Goal: Task Accomplishment & Management: Use online tool/utility

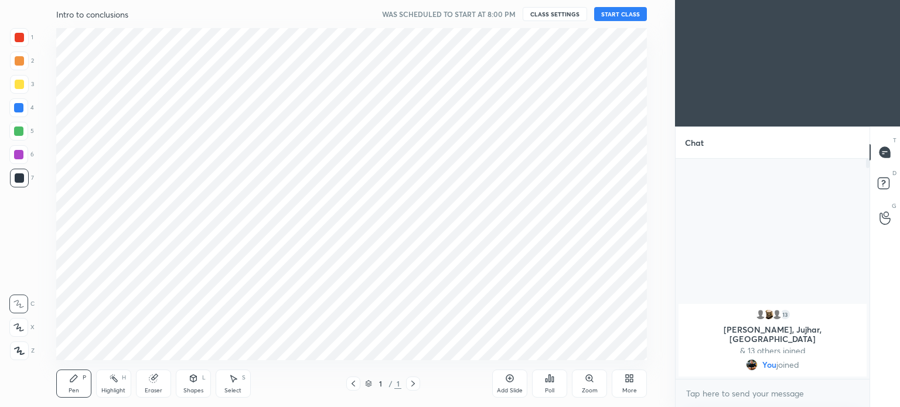
scroll to position [58273, 57978]
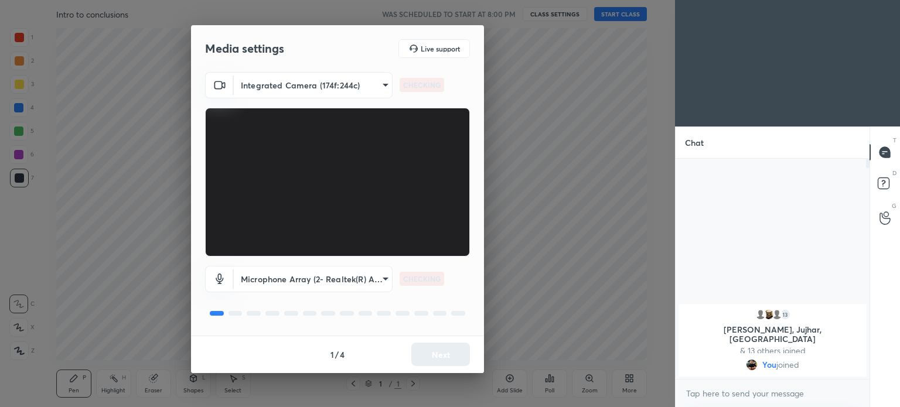
click at [383, 281] on body "1 2 3 4 5 6 7 C X Z C X Z E E Erase all H H Intro to conclusions WAS SCHEDULED …" at bounding box center [450, 203] width 900 height 407
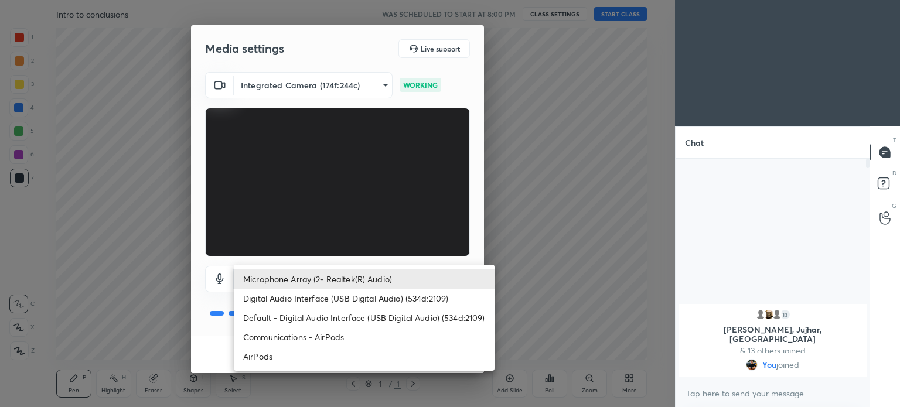
click at [324, 335] on li "Communications - AirPods" at bounding box center [364, 337] width 261 height 19
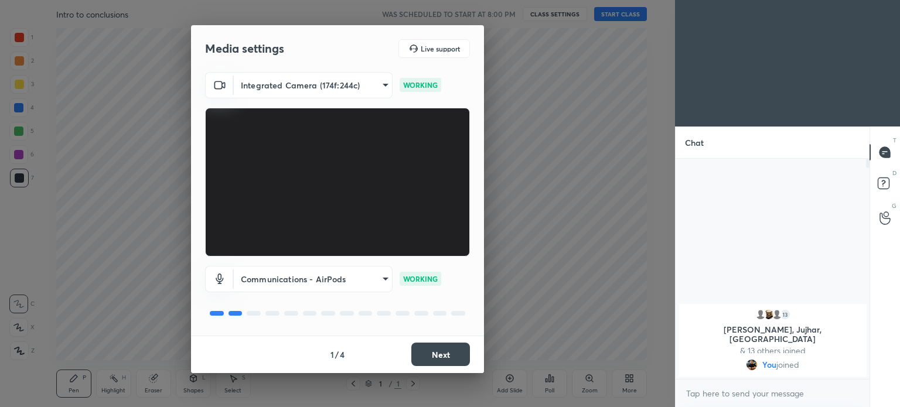
click at [353, 278] on body "1 2 3 4 5 6 7 C X Z C X Z E E Erase all H H Intro to conclusions WAS SCHEDULED …" at bounding box center [450, 203] width 900 height 407
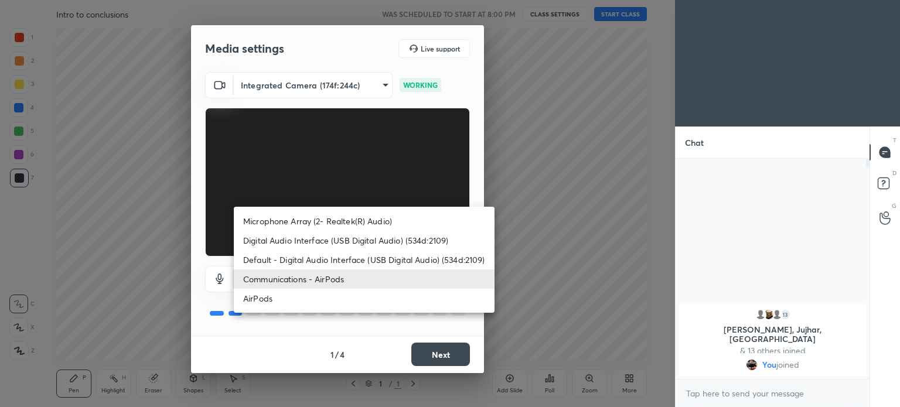
click at [309, 301] on li "AirPods" at bounding box center [364, 298] width 261 height 19
type input "a8f388b544dda898cefdb72a78c473f7dacbba04d33dd947c246c503ed23bf53"
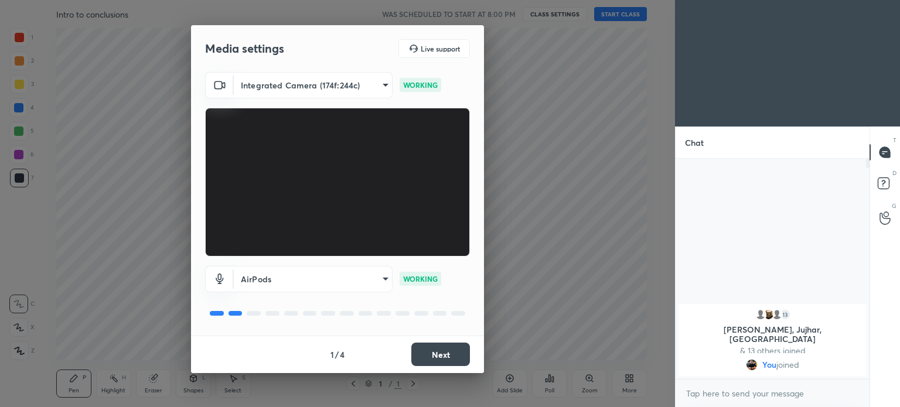
click at [445, 352] on button "Next" at bounding box center [440, 354] width 59 height 23
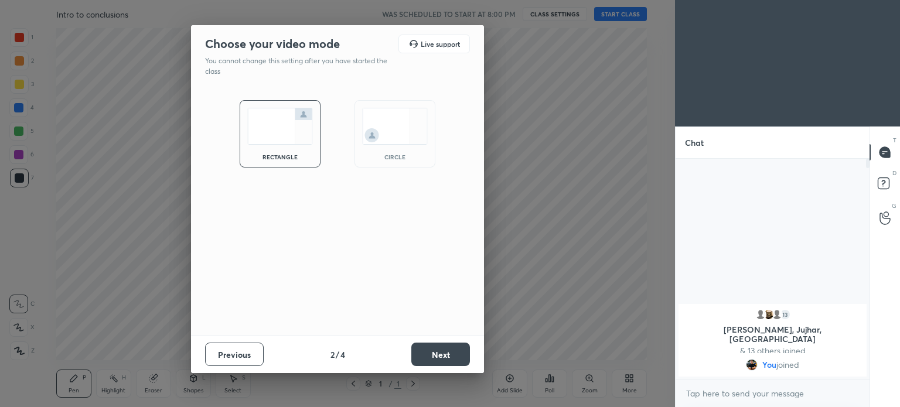
click at [445, 355] on button "Next" at bounding box center [440, 354] width 59 height 23
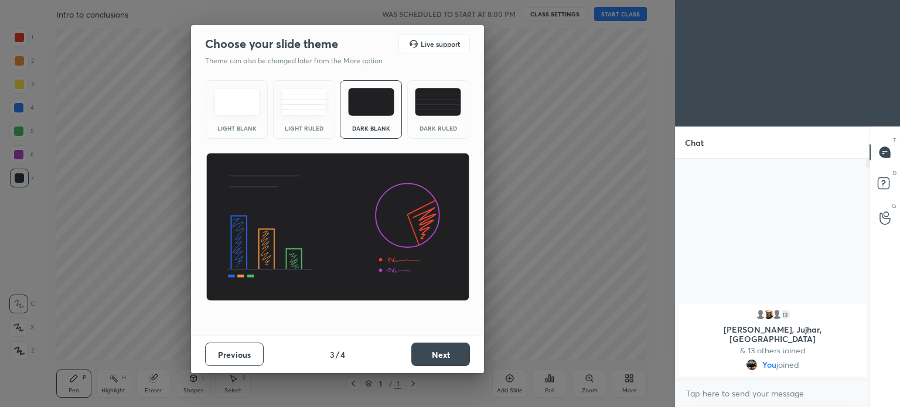
click at [438, 360] on button "Next" at bounding box center [440, 354] width 59 height 23
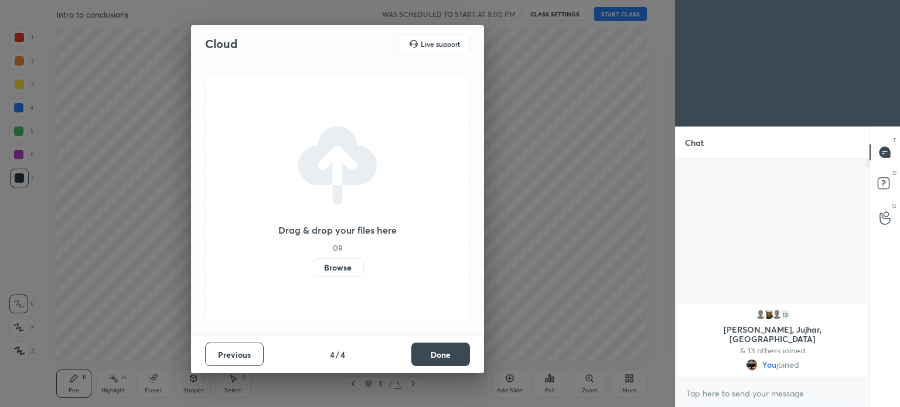
click at [344, 271] on label "Browse" at bounding box center [338, 267] width 52 height 19
click at [312, 271] on input "Browse" at bounding box center [312, 267] width 0 height 19
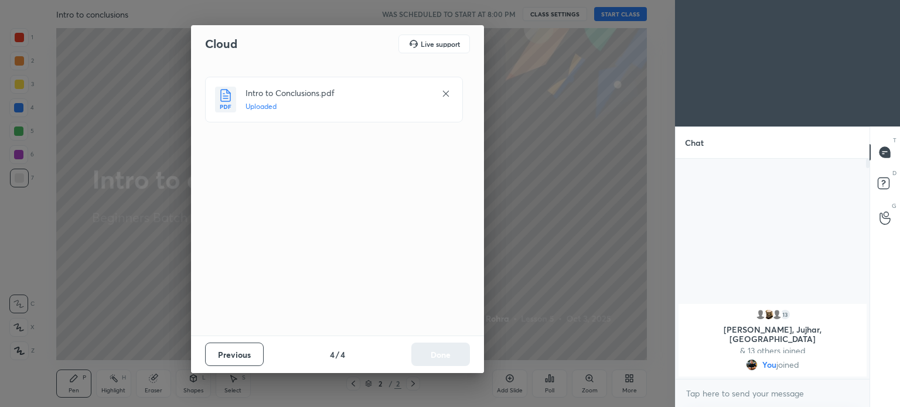
click at [443, 353] on button "Done" at bounding box center [440, 354] width 59 height 23
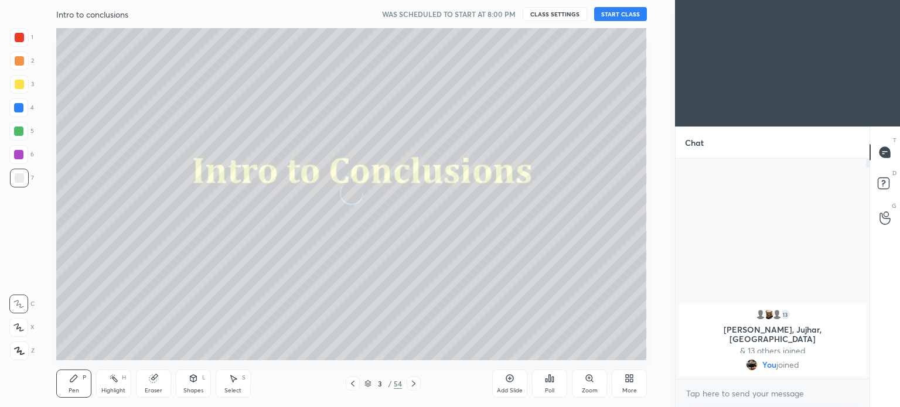
click at [628, 13] on button "START CLASS" at bounding box center [620, 14] width 53 height 14
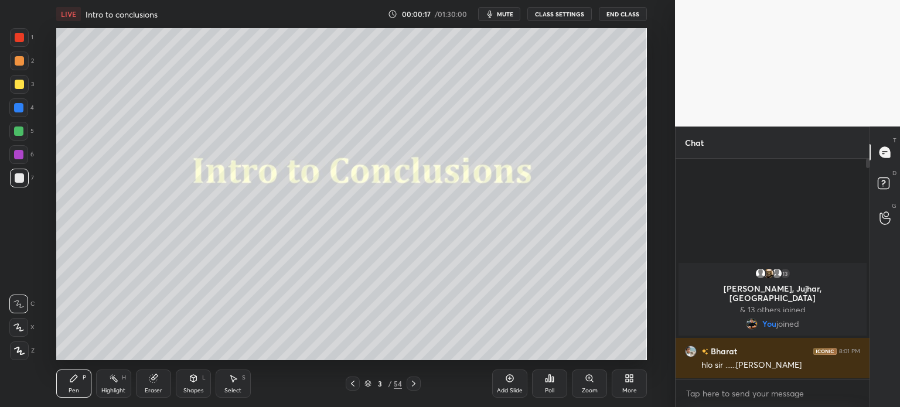
scroll to position [4, 4]
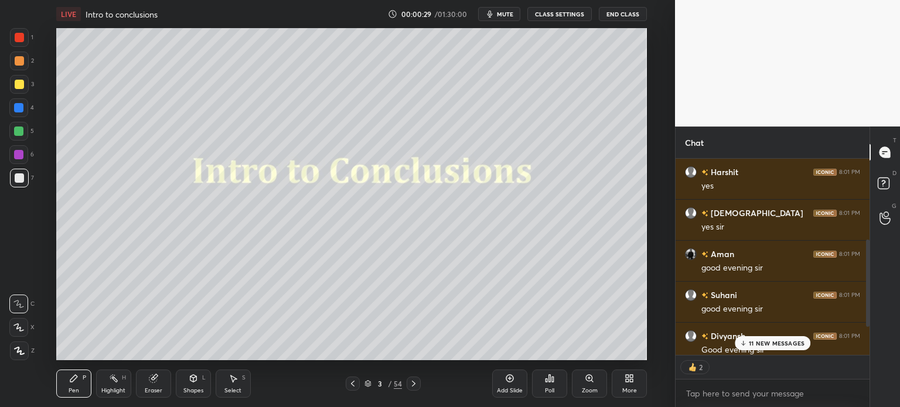
type textarea "x"
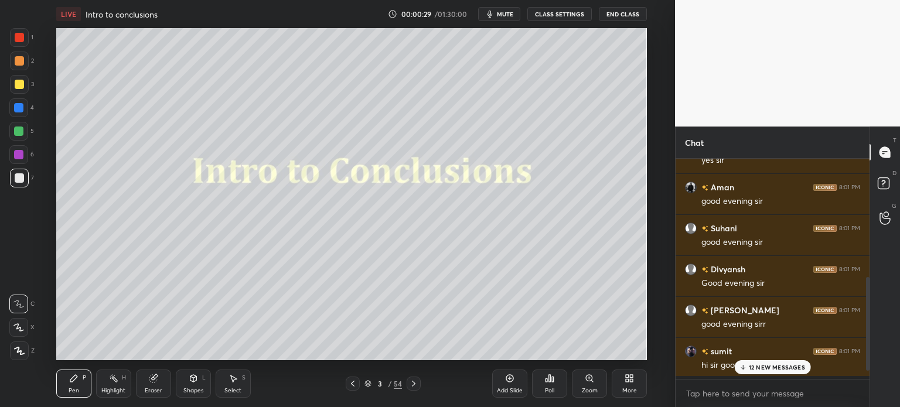
scroll to position [3, 4]
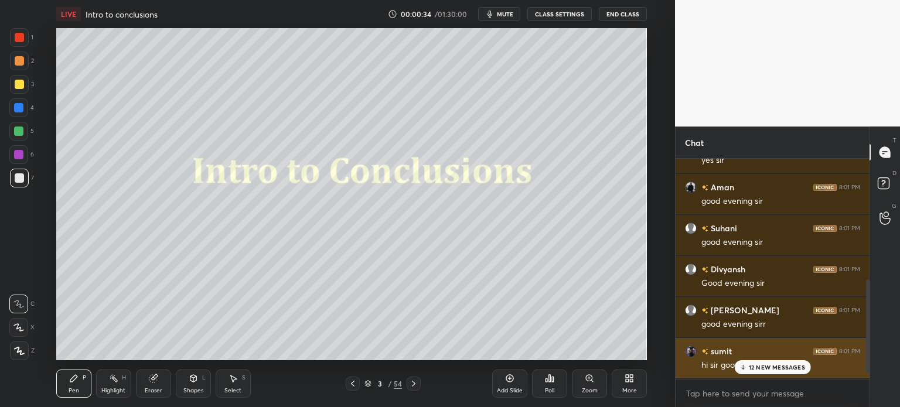
click at [755, 364] on p "12 NEW MESSAGES" at bounding box center [777, 367] width 56 height 7
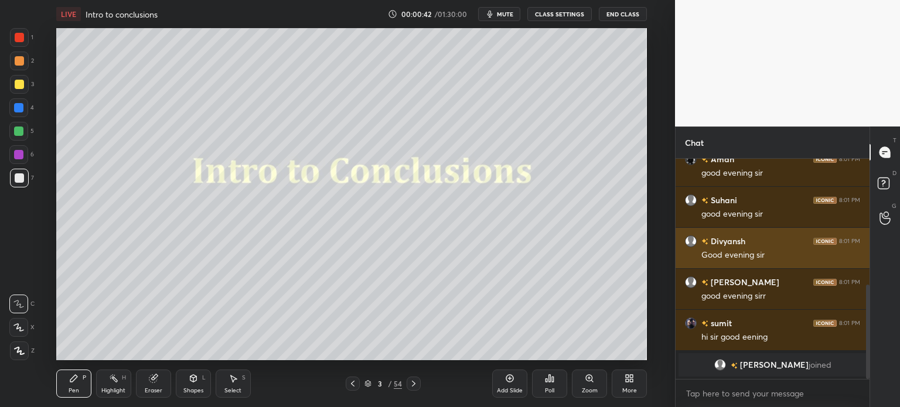
scroll to position [309, 0]
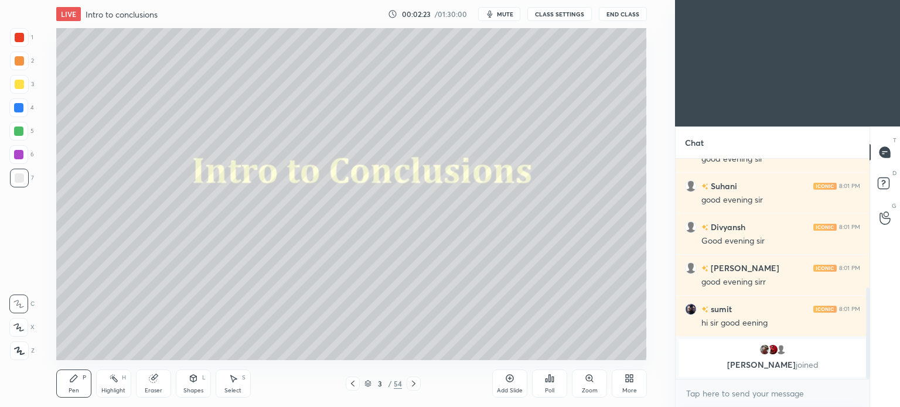
scroll to position [58273, 57978]
click at [625, 382] on icon at bounding box center [629, 378] width 9 height 9
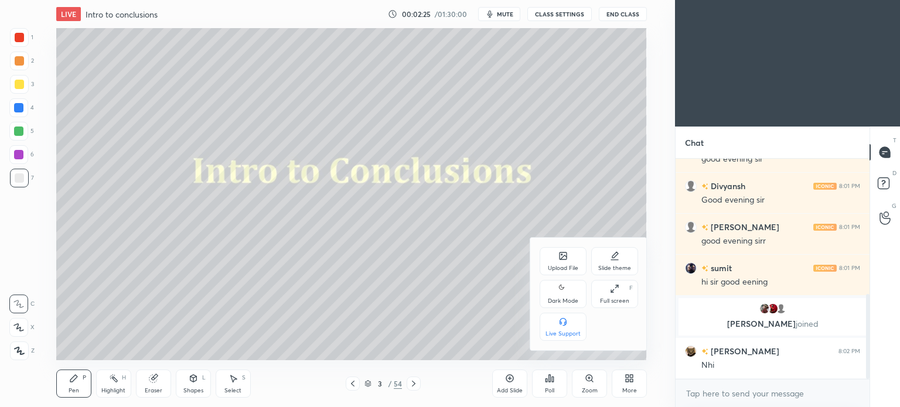
click at [560, 297] on div "Dark Mode" at bounding box center [563, 294] width 47 height 28
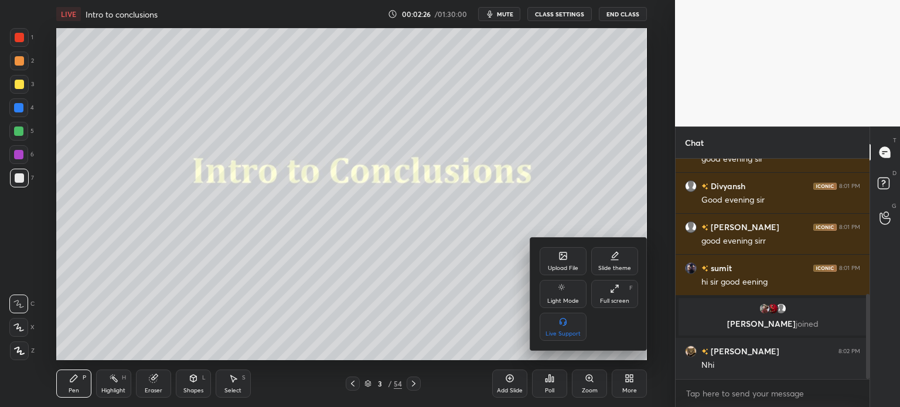
click at [631, 379] on div at bounding box center [450, 203] width 900 height 407
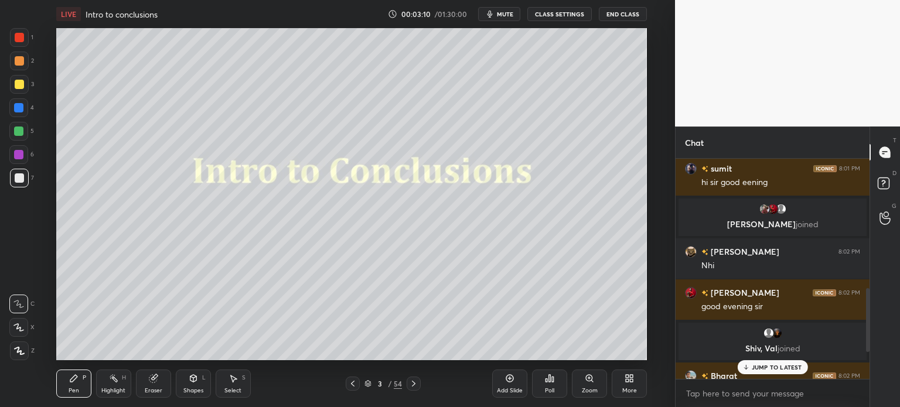
scroll to position [544, 0]
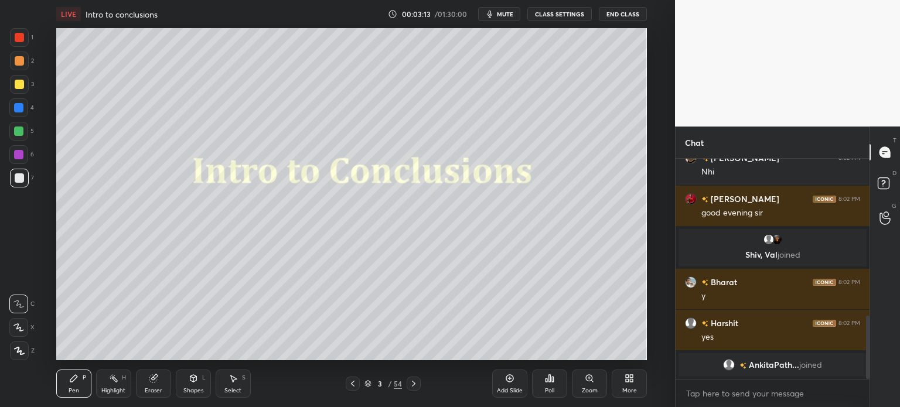
click at [19, 35] on div at bounding box center [19, 37] width 9 height 9
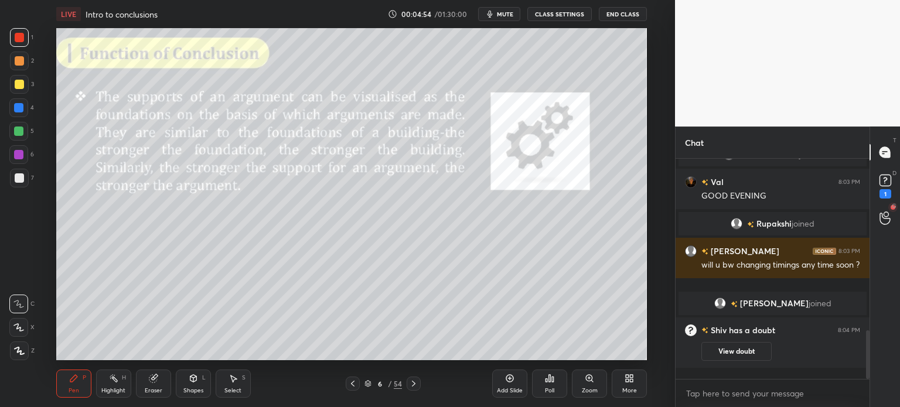
scroll to position [217, 190]
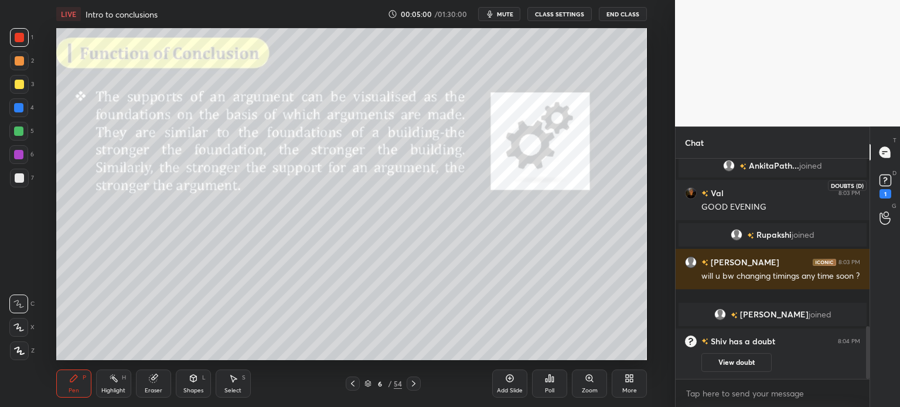
click at [881, 187] on icon at bounding box center [886, 181] width 18 height 18
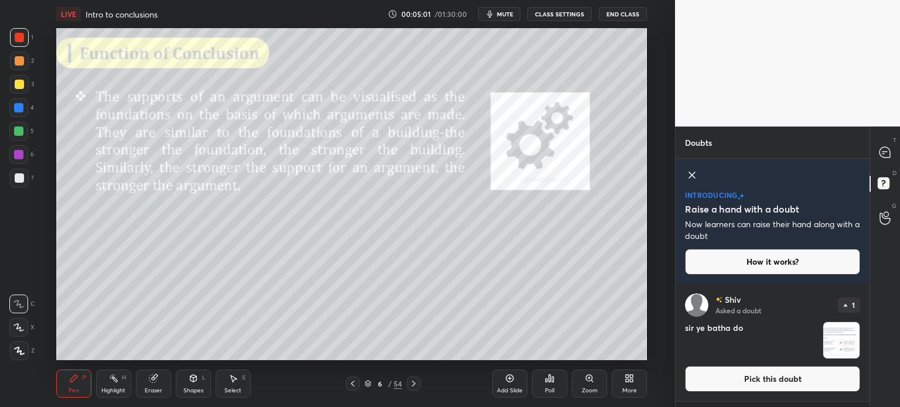
click at [692, 177] on icon at bounding box center [692, 175] width 14 height 14
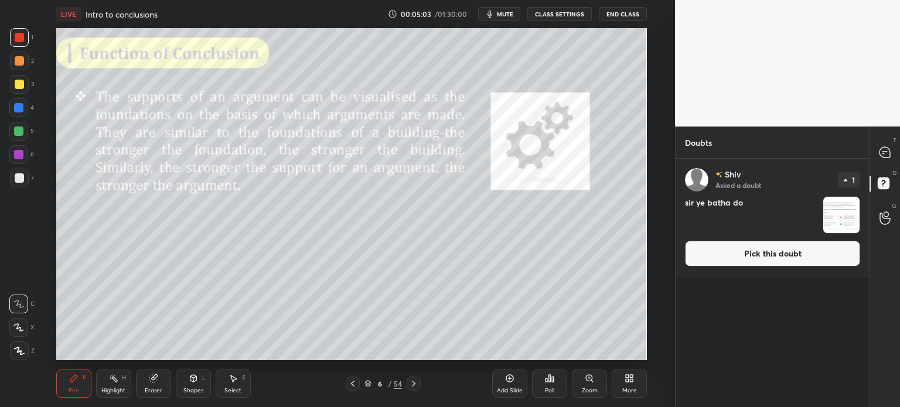
click at [835, 215] on img "grid" at bounding box center [841, 215] width 36 height 36
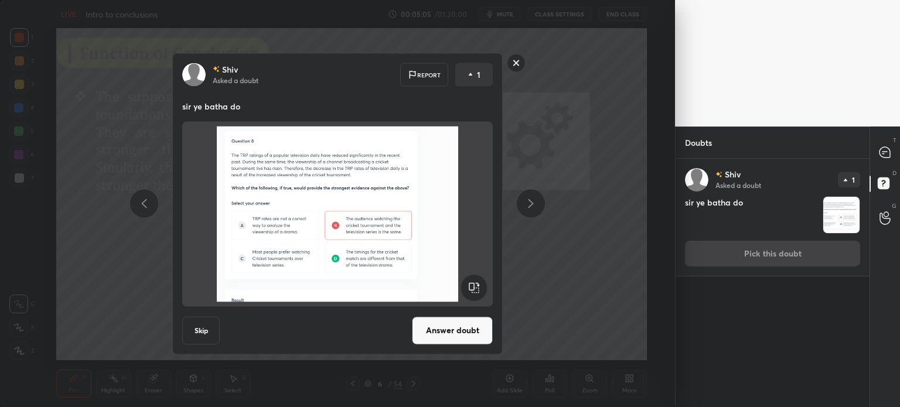
click at [510, 66] on rect at bounding box center [517, 63] width 18 height 18
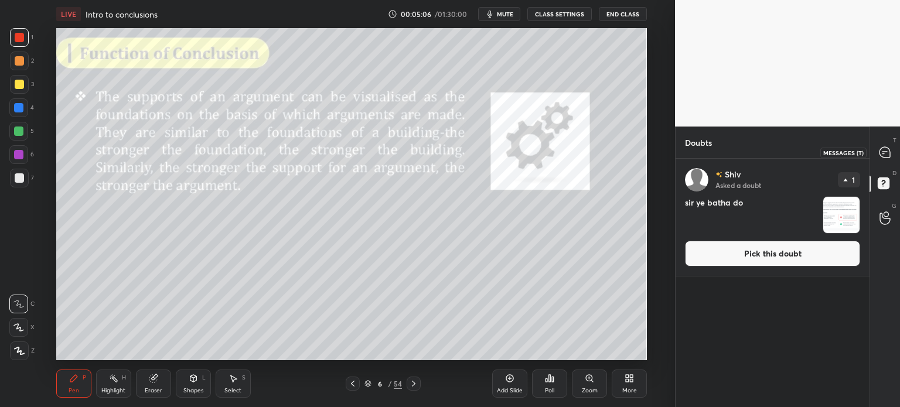
click at [884, 151] on icon at bounding box center [885, 152] width 11 height 11
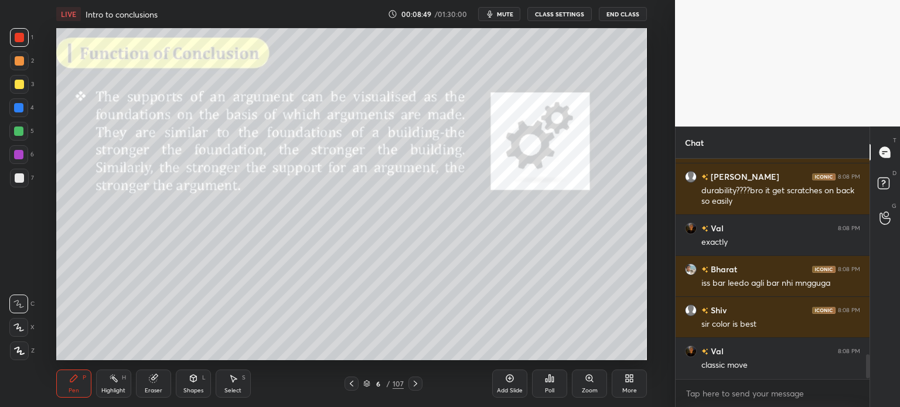
scroll to position [1682, 0]
click at [513, 382] on icon at bounding box center [510, 379] width 8 height 8
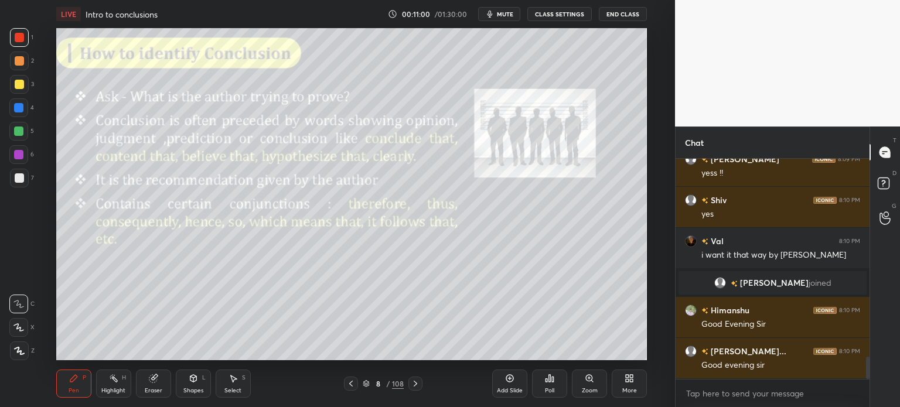
scroll to position [1977, 0]
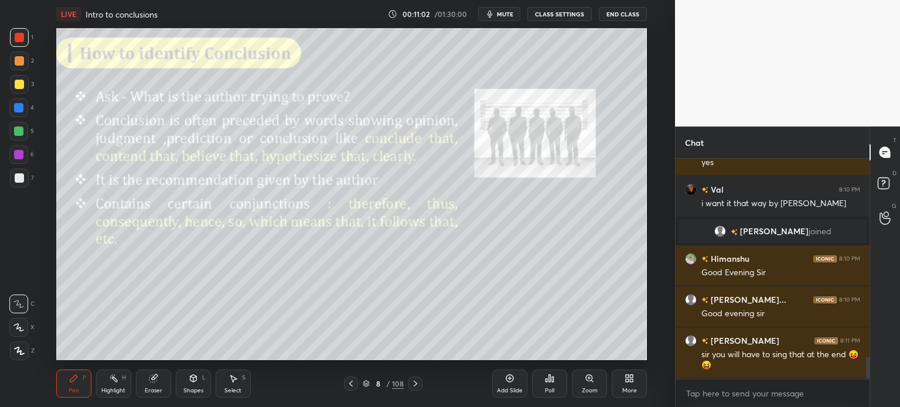
click at [154, 379] on icon at bounding box center [153, 379] width 8 height 8
click at [117, 383] on icon at bounding box center [113, 378] width 9 height 9
click at [21, 346] on icon at bounding box center [18, 350] width 9 height 9
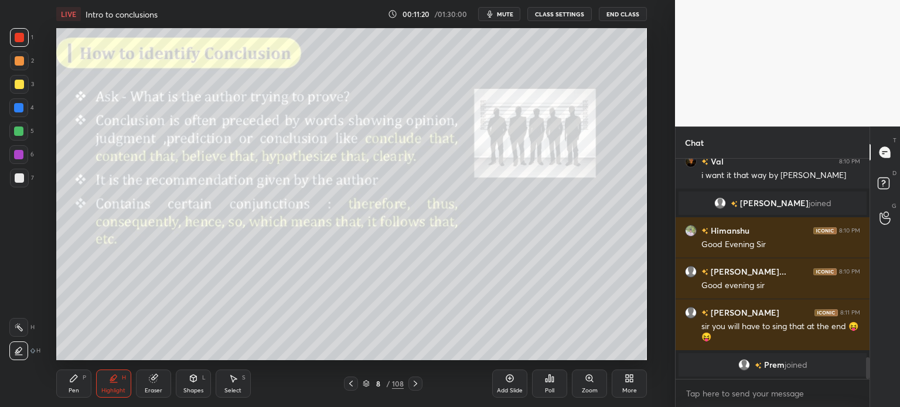
click at [71, 383] on icon at bounding box center [73, 378] width 9 height 9
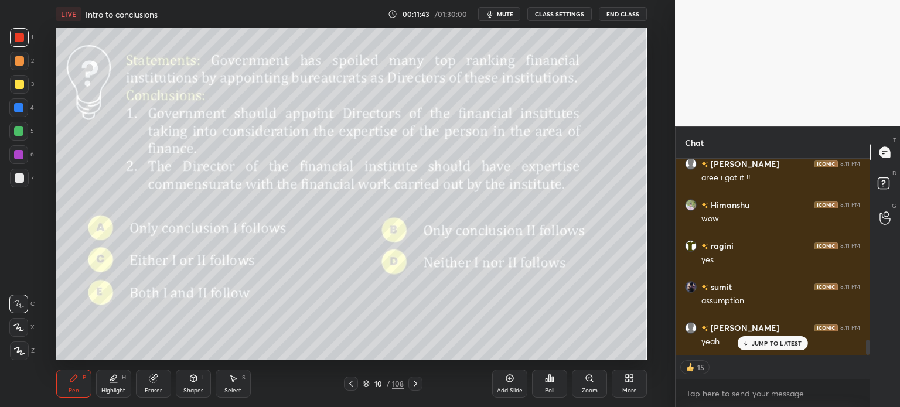
scroll to position [2330, 0]
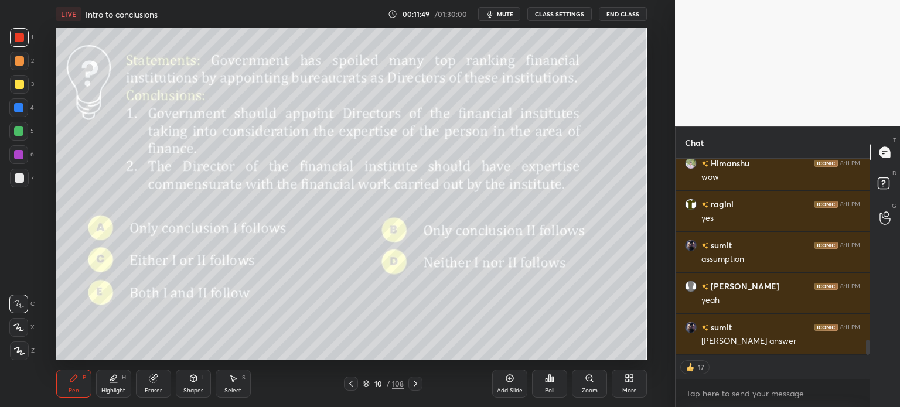
click at [16, 325] on icon at bounding box center [18, 328] width 11 height 8
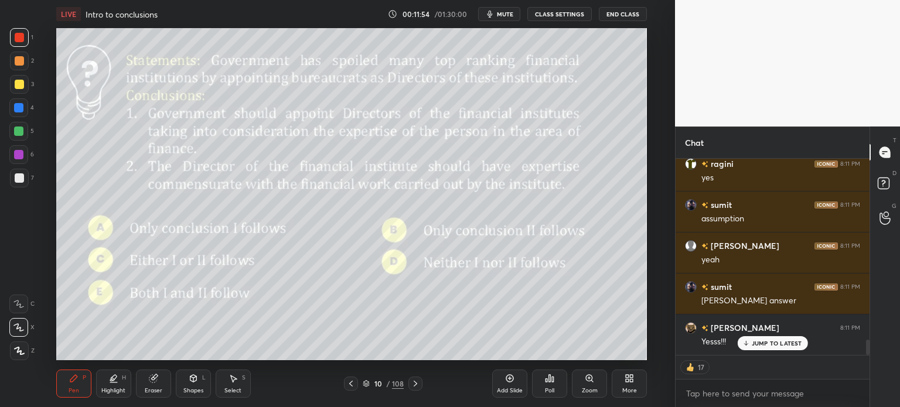
scroll to position [2412, 0]
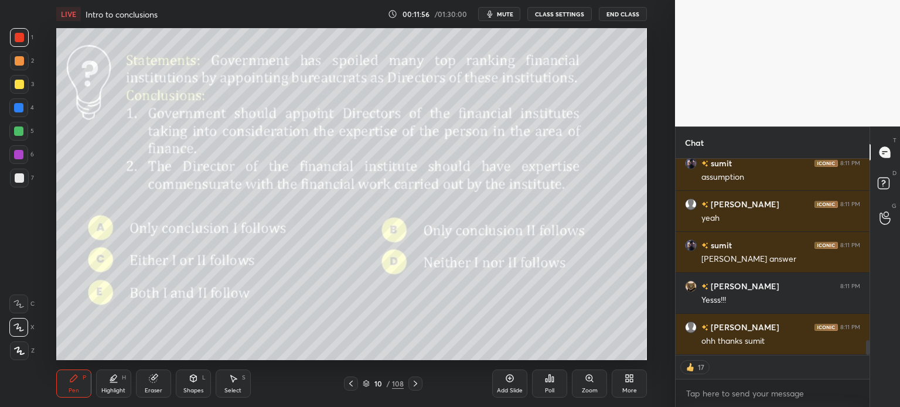
type textarea "x"
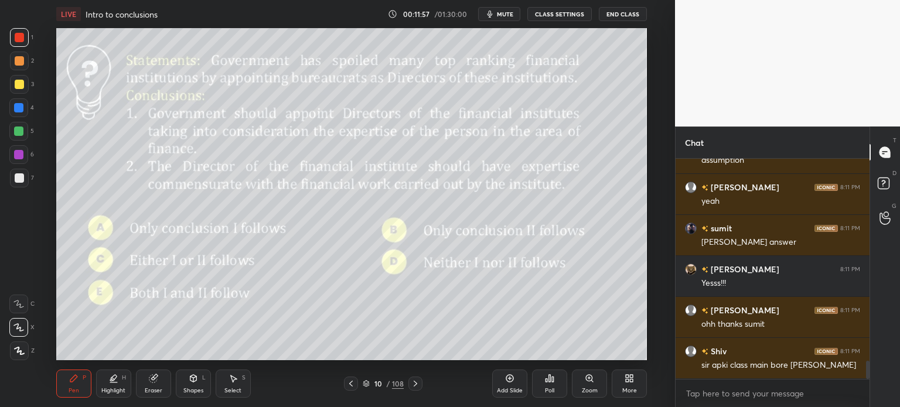
scroll to position [2480, 0]
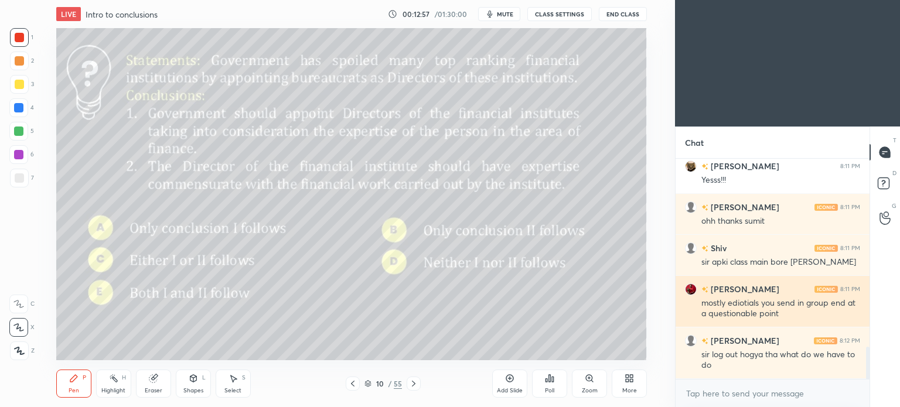
scroll to position [58273, 57978]
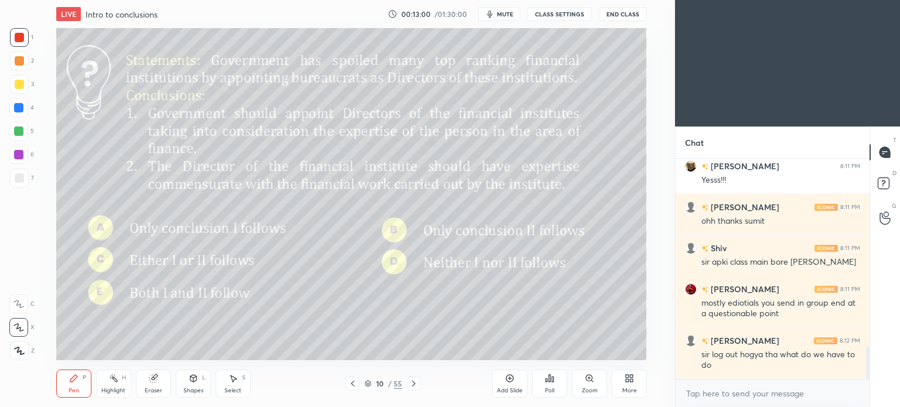
click at [628, 386] on div "More" at bounding box center [629, 384] width 35 height 28
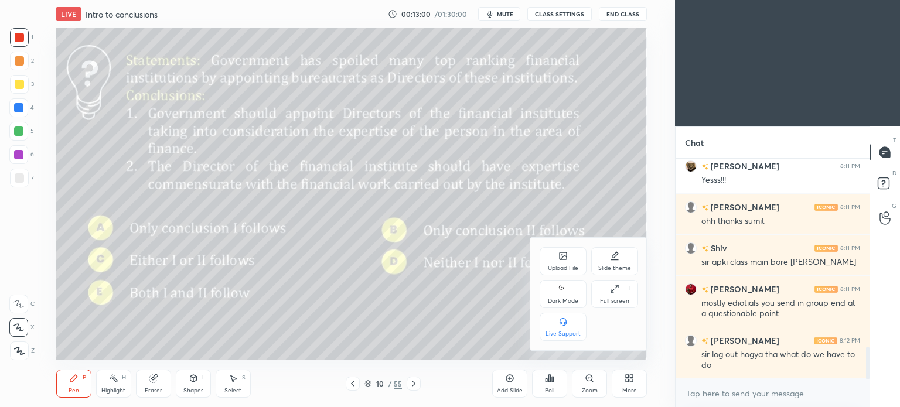
scroll to position [1328, 0]
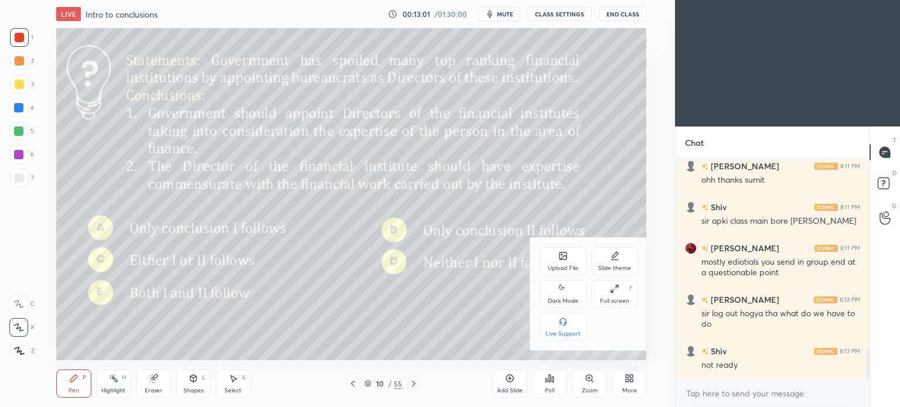
click at [567, 301] on div "Dark Mode" at bounding box center [563, 301] width 30 height 6
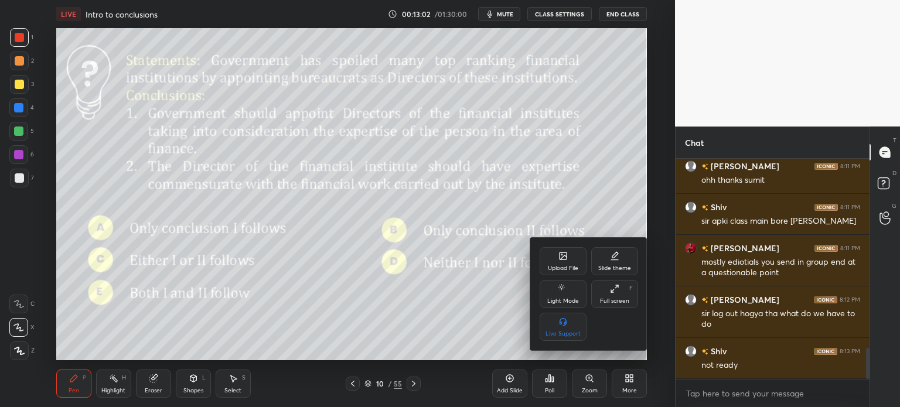
click at [631, 383] on div at bounding box center [450, 203] width 900 height 407
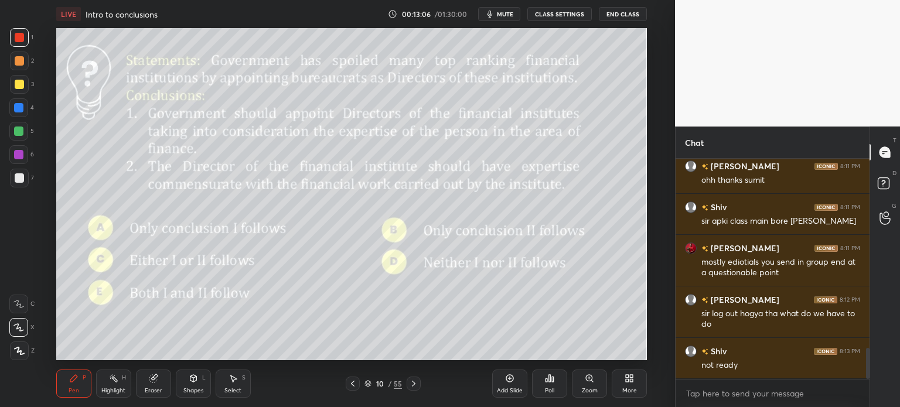
scroll to position [1369, 0]
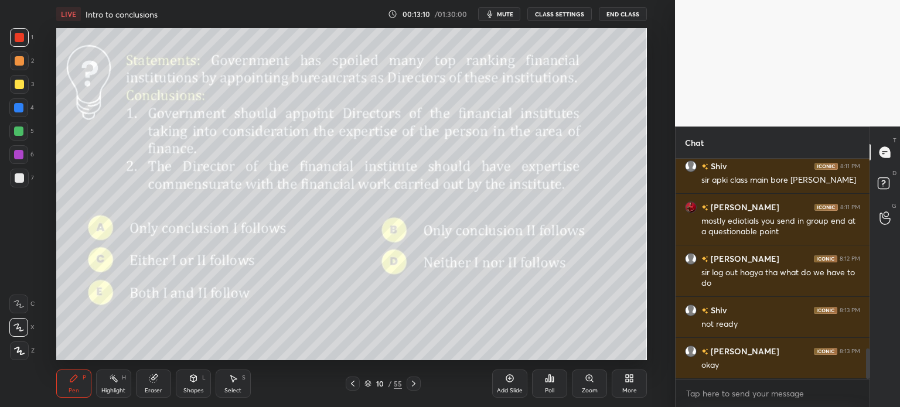
click at [158, 383] on icon at bounding box center [153, 378] width 9 height 9
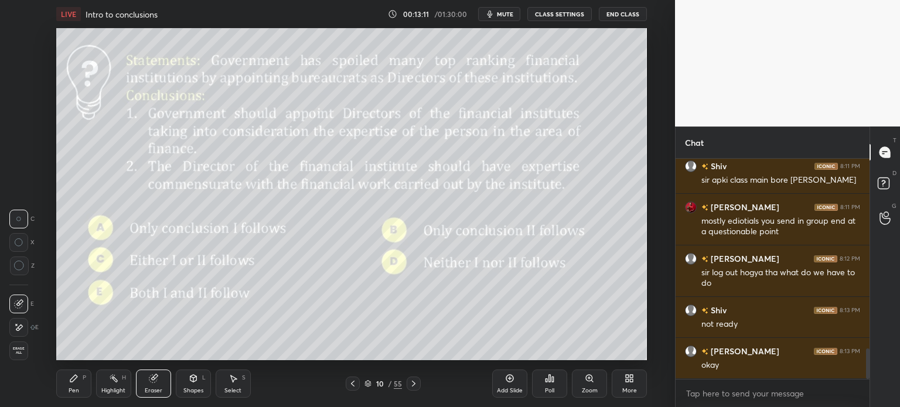
click at [16, 351] on span "Erase all" at bounding box center [19, 351] width 18 height 8
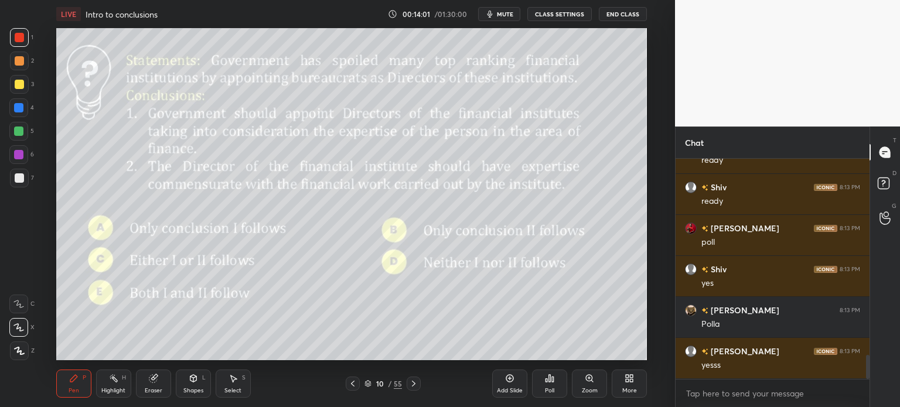
scroll to position [1861, 0]
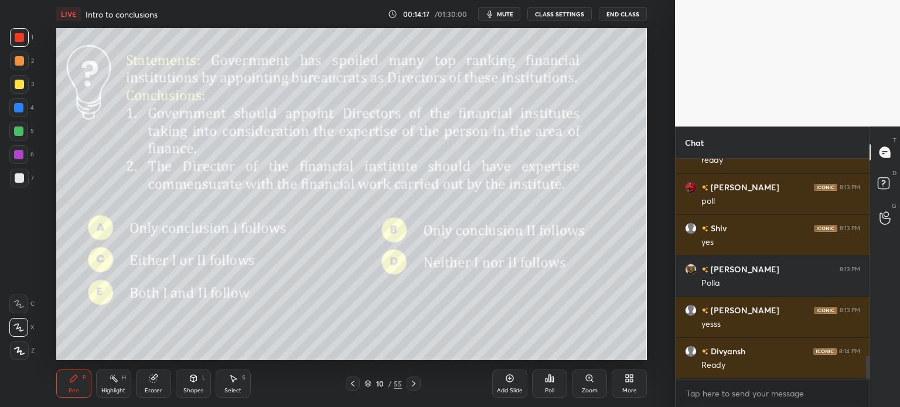
click at [546, 389] on div "Poll" at bounding box center [549, 391] width 9 height 6
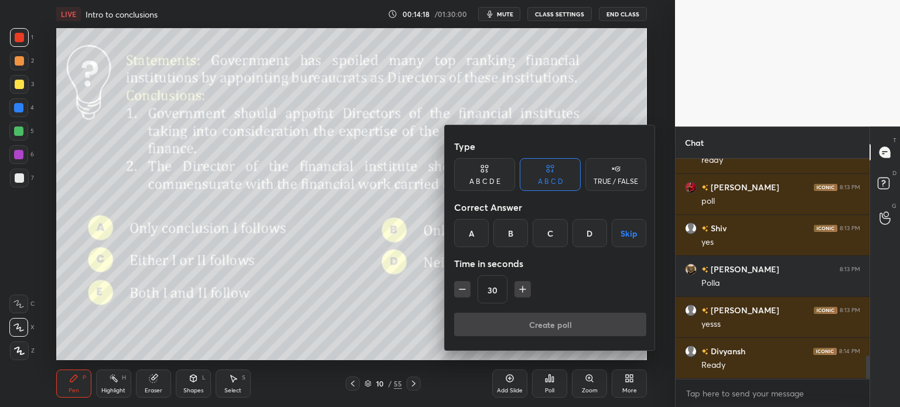
click at [498, 188] on div "A B C D E" at bounding box center [484, 174] width 61 height 33
click at [605, 237] on div "E" at bounding box center [599, 233] width 28 height 28
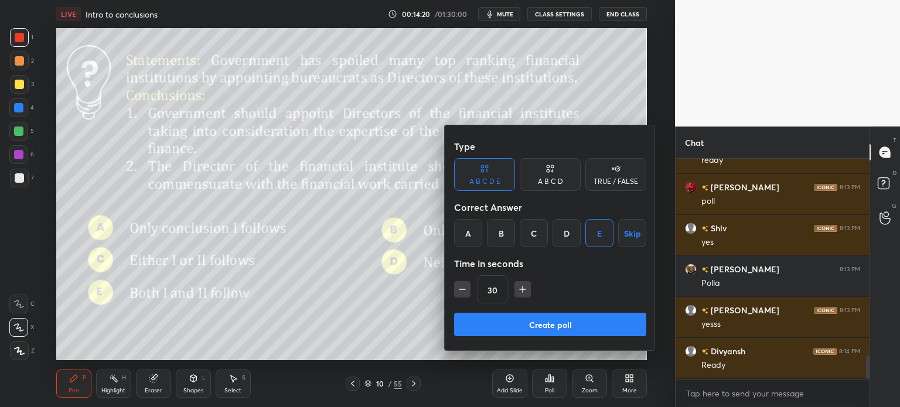
click at [575, 327] on button "Create poll" at bounding box center [550, 324] width 192 height 23
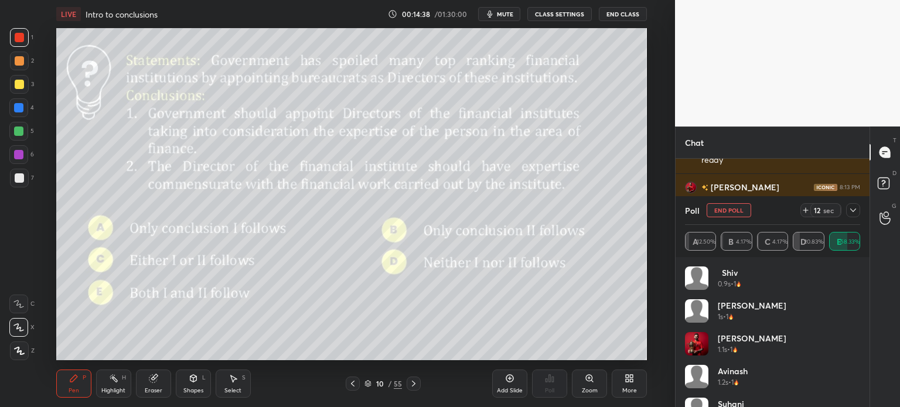
scroll to position [1963, 0]
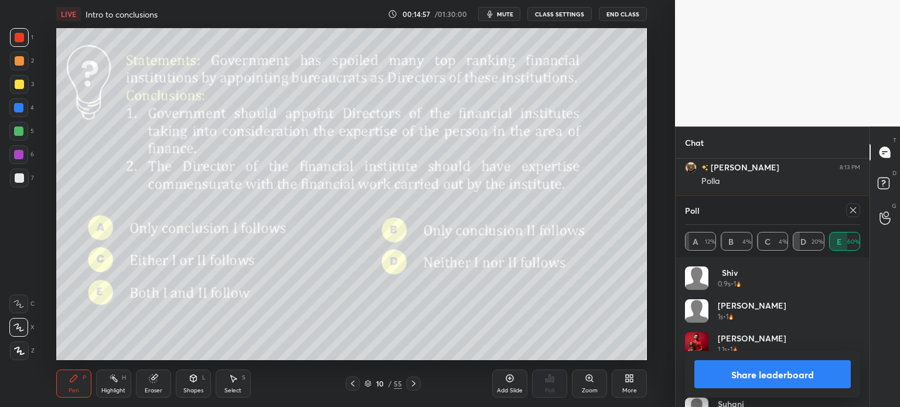
click at [734, 376] on button "Share leaderboard" at bounding box center [772, 374] width 156 height 28
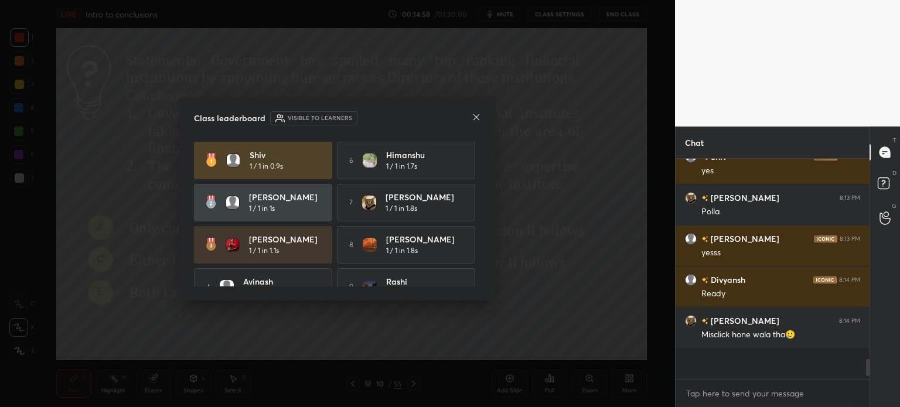
scroll to position [243, 190]
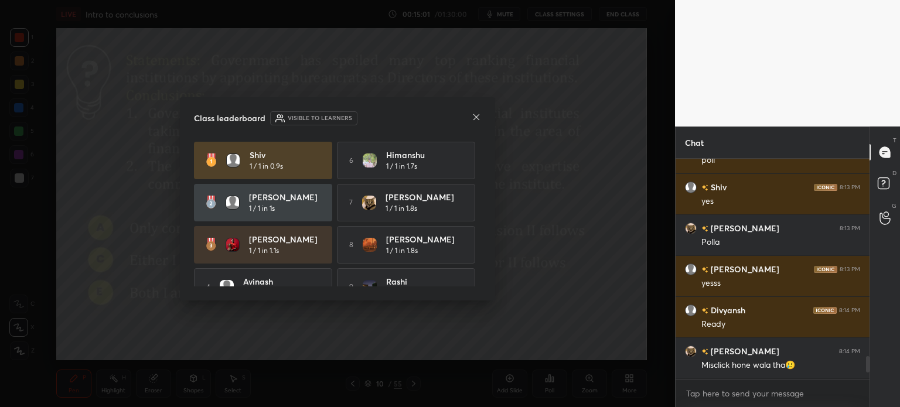
click at [476, 115] on icon at bounding box center [476, 117] width 9 height 9
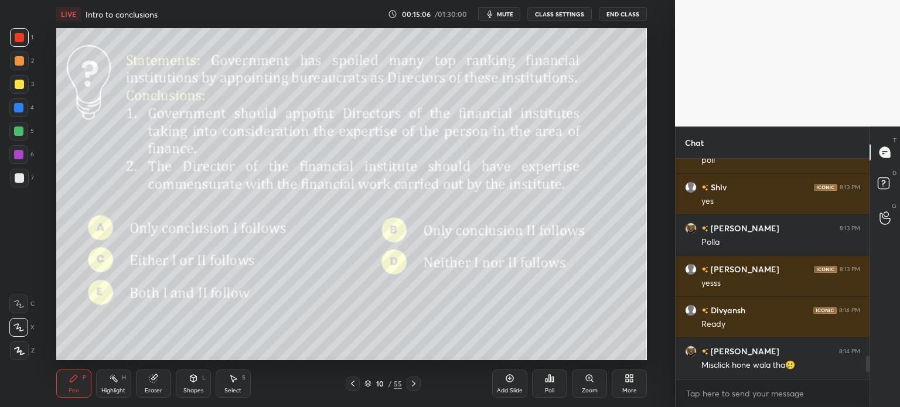
click at [155, 384] on div "Eraser" at bounding box center [153, 384] width 35 height 28
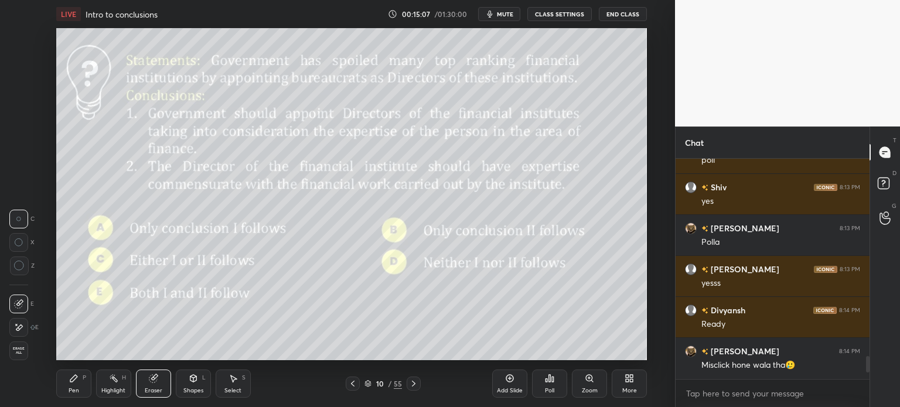
click at [22, 350] on span "Erase all" at bounding box center [19, 351] width 18 height 8
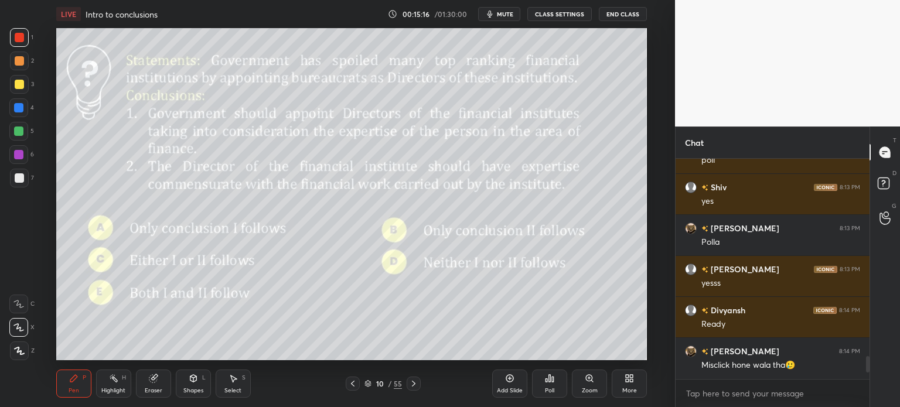
click at [155, 382] on icon at bounding box center [153, 379] width 8 height 8
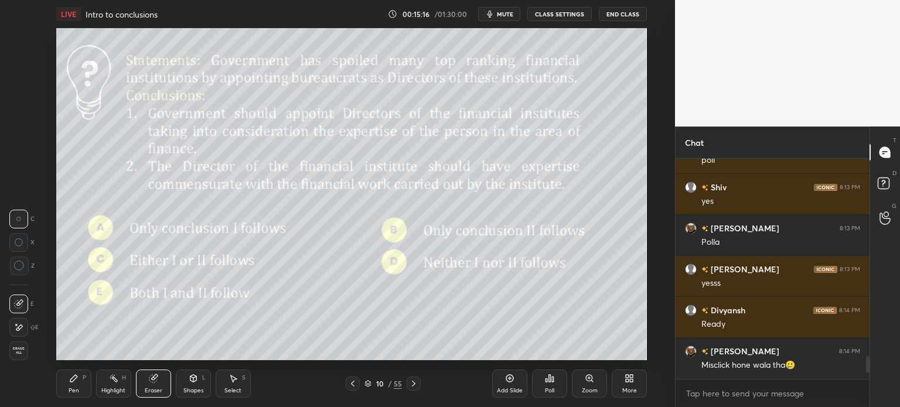
click at [21, 352] on span "Erase all" at bounding box center [19, 351] width 18 height 8
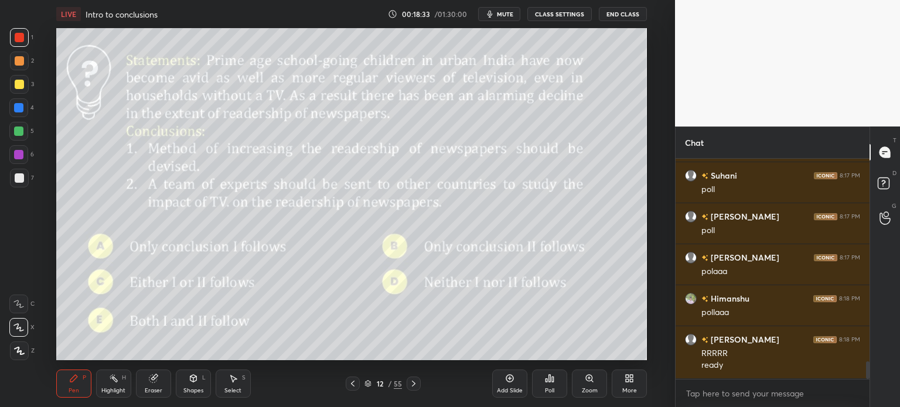
scroll to position [2593, 0]
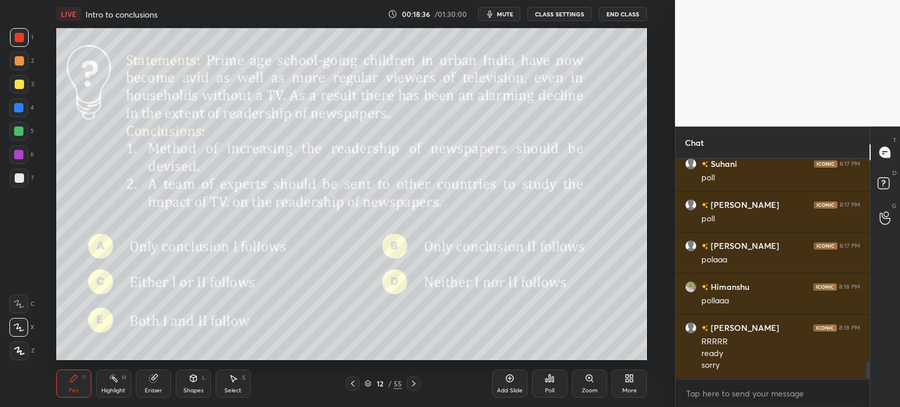
click at [547, 380] on icon at bounding box center [547, 380] width 2 height 3
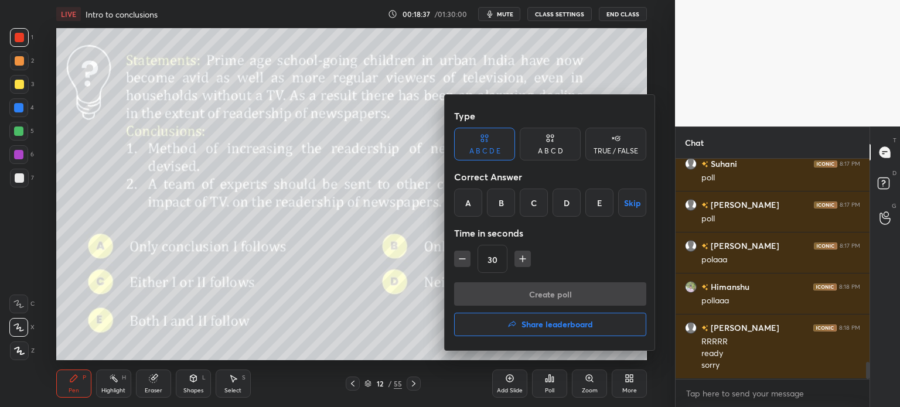
click at [559, 208] on div "D" at bounding box center [567, 203] width 28 height 28
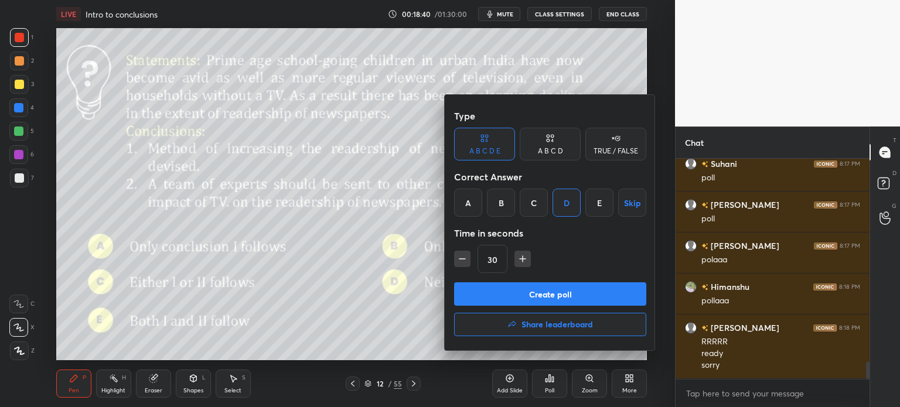
click at [567, 295] on button "Create poll" at bounding box center [550, 293] width 192 height 23
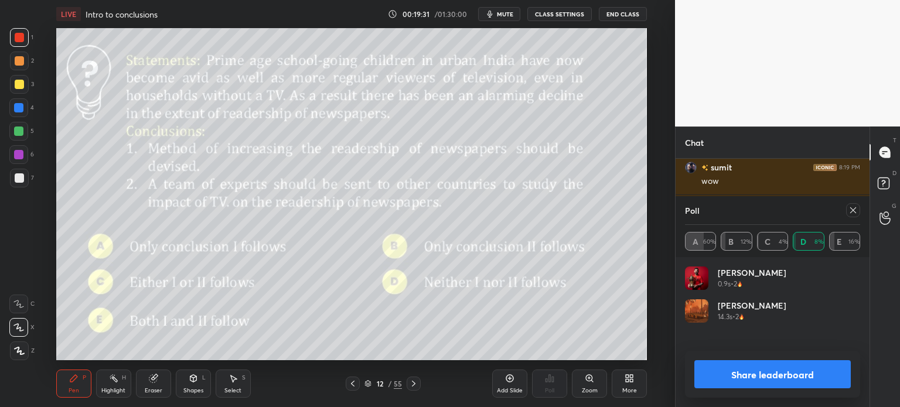
scroll to position [2982, 0]
click at [733, 377] on button "Share leaderboard" at bounding box center [772, 374] width 156 height 28
type textarea "x"
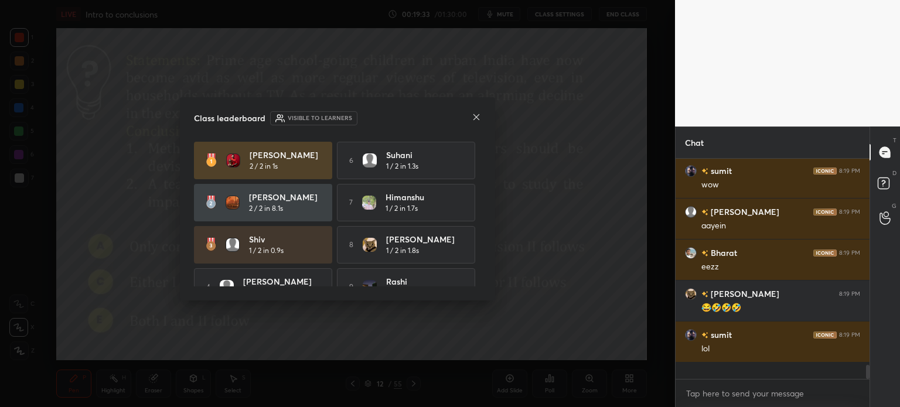
scroll to position [2930, 0]
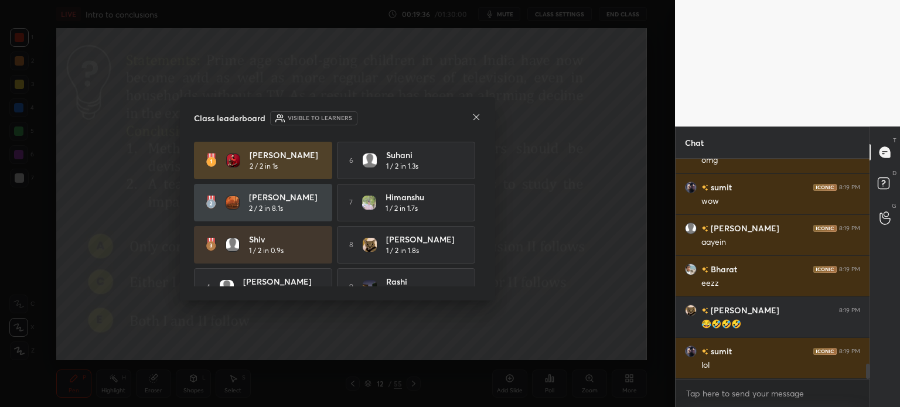
click at [474, 117] on icon at bounding box center [476, 117] width 9 height 9
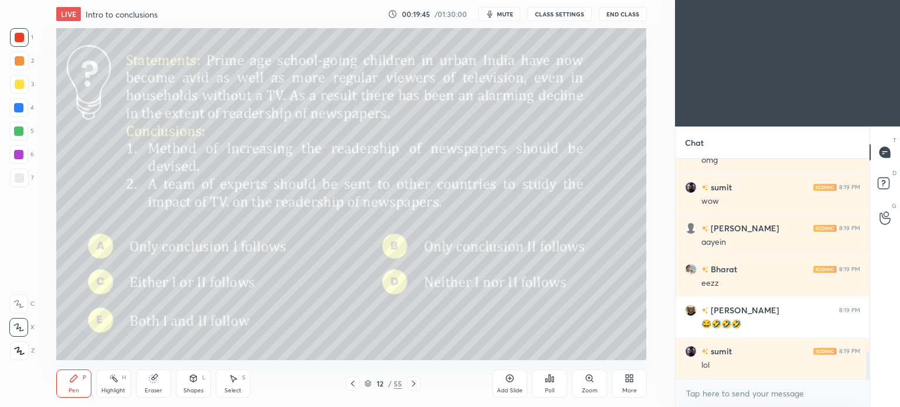
scroll to position [58273, 57978]
click at [628, 380] on icon at bounding box center [627, 380] width 3 height 3
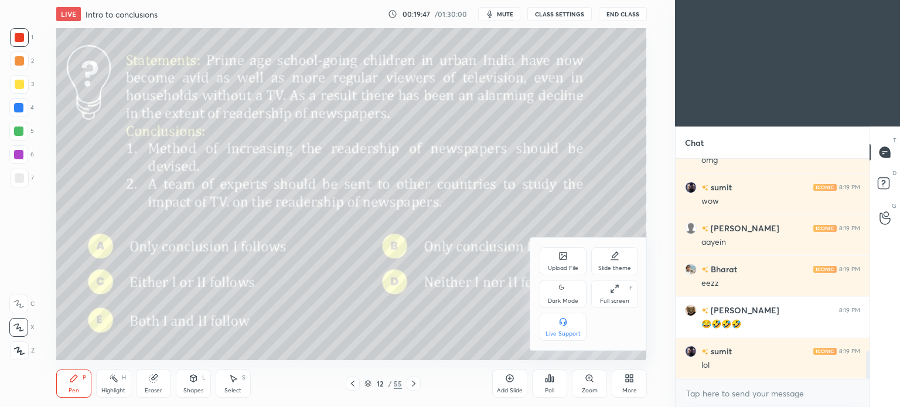
click at [560, 295] on icon at bounding box center [563, 289] width 9 height 14
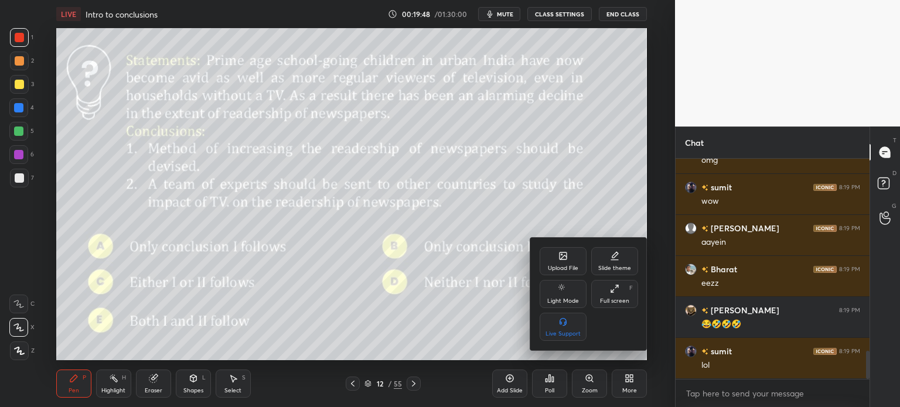
click at [626, 379] on div at bounding box center [450, 203] width 900 height 407
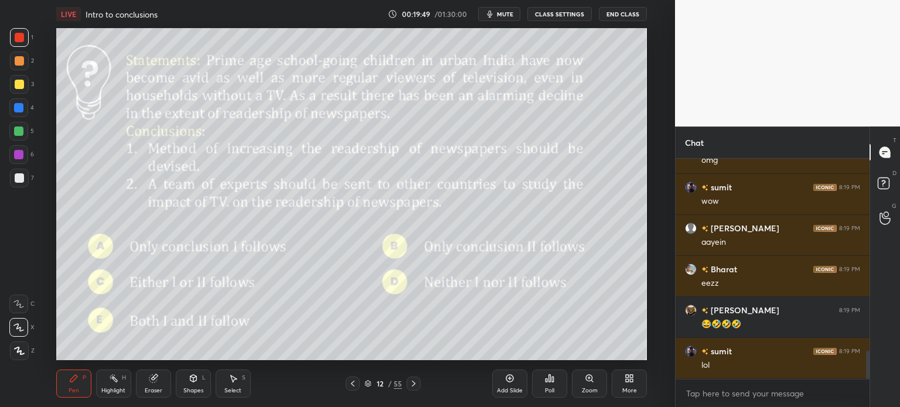
click at [158, 387] on div "Eraser" at bounding box center [153, 384] width 35 height 28
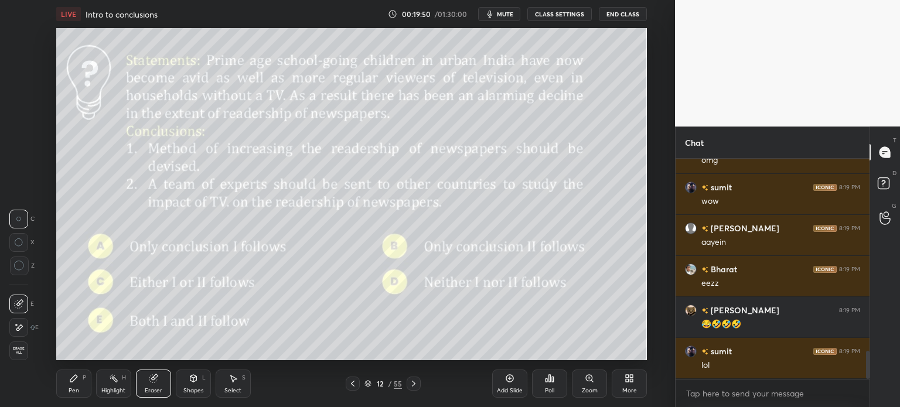
click at [22, 347] on span "Erase all" at bounding box center [19, 351] width 18 height 8
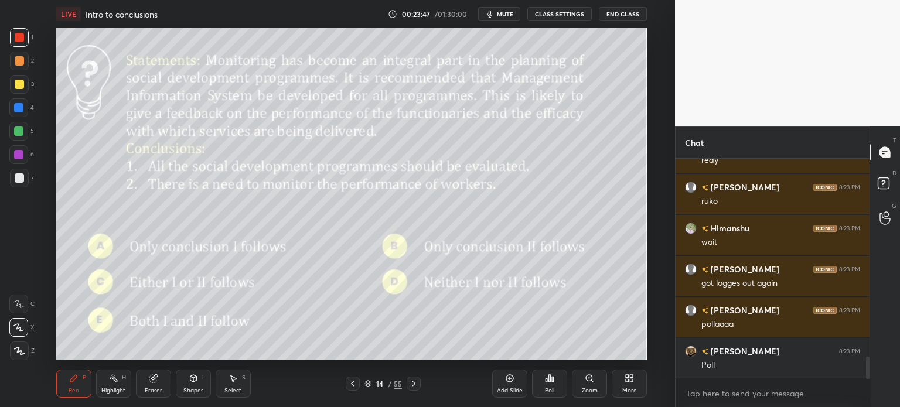
scroll to position [1976, 0]
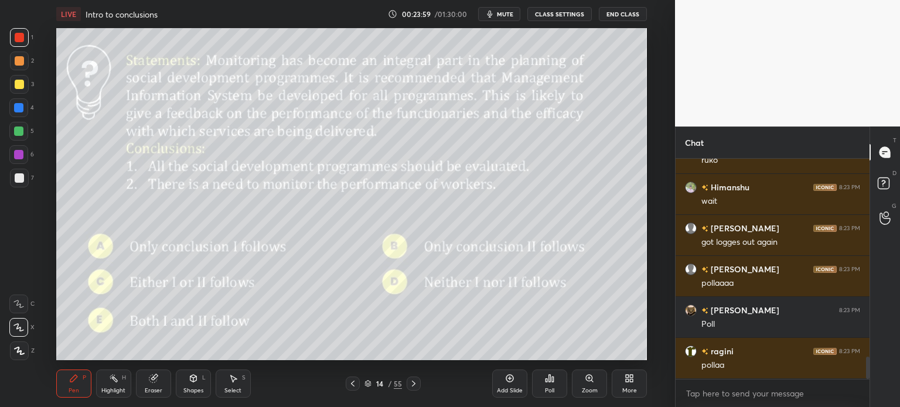
click at [551, 384] on div "Poll" at bounding box center [549, 384] width 35 height 28
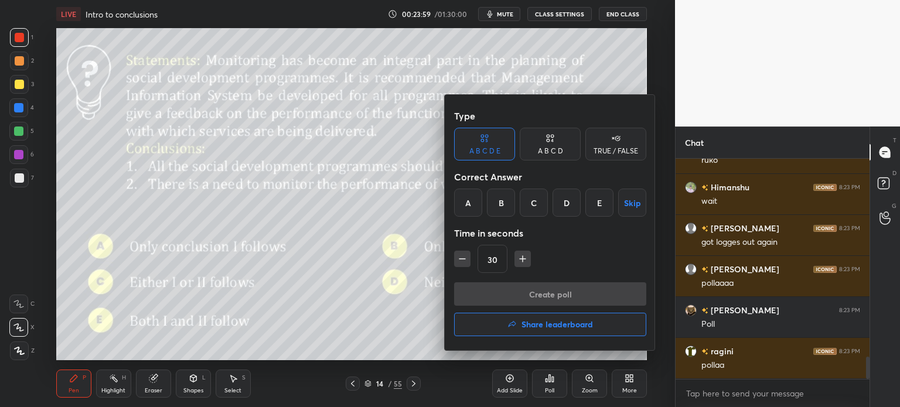
click at [605, 205] on div "E" at bounding box center [599, 203] width 28 height 28
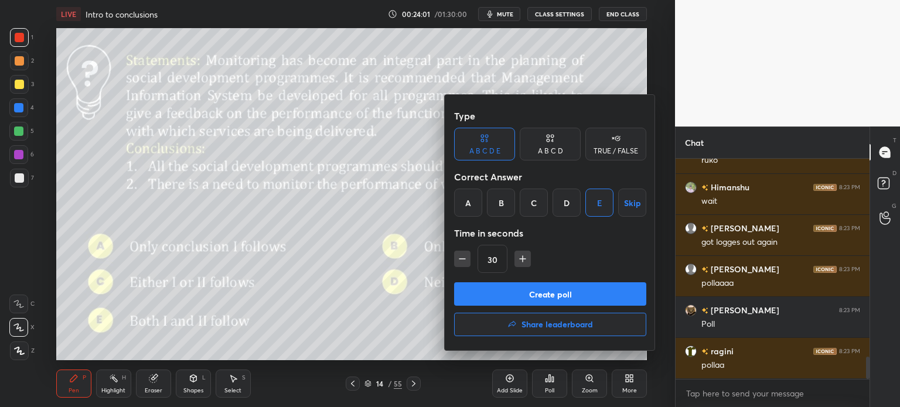
click at [563, 295] on button "Create poll" at bounding box center [550, 293] width 192 height 23
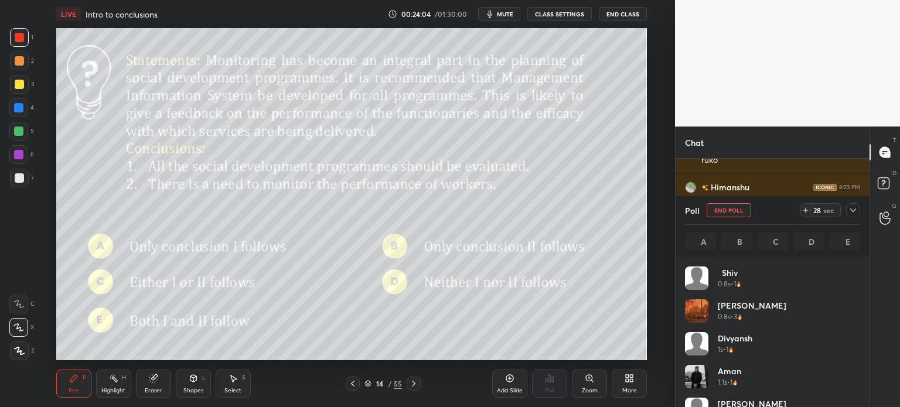
scroll to position [137, 172]
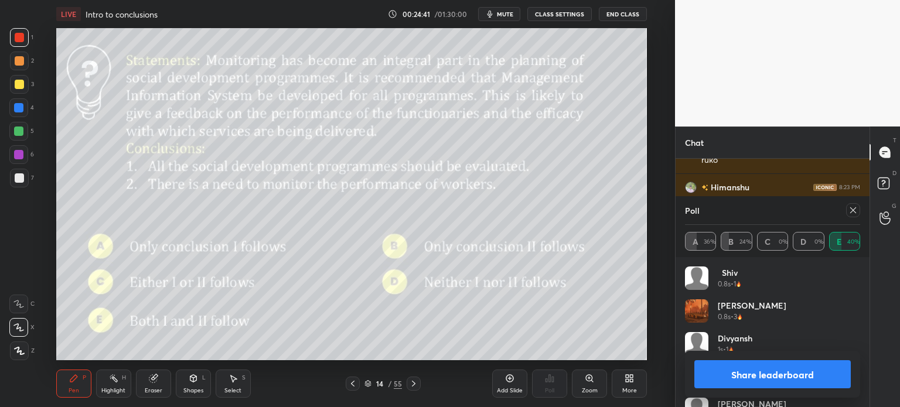
click at [728, 370] on button "Share leaderboard" at bounding box center [772, 374] width 156 height 28
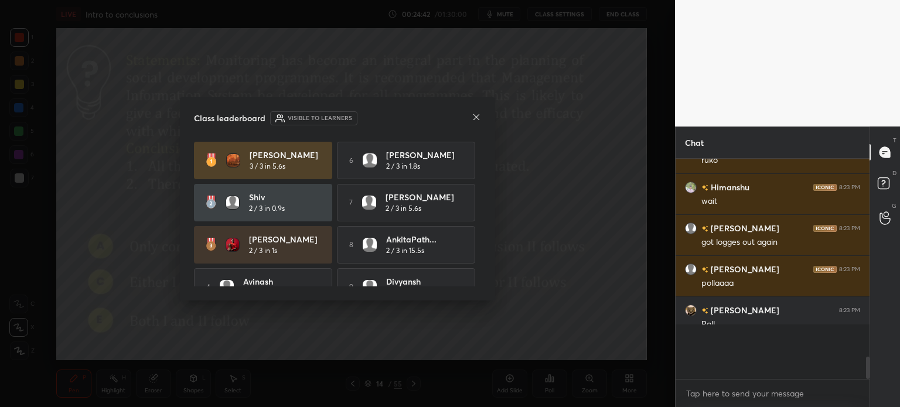
scroll to position [4, 4]
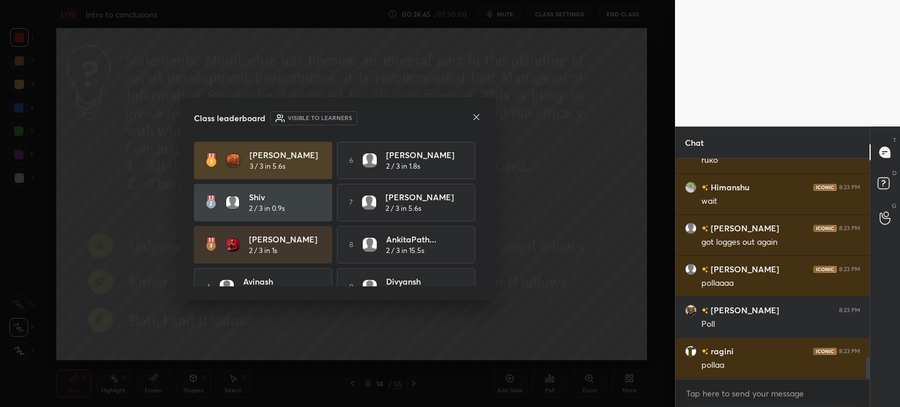
click at [474, 116] on icon at bounding box center [476, 117] width 9 height 9
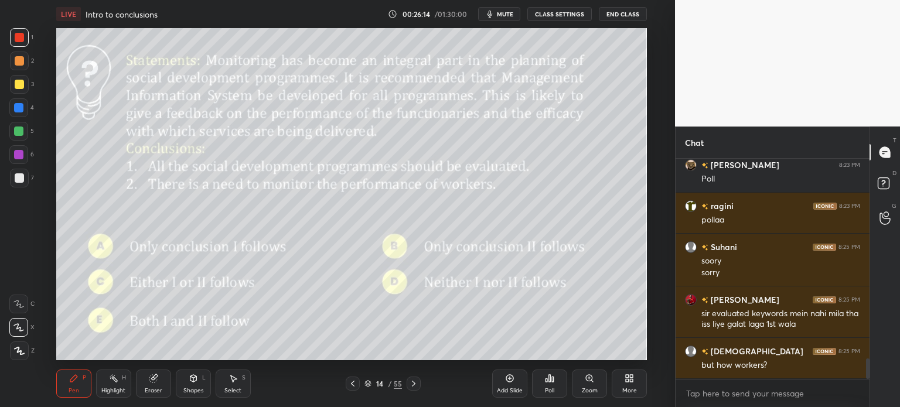
scroll to position [2163, 0]
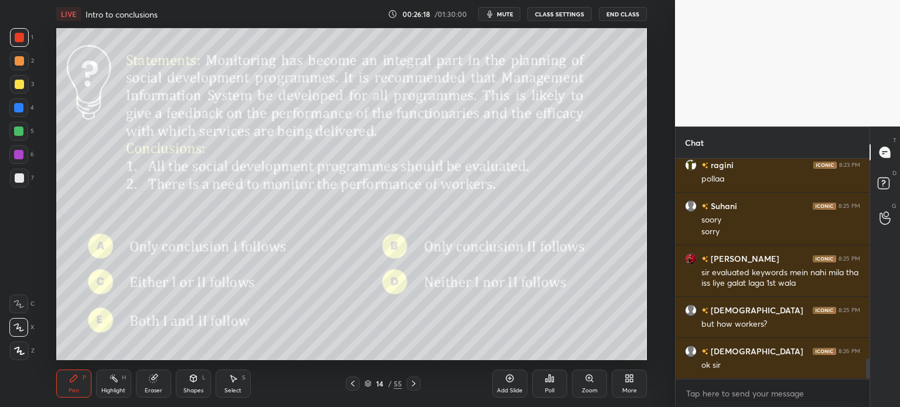
click at [155, 386] on div "Eraser" at bounding box center [153, 384] width 35 height 28
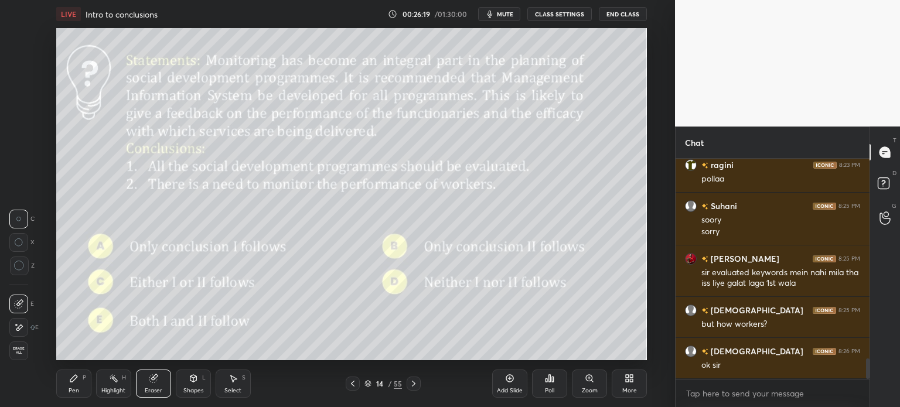
click at [21, 346] on div "Erase all" at bounding box center [18, 351] width 19 height 19
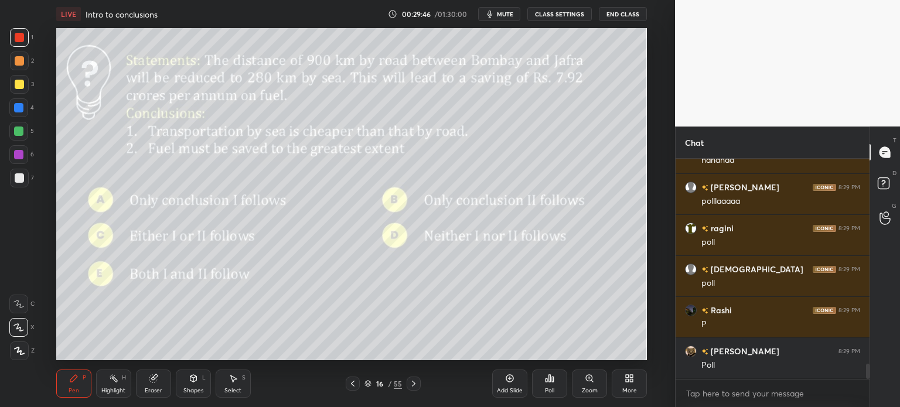
scroll to position [3015, 0]
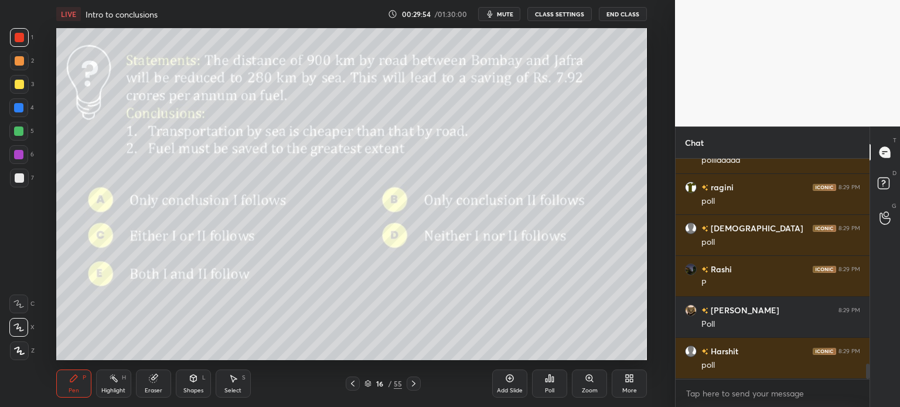
click at [559, 386] on div "Poll" at bounding box center [549, 384] width 35 height 28
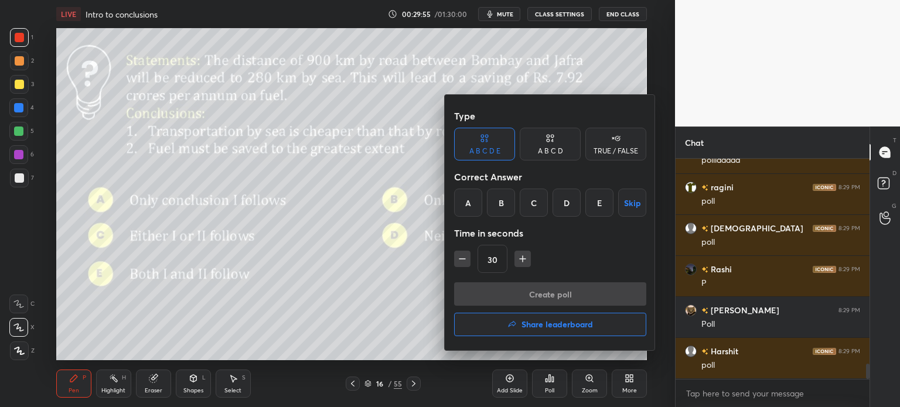
click at [495, 202] on div "B" at bounding box center [501, 203] width 28 height 28
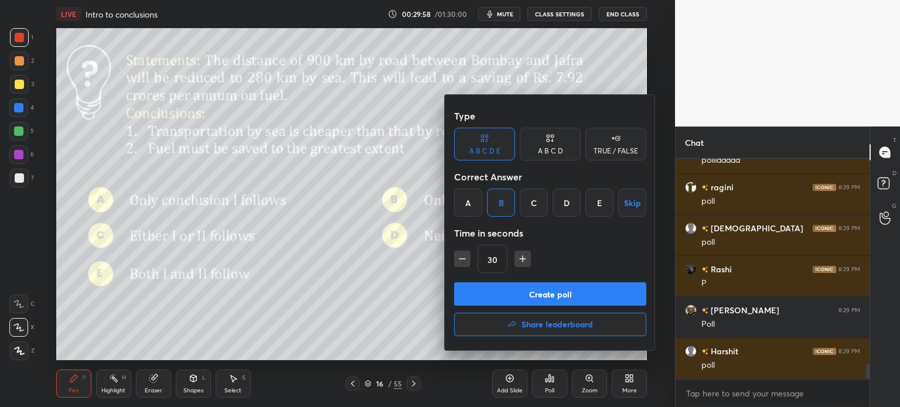
click at [551, 293] on button "Create poll" at bounding box center [550, 293] width 192 height 23
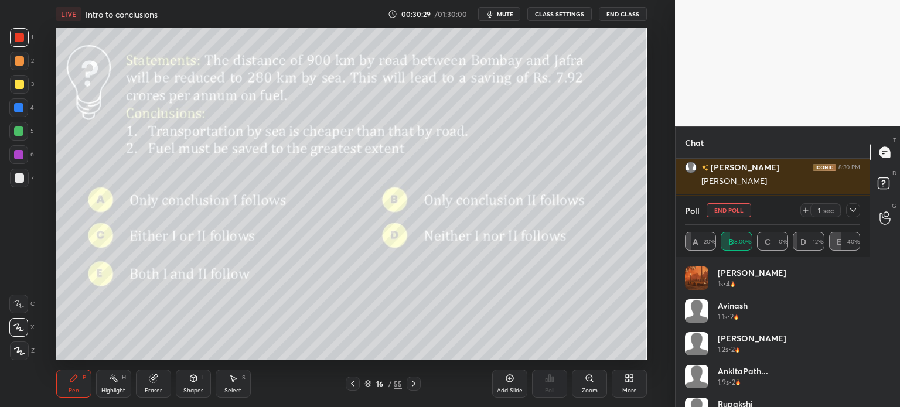
scroll to position [132, 190]
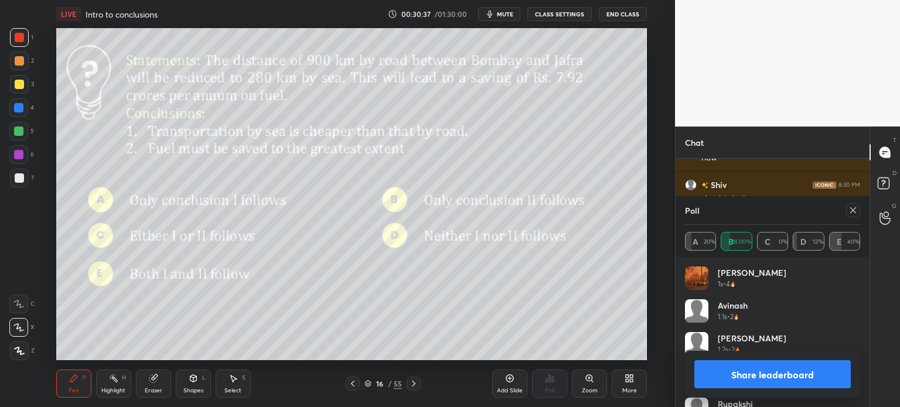
click at [743, 372] on button "Share leaderboard" at bounding box center [772, 374] width 156 height 28
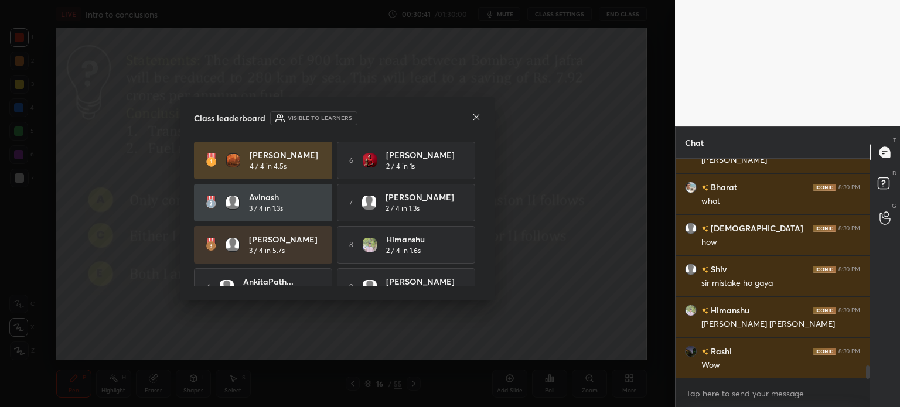
click at [478, 113] on icon at bounding box center [476, 117] width 9 height 9
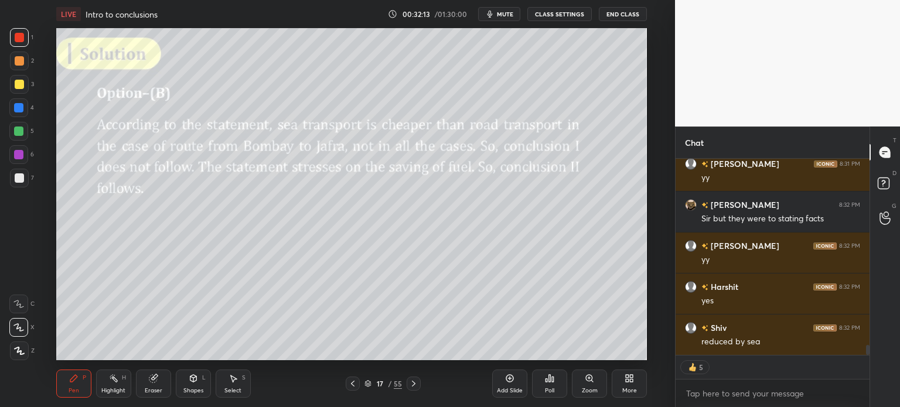
scroll to position [3788, 0]
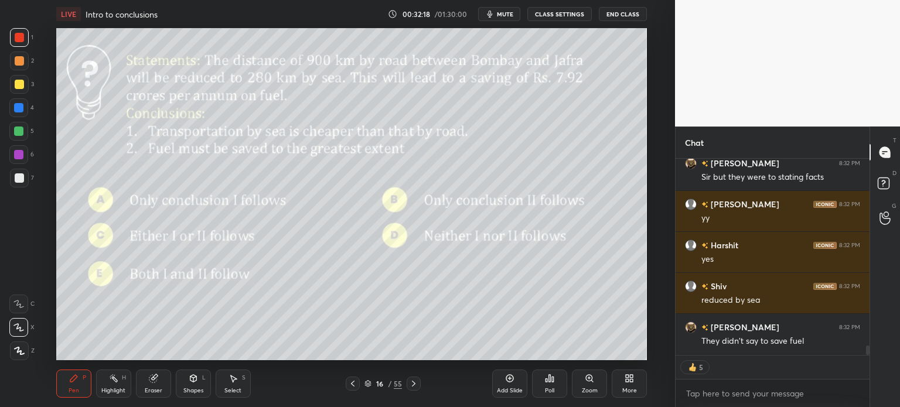
click at [152, 382] on icon at bounding box center [153, 379] width 8 height 8
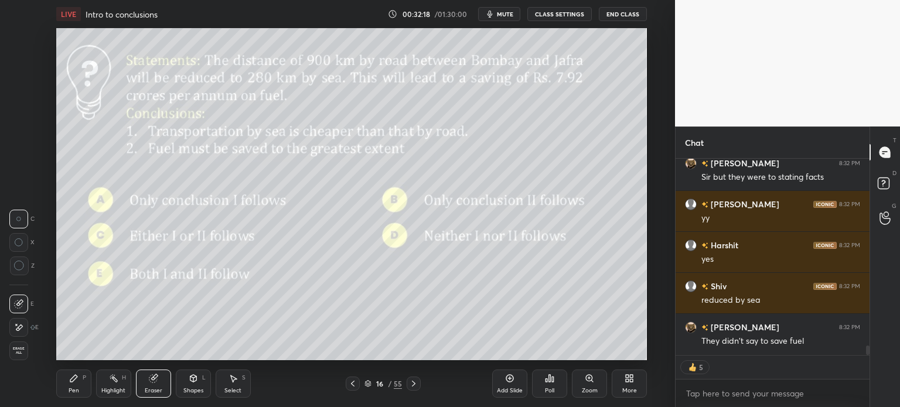
click at [19, 347] on span "Erase all" at bounding box center [19, 351] width 18 height 8
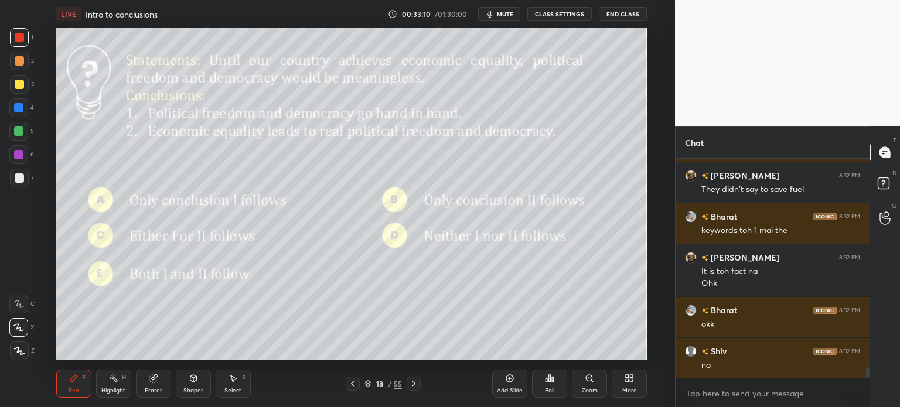
scroll to position [3940, 0]
click at [391, 383] on div "18 / 55" at bounding box center [384, 384] width 38 height 11
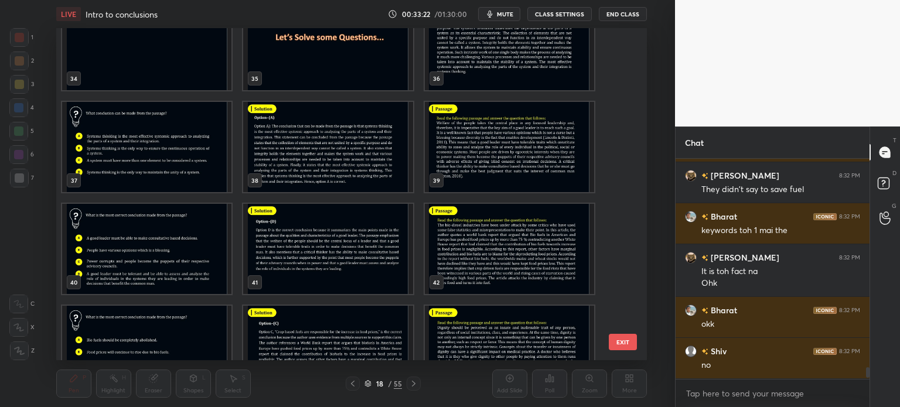
scroll to position [1148, 0]
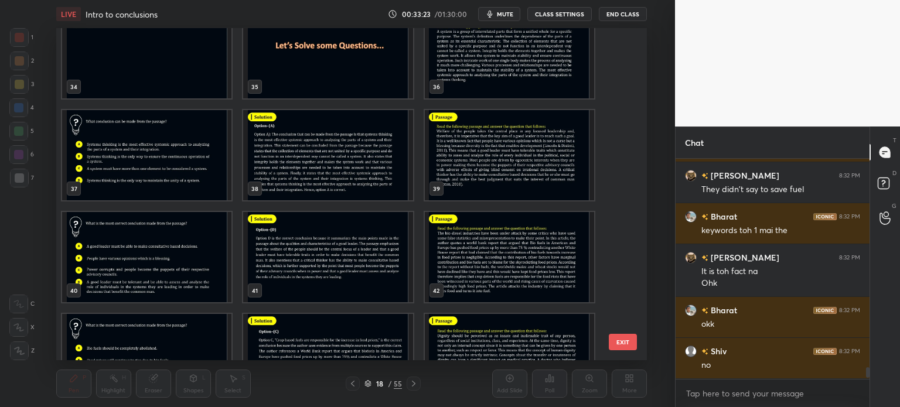
click at [621, 341] on button "EXIT" at bounding box center [623, 342] width 28 height 16
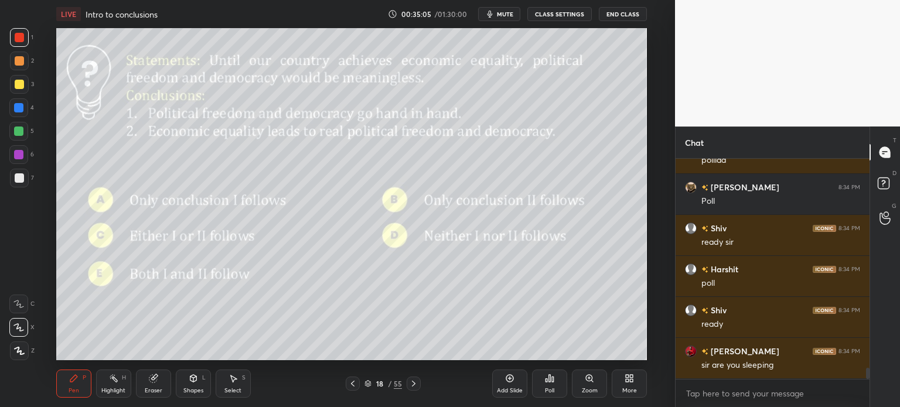
scroll to position [4238, 0]
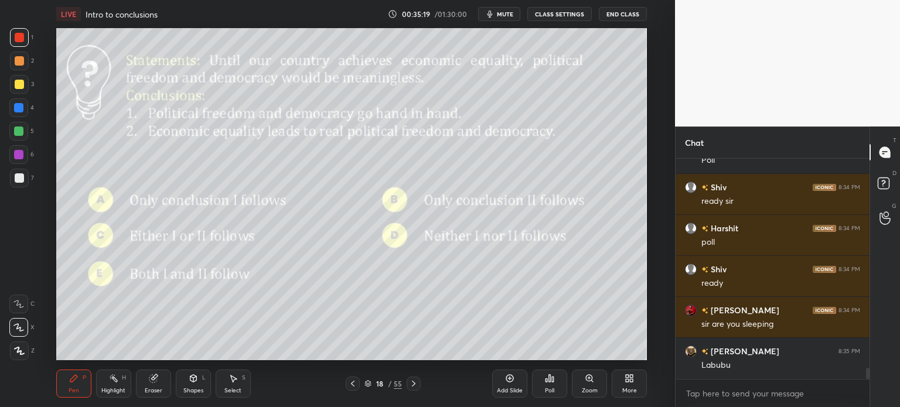
click at [551, 388] on div "Poll" at bounding box center [549, 391] width 9 height 6
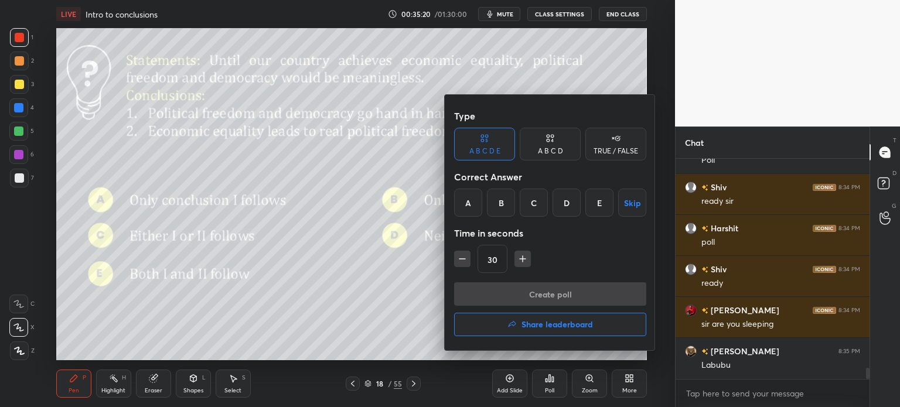
click at [499, 203] on div "B" at bounding box center [501, 203] width 28 height 28
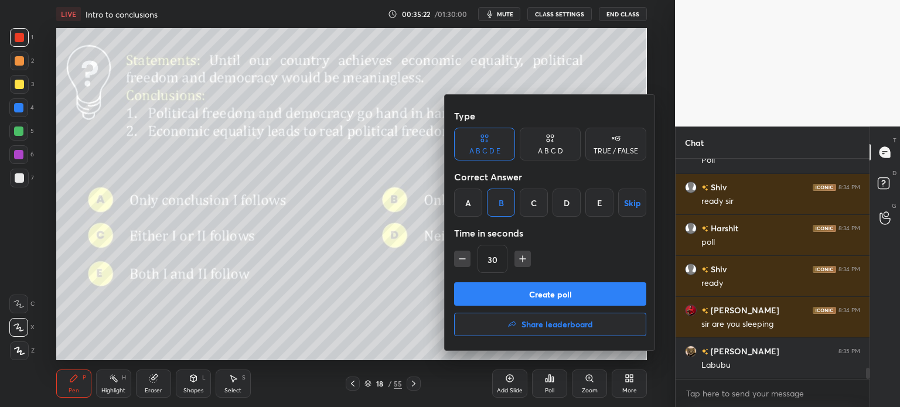
click at [574, 292] on button "Create poll" at bounding box center [550, 293] width 192 height 23
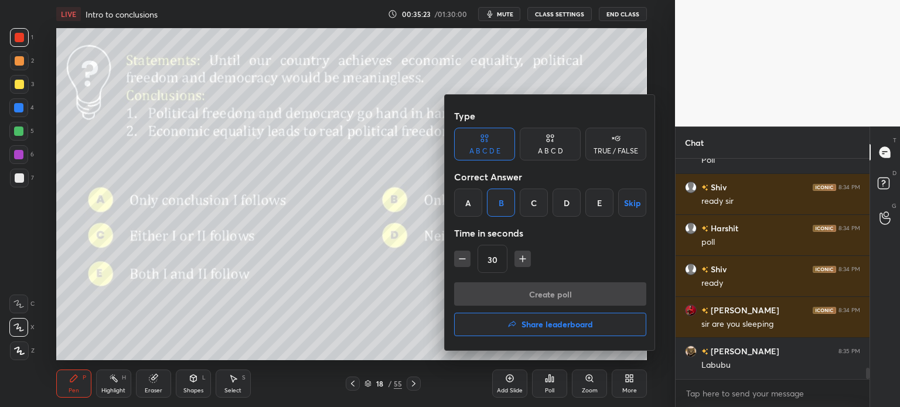
type textarea "x"
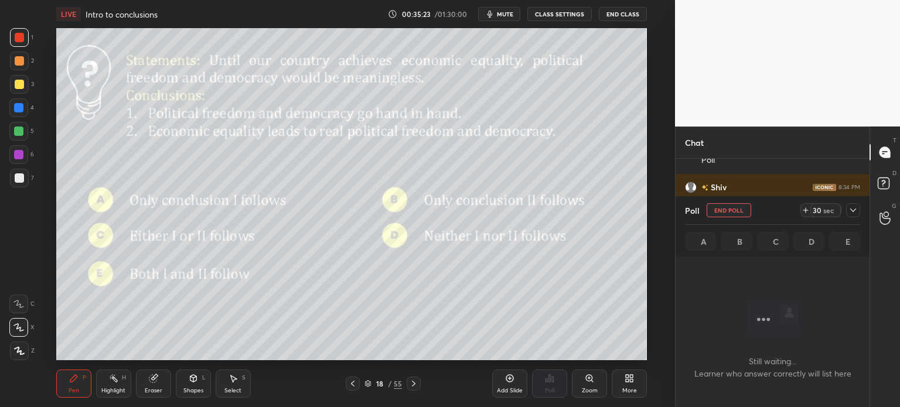
scroll to position [3, 4]
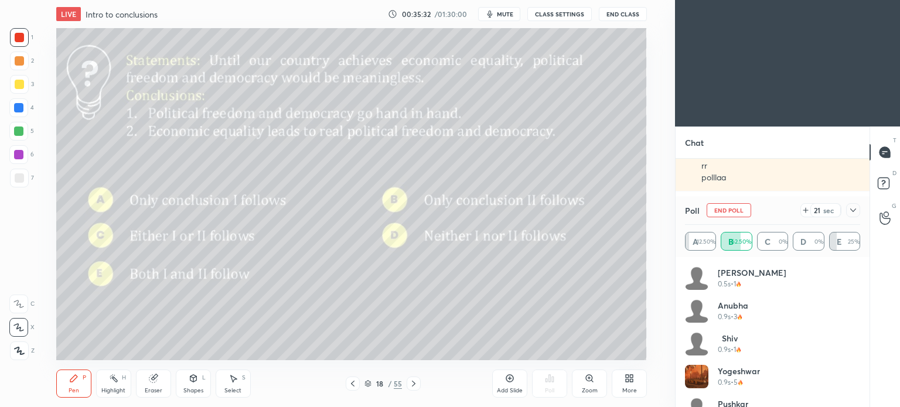
scroll to position [58273, 57978]
click at [635, 382] on div "More" at bounding box center [629, 384] width 35 height 28
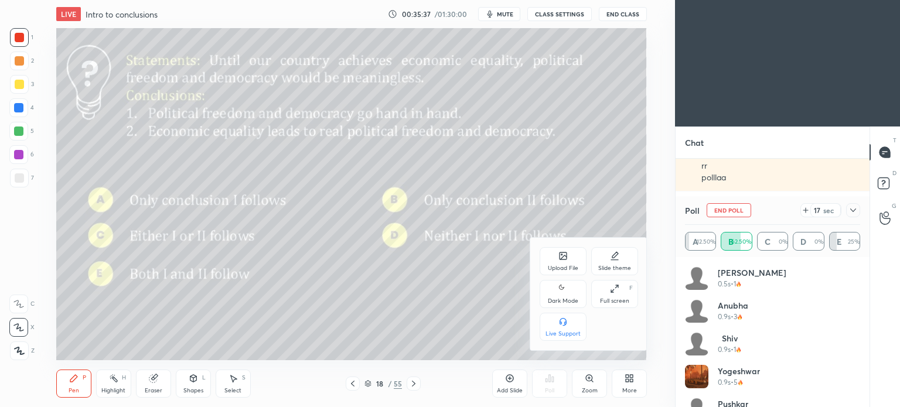
click at [558, 301] on div "Dark Mode" at bounding box center [563, 301] width 30 height 6
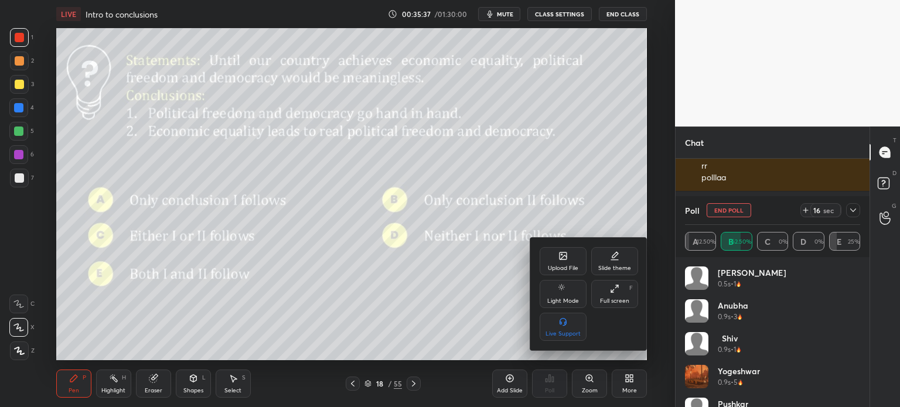
click at [629, 377] on div at bounding box center [450, 203] width 900 height 407
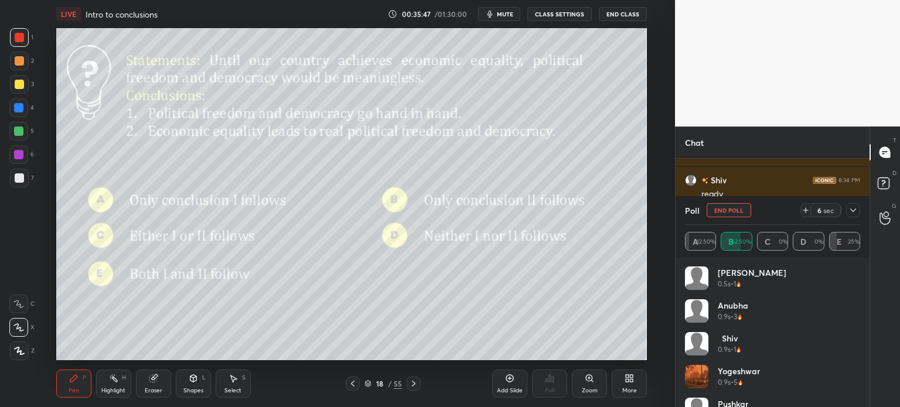
scroll to position [1146, 0]
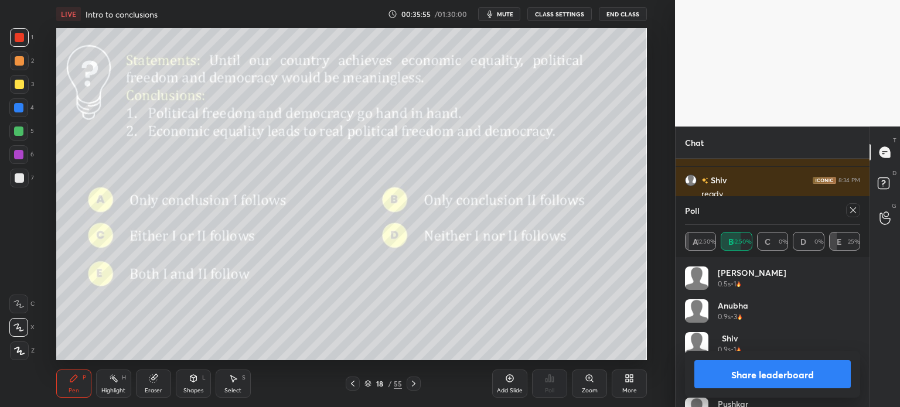
click at [740, 374] on button "Share leaderboard" at bounding box center [772, 374] width 156 height 28
type textarea "x"
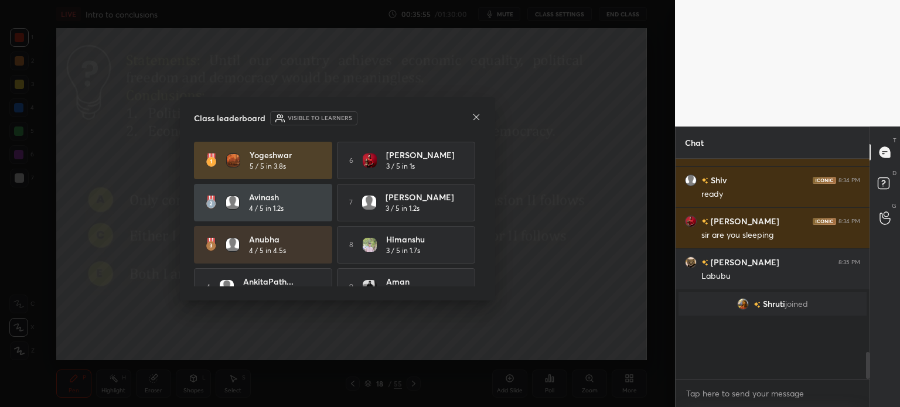
scroll to position [231, 190]
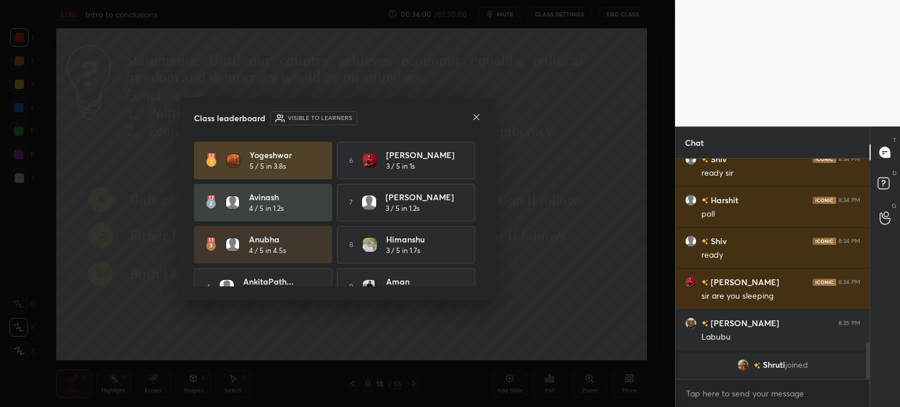
click at [474, 116] on icon at bounding box center [476, 117] width 9 height 9
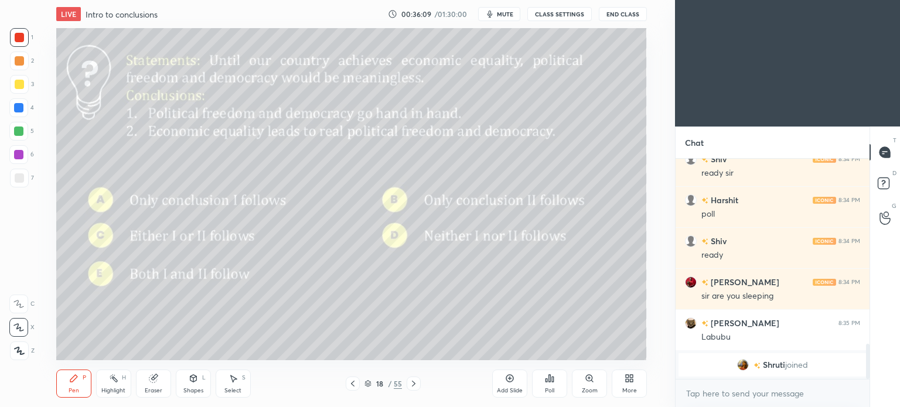
scroll to position [58273, 57978]
click at [631, 382] on icon at bounding box center [632, 380] width 3 height 3
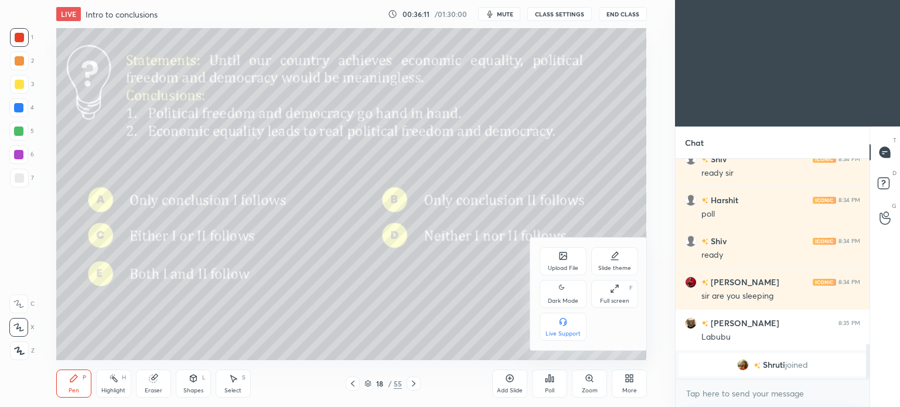
click at [563, 290] on icon at bounding box center [563, 289] width 9 height 14
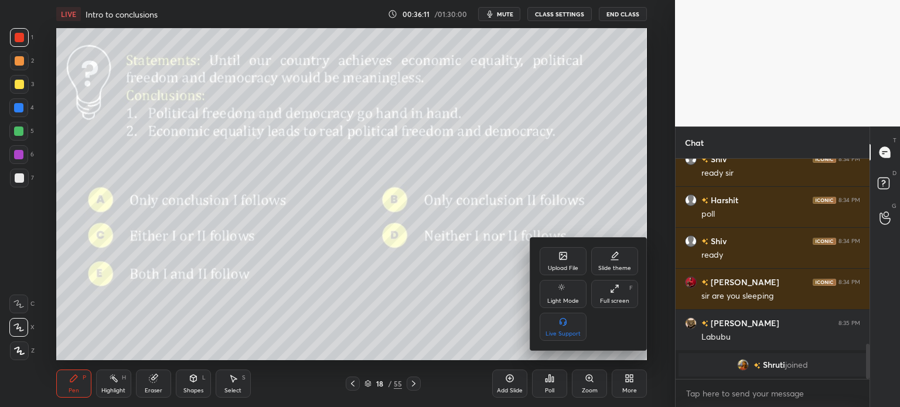
click at [624, 383] on div at bounding box center [450, 203] width 900 height 407
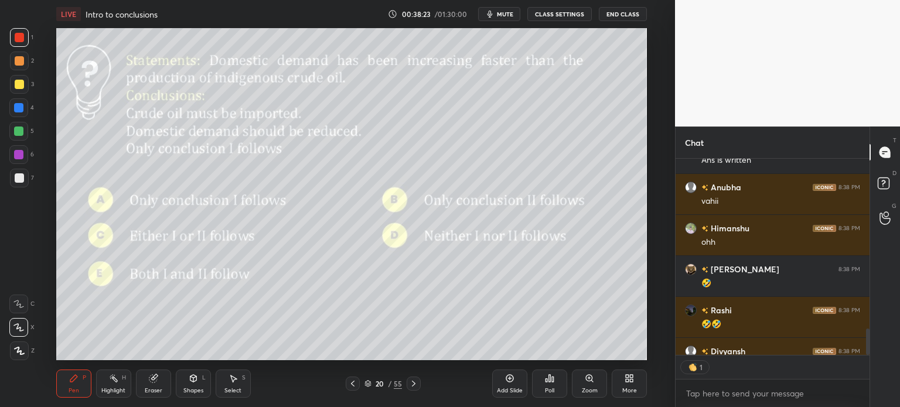
scroll to position [1472, 0]
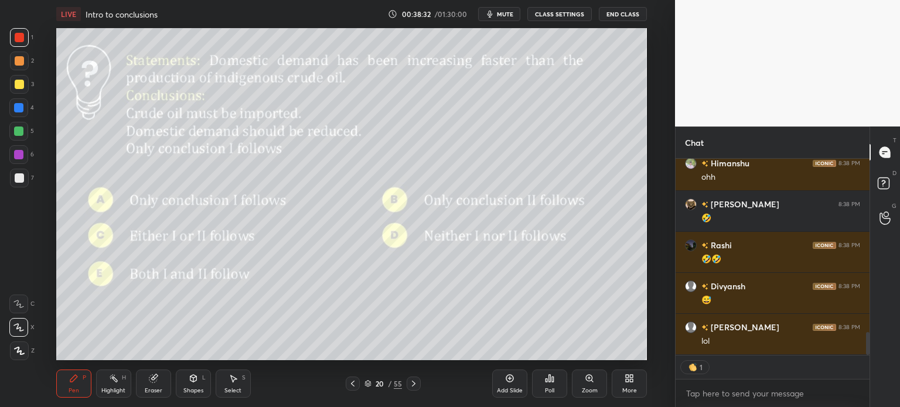
type textarea "x"
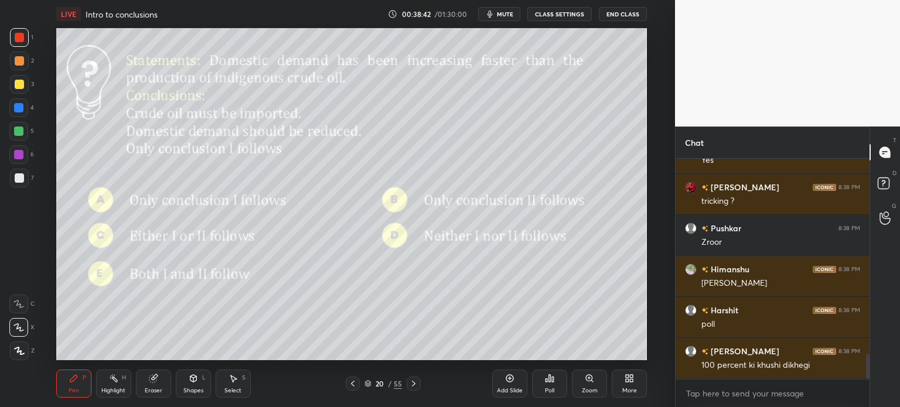
scroll to position [1735, 0]
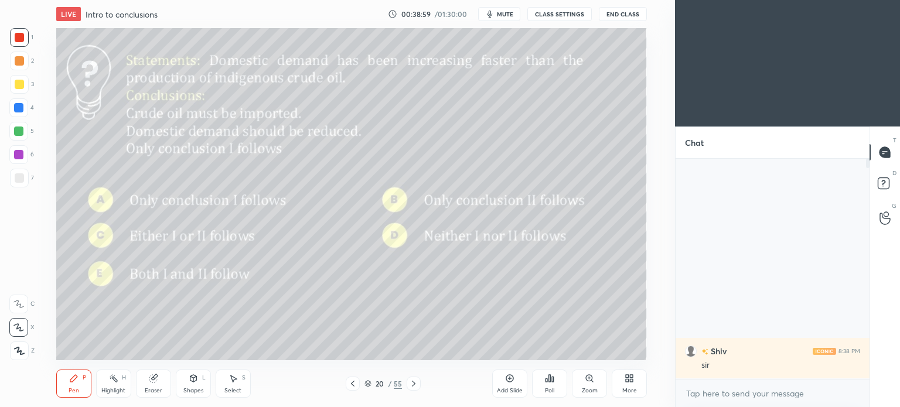
scroll to position [332, 628]
click at [631, 386] on div "More" at bounding box center [629, 384] width 35 height 28
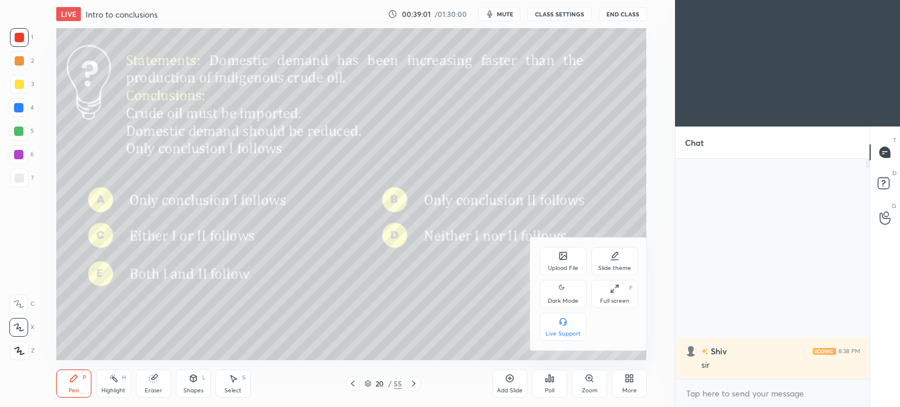
click at [561, 301] on div "Dark Mode" at bounding box center [563, 301] width 30 height 6
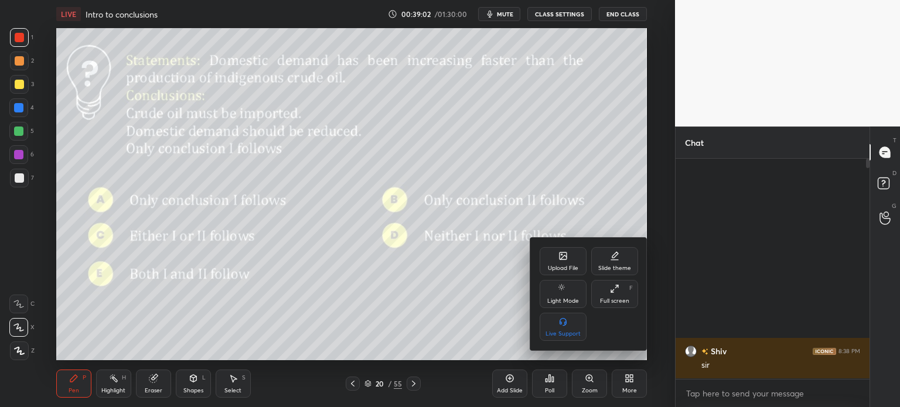
click at [635, 383] on div at bounding box center [450, 203] width 900 height 407
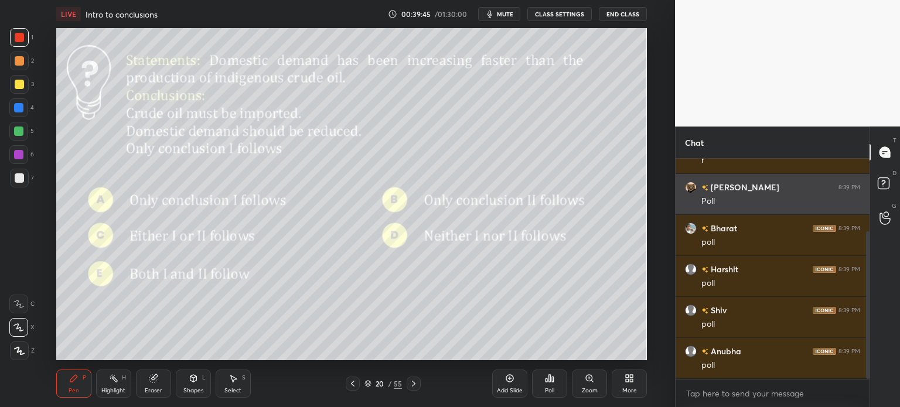
scroll to position [108, 0]
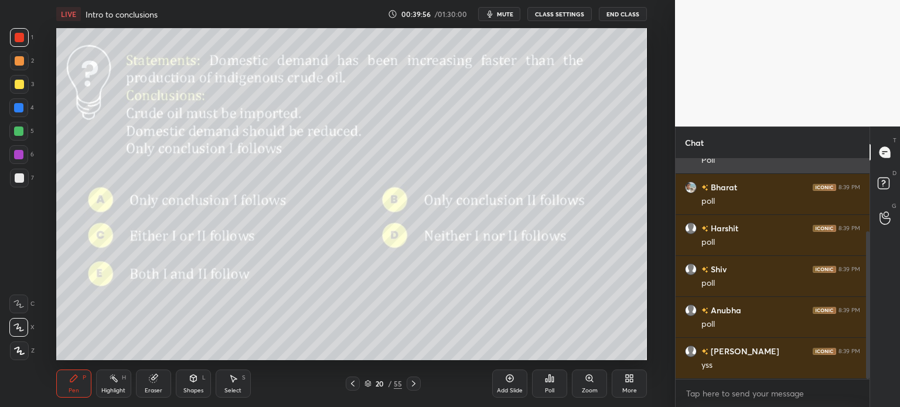
click at [546, 379] on icon at bounding box center [547, 380] width 2 height 3
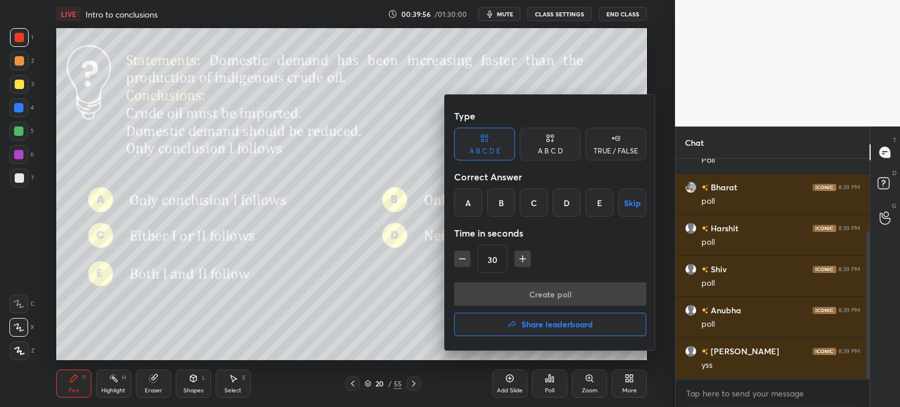
click at [536, 206] on div "C" at bounding box center [534, 203] width 28 height 28
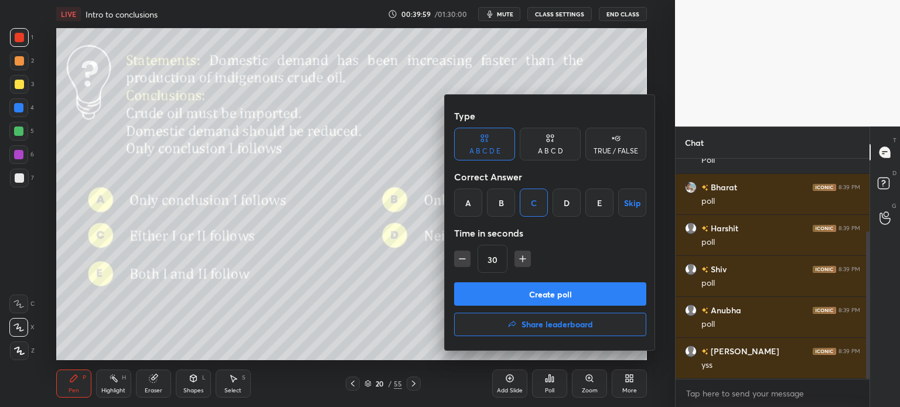
click at [592, 294] on button "Create poll" at bounding box center [550, 293] width 192 height 23
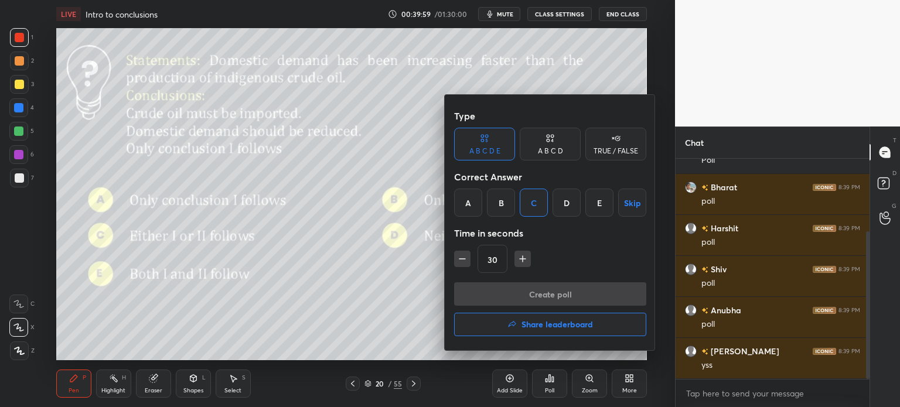
type textarea "x"
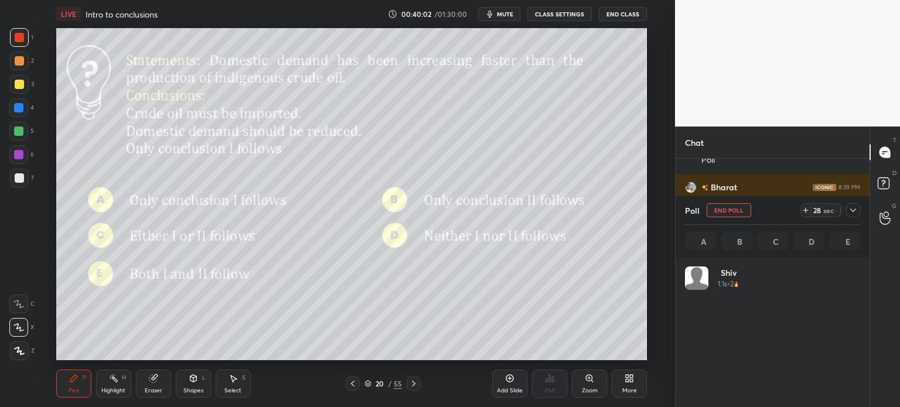
scroll to position [137, 172]
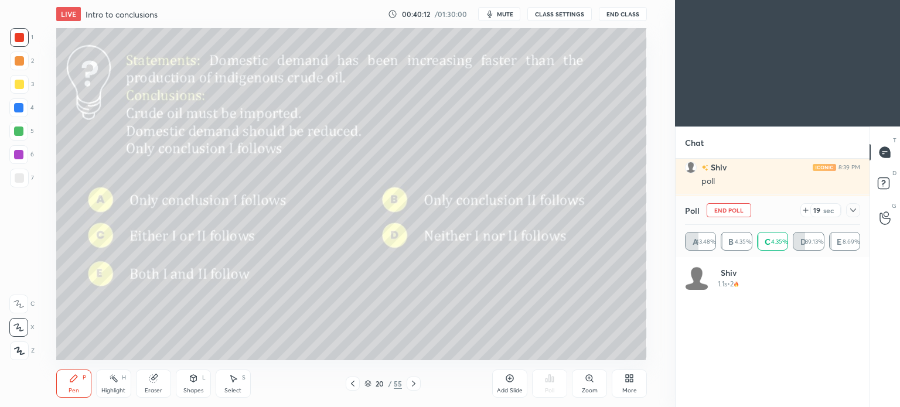
scroll to position [332, 628]
click at [632, 384] on div "More" at bounding box center [629, 384] width 35 height 28
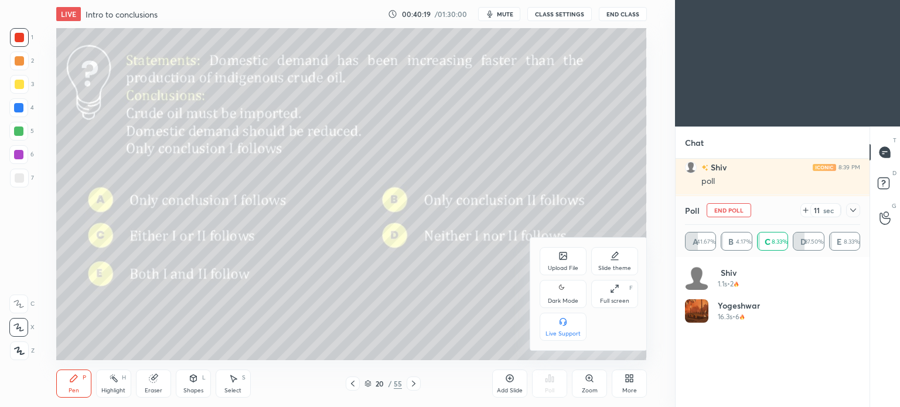
click at [551, 299] on div "Dark Mode" at bounding box center [563, 301] width 30 height 6
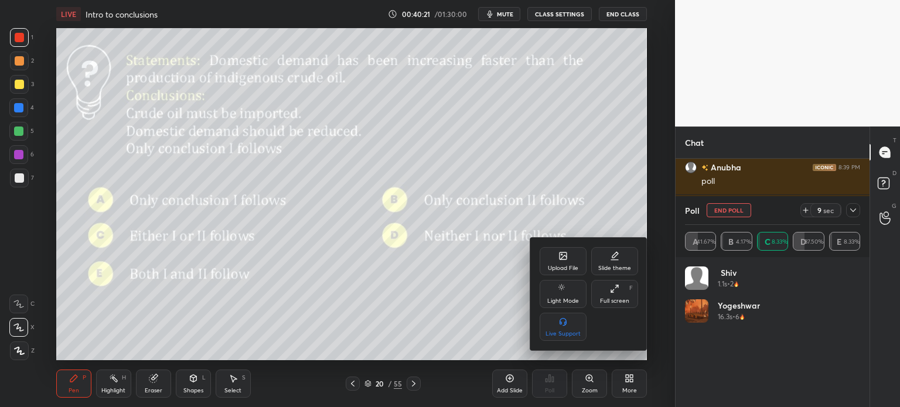
click at [628, 380] on div at bounding box center [450, 203] width 900 height 407
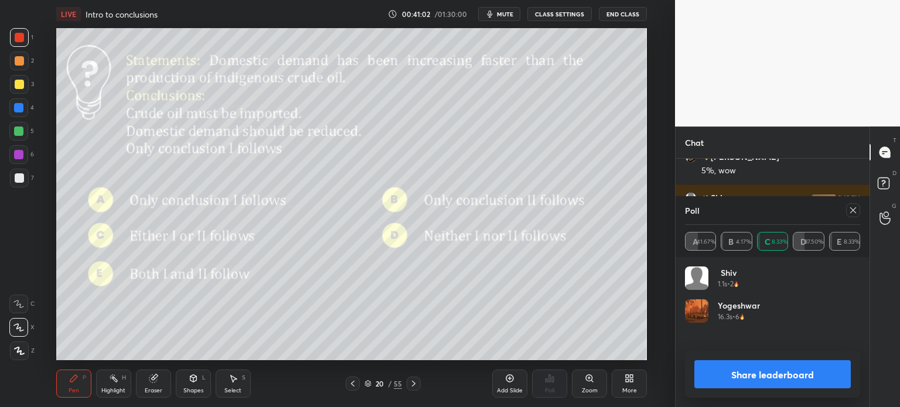
click at [745, 374] on button "Share leaderboard" at bounding box center [772, 374] width 156 height 28
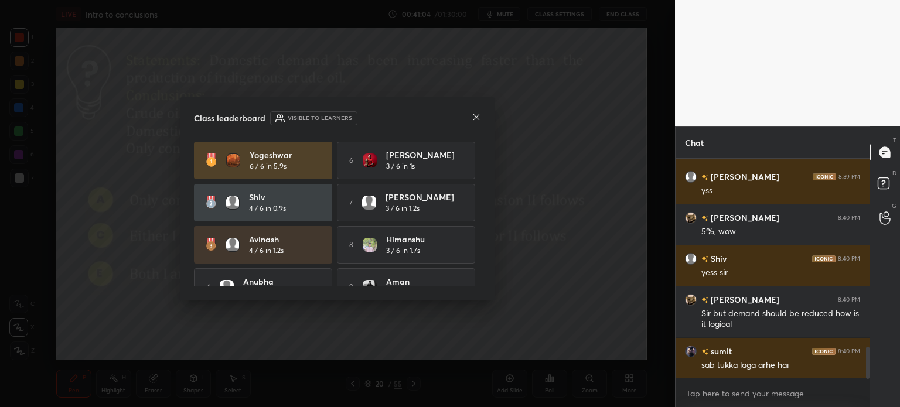
click at [474, 115] on icon at bounding box center [476, 117] width 9 height 9
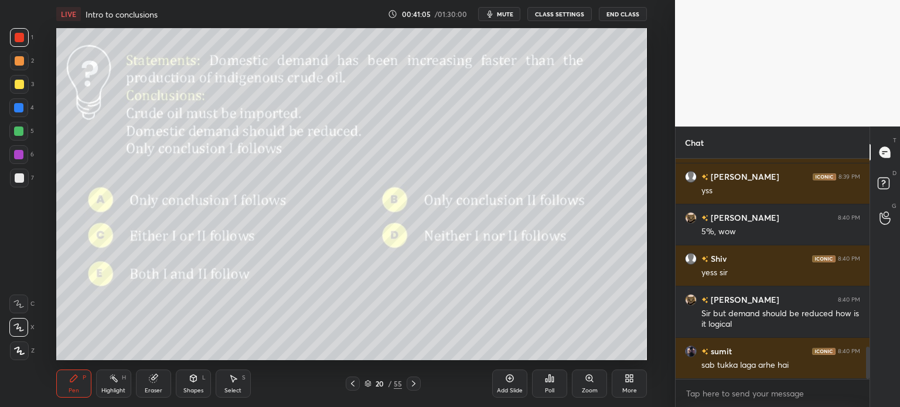
click at [519, 383] on div "Add Slide" at bounding box center [509, 384] width 35 height 28
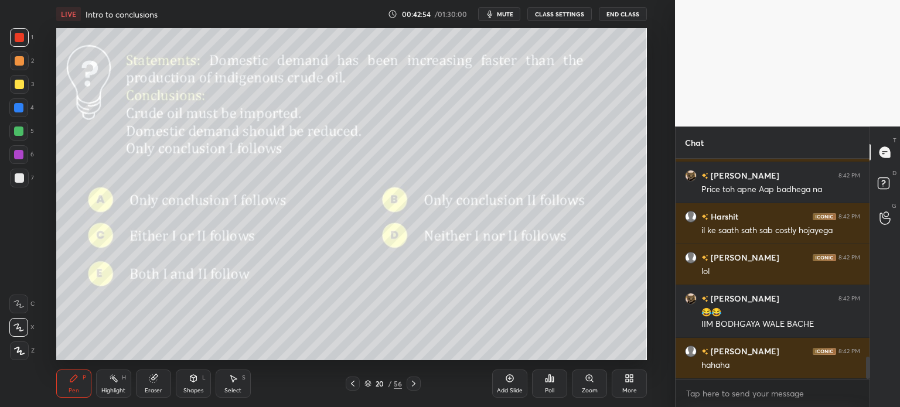
scroll to position [2025, 0]
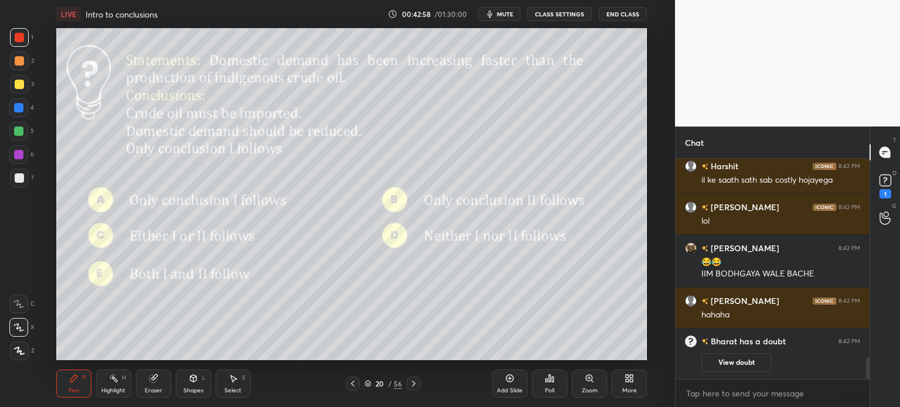
click at [149, 379] on icon at bounding box center [153, 379] width 8 height 8
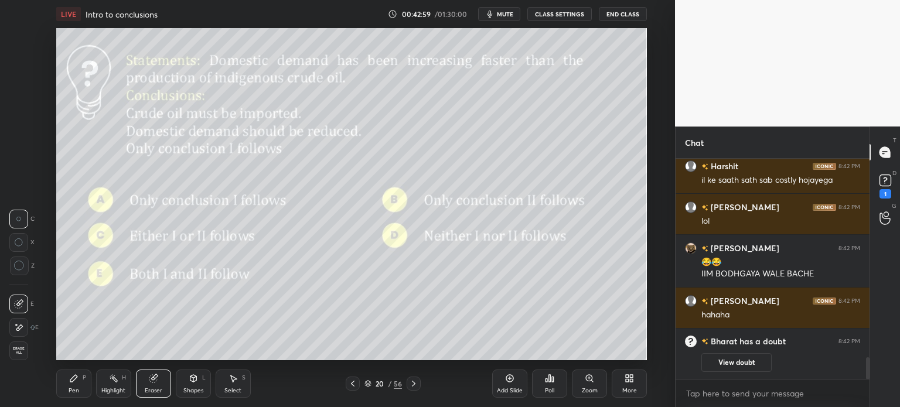
click at [18, 347] on span "Erase all" at bounding box center [19, 351] width 18 height 8
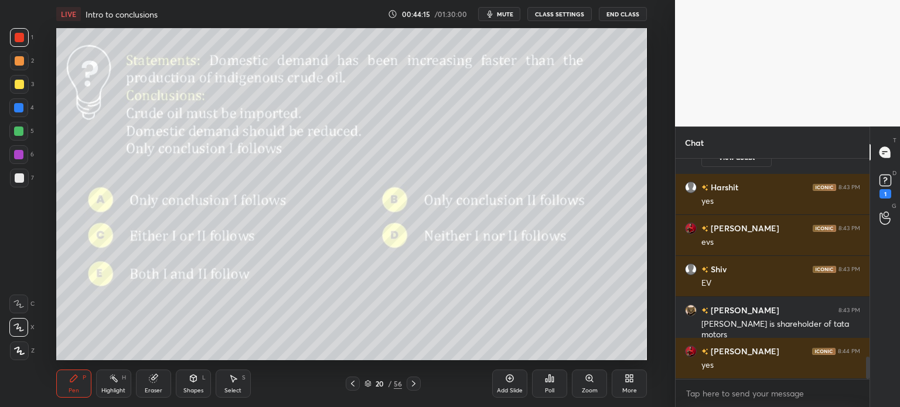
scroll to position [1934, 0]
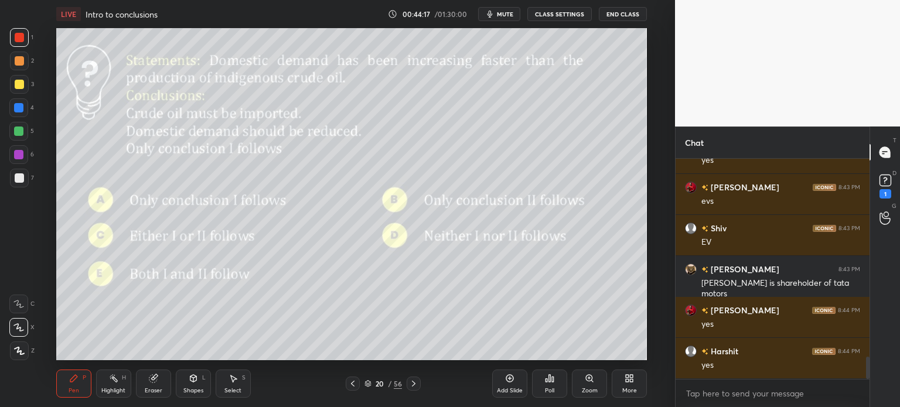
click at [155, 386] on div "Eraser" at bounding box center [153, 384] width 35 height 28
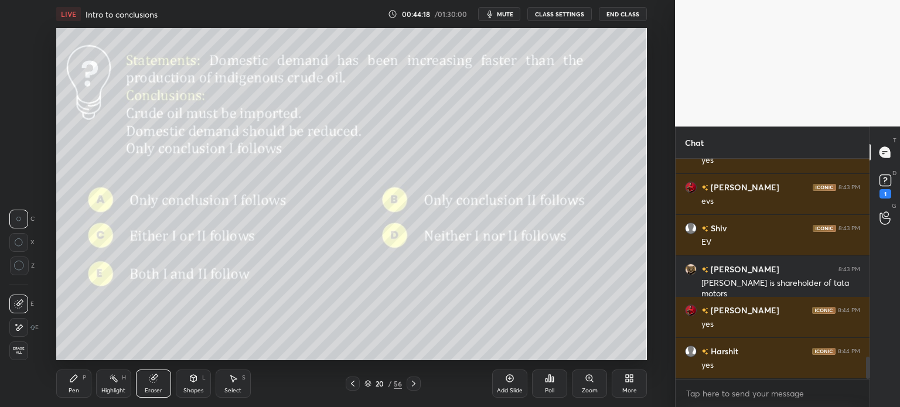
click at [15, 354] on span "Erase all" at bounding box center [19, 351] width 18 height 8
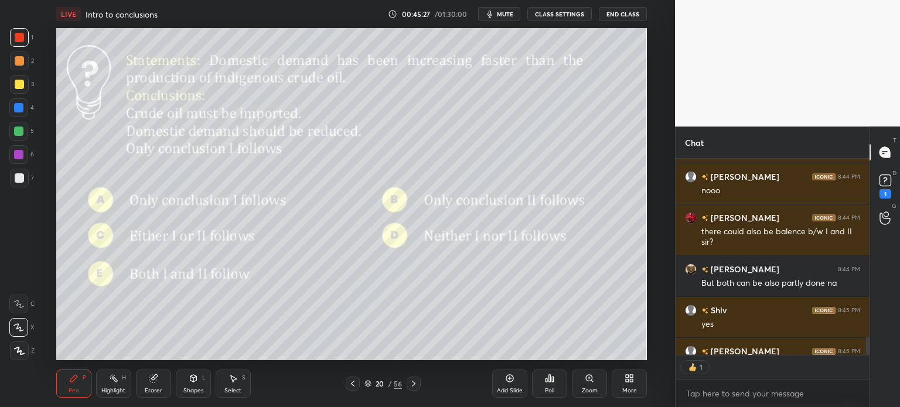
scroll to position [4, 4]
click at [508, 382] on icon at bounding box center [509, 378] width 9 height 9
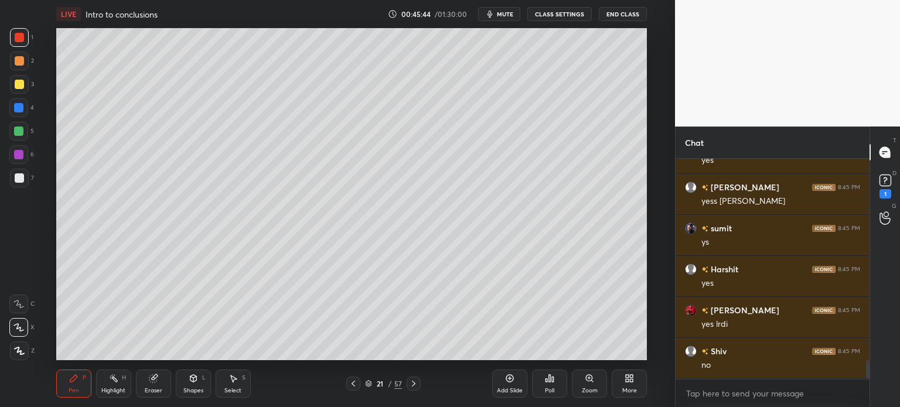
scroll to position [2367, 0]
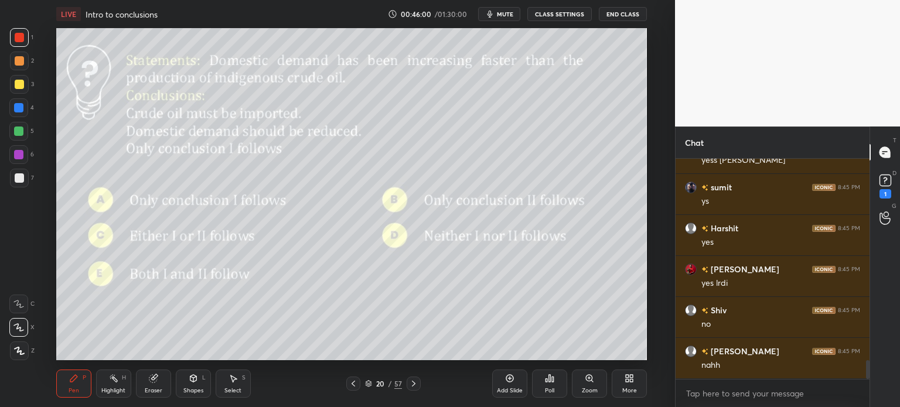
click at [152, 386] on div "Eraser" at bounding box center [153, 384] width 35 height 28
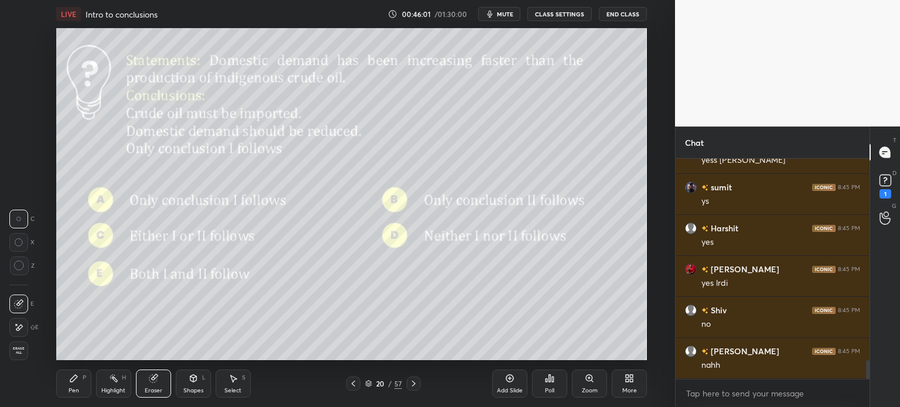
click at [15, 353] on span "Erase all" at bounding box center [19, 351] width 18 height 8
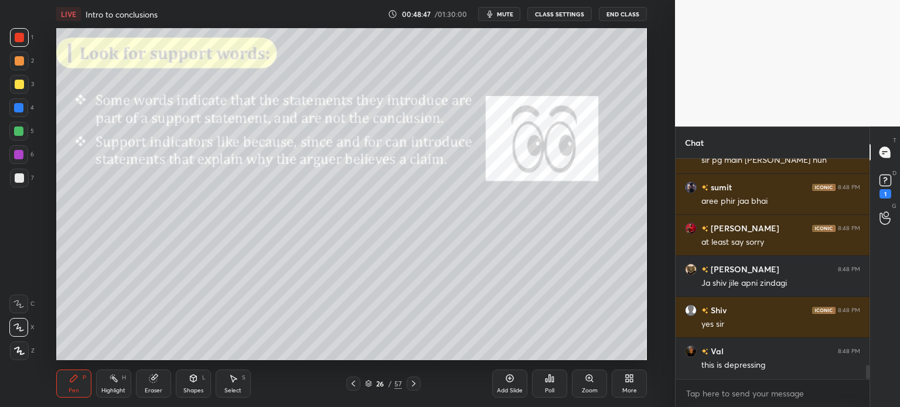
scroll to position [3261, 0]
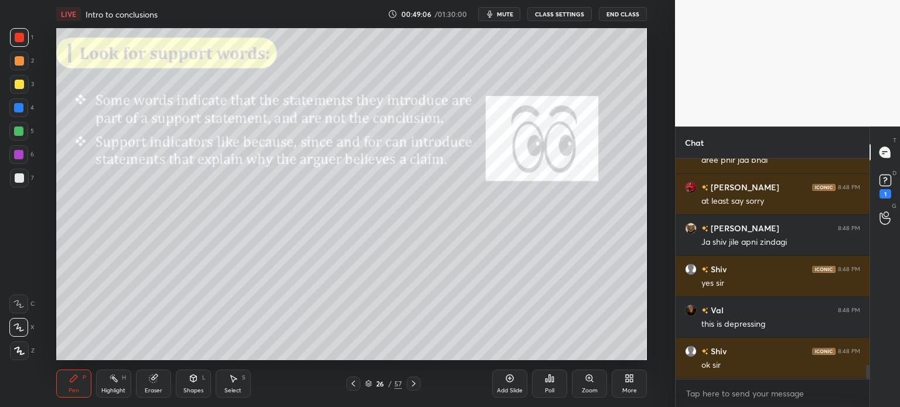
click at [115, 384] on div "Highlight H" at bounding box center [113, 384] width 35 height 28
click at [16, 349] on icon at bounding box center [18, 350] width 9 height 9
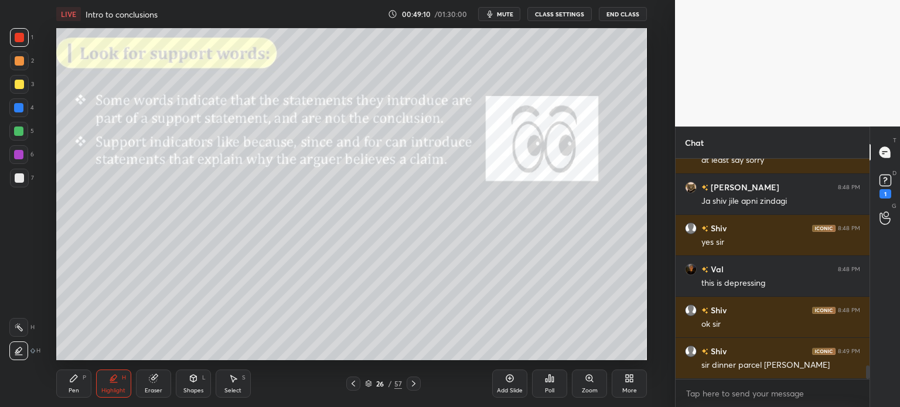
click at [75, 382] on icon at bounding box center [73, 378] width 9 height 9
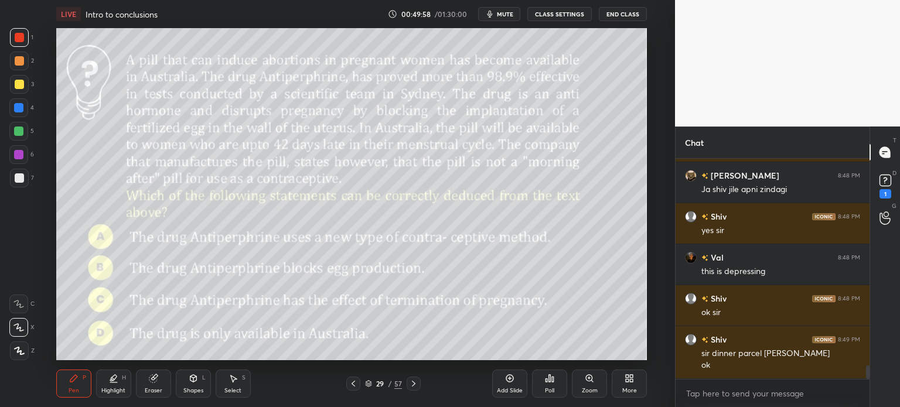
scroll to position [3355, 0]
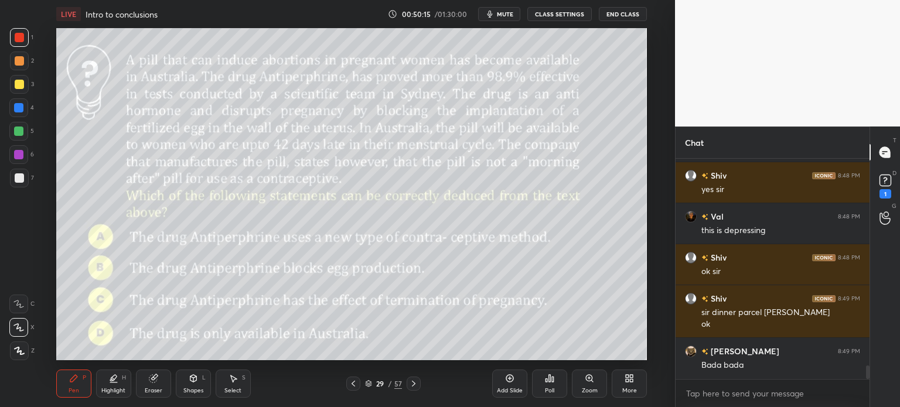
click at [151, 382] on icon at bounding box center [153, 379] width 8 height 8
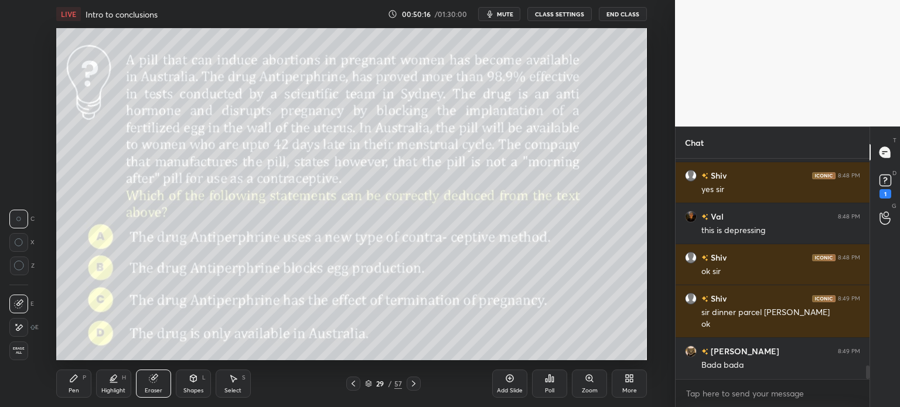
click at [11, 350] on span "Erase all" at bounding box center [19, 351] width 18 height 8
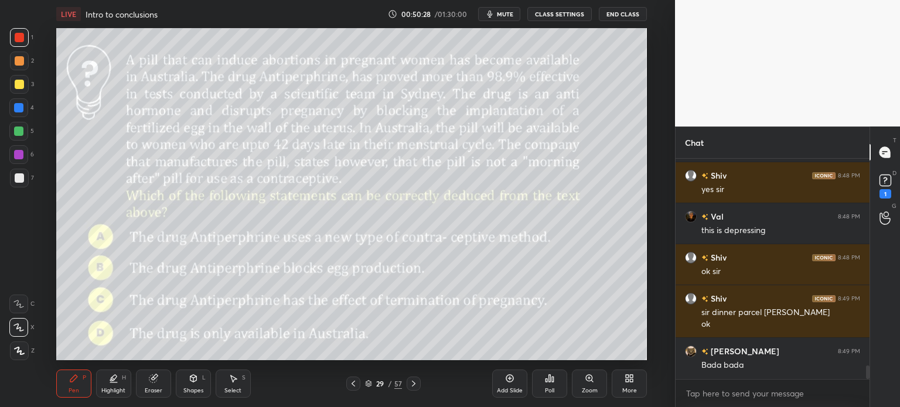
scroll to position [3396, 0]
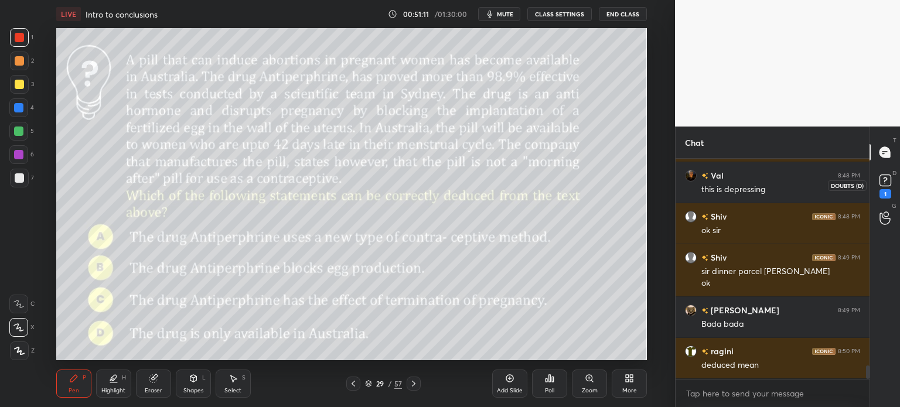
click at [883, 187] on icon at bounding box center [886, 181] width 18 height 18
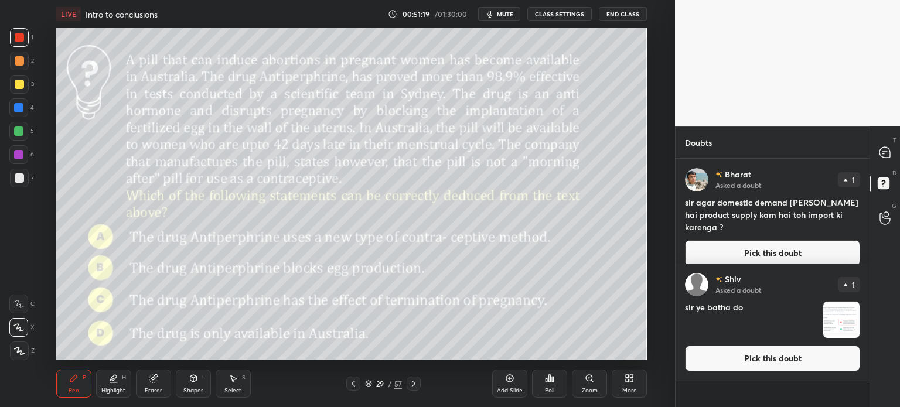
click at [879, 149] on icon at bounding box center [885, 153] width 12 height 12
type textarea "x"
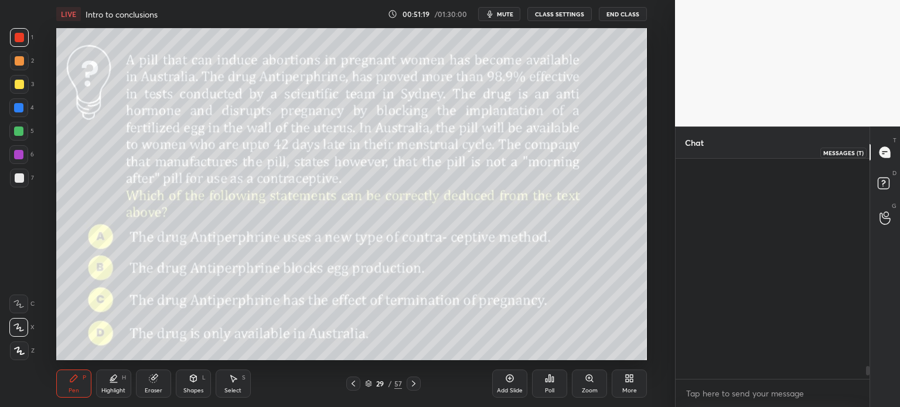
scroll to position [217, 190]
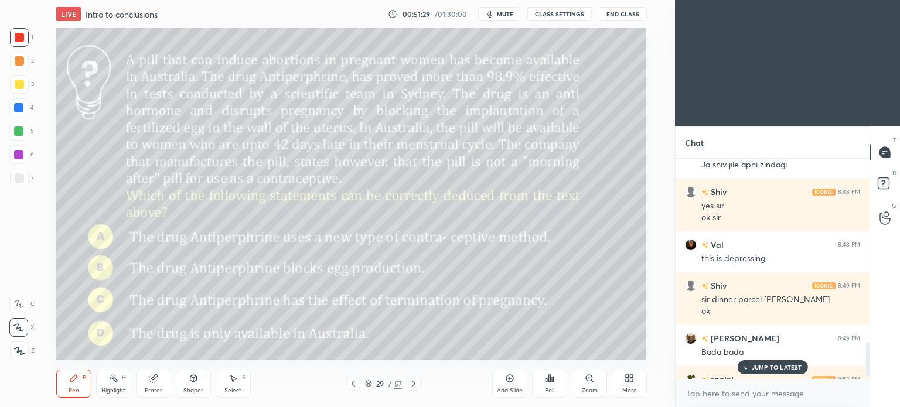
scroll to position [1249, 0]
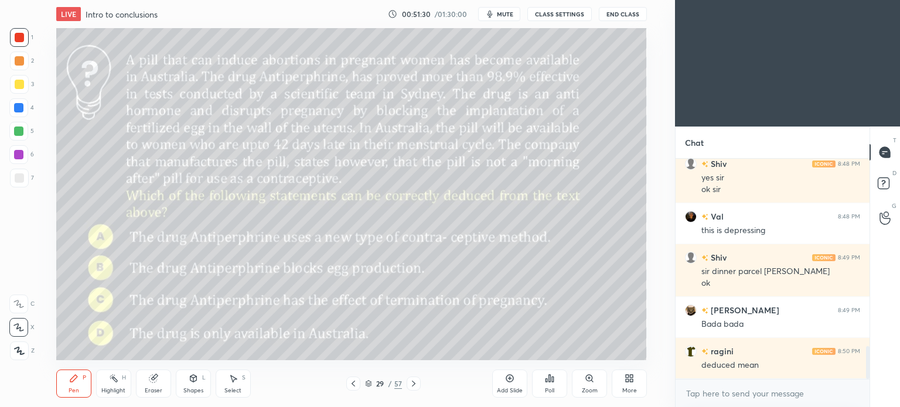
click at [623, 382] on div "More" at bounding box center [629, 384] width 35 height 28
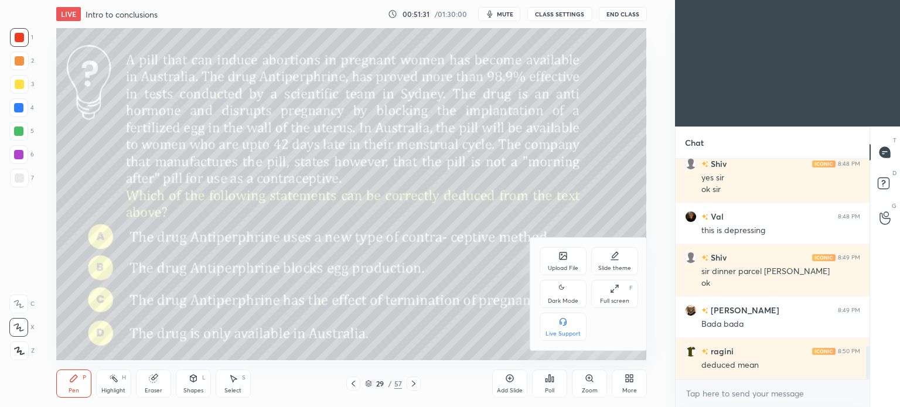
click at [557, 297] on div "Dark Mode" at bounding box center [563, 294] width 47 height 28
type textarea "x"
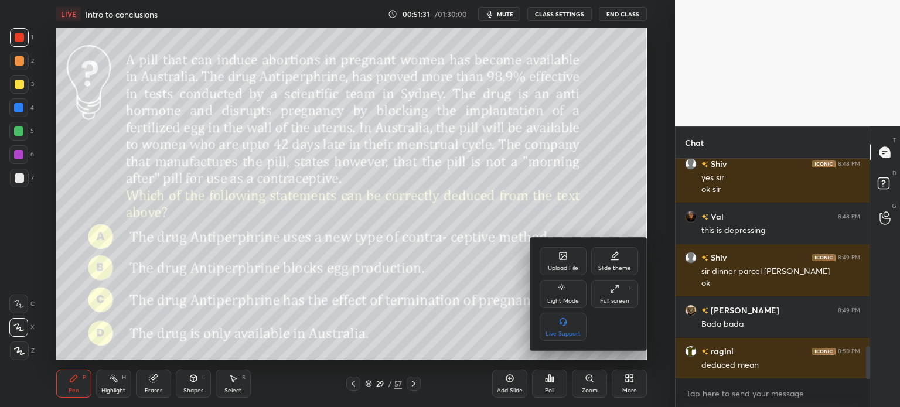
click at [629, 382] on div at bounding box center [450, 203] width 900 height 407
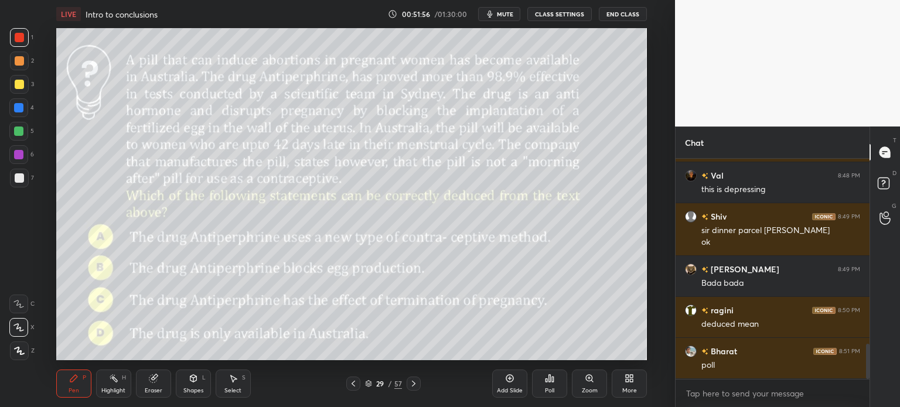
scroll to position [1201, 0]
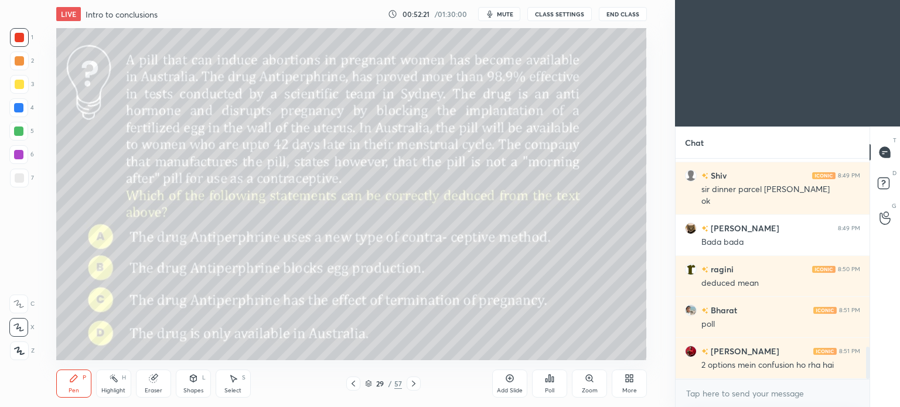
scroll to position [58273, 57978]
click at [493, 11] on icon "button" at bounding box center [490, 14] width 5 height 7
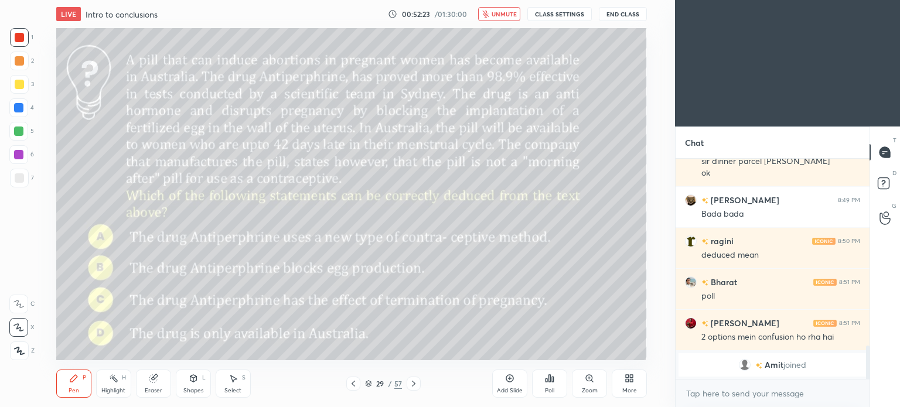
scroll to position [1230, 0]
click at [628, 380] on icon at bounding box center [627, 380] width 3 height 3
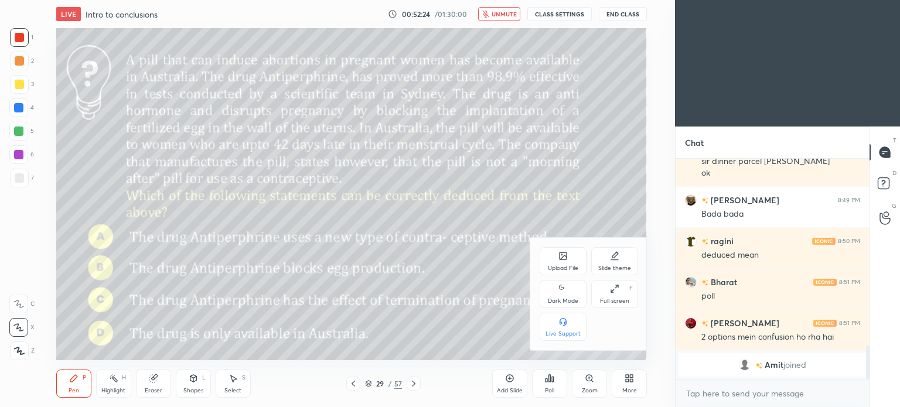
click at [567, 297] on div "Dark Mode" at bounding box center [563, 294] width 47 height 28
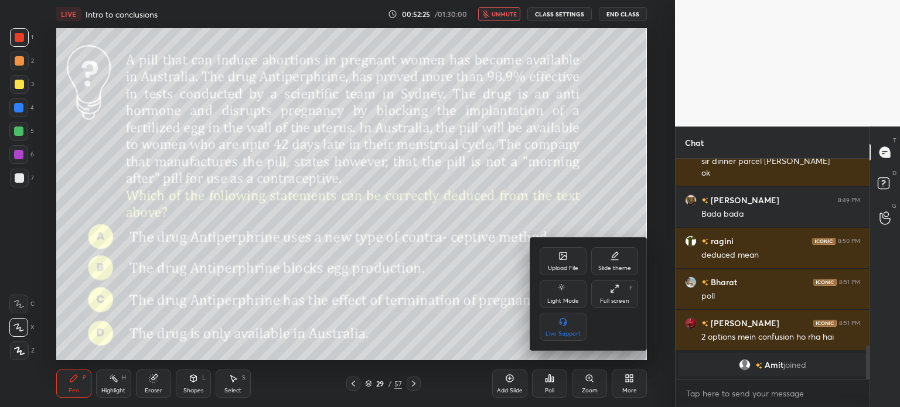
click at [636, 376] on div at bounding box center [450, 203] width 900 height 407
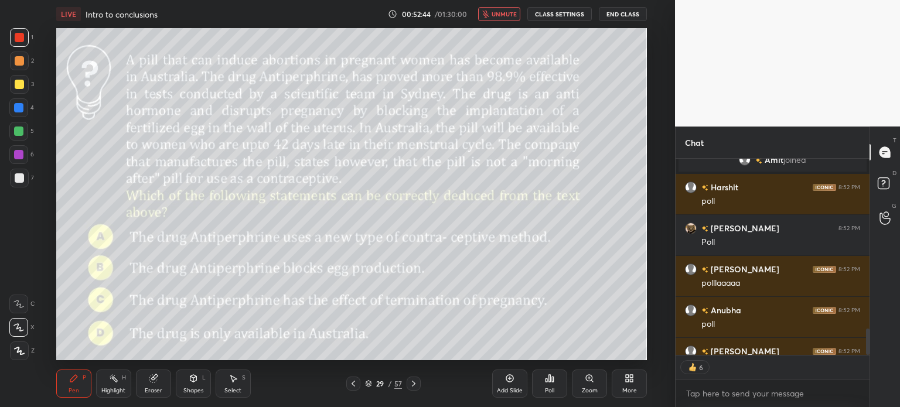
scroll to position [1500, 0]
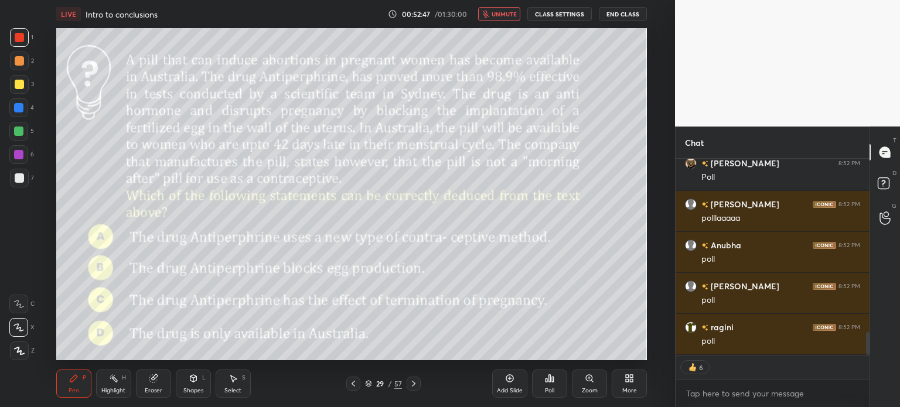
click at [496, 10] on button "unmute" at bounding box center [499, 14] width 42 height 14
type textarea "x"
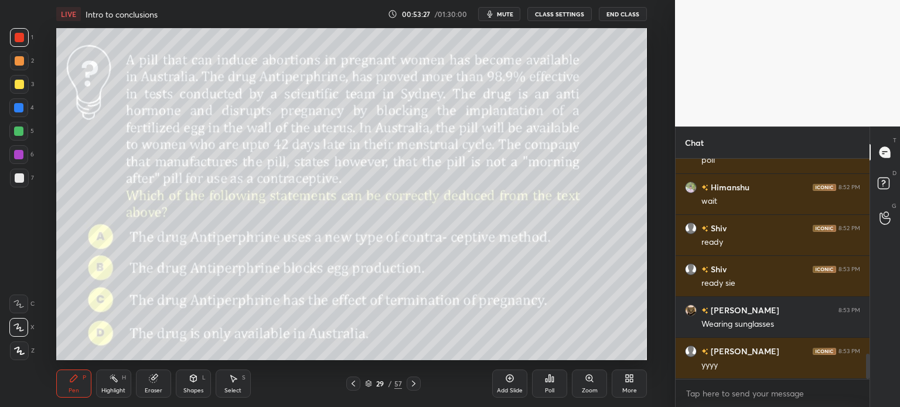
scroll to position [1722, 0]
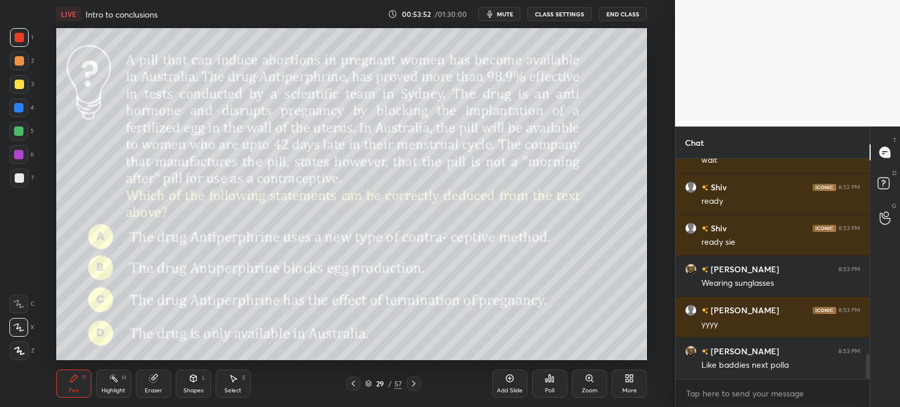
click at [495, 16] on icon "button" at bounding box center [489, 13] width 9 height 9
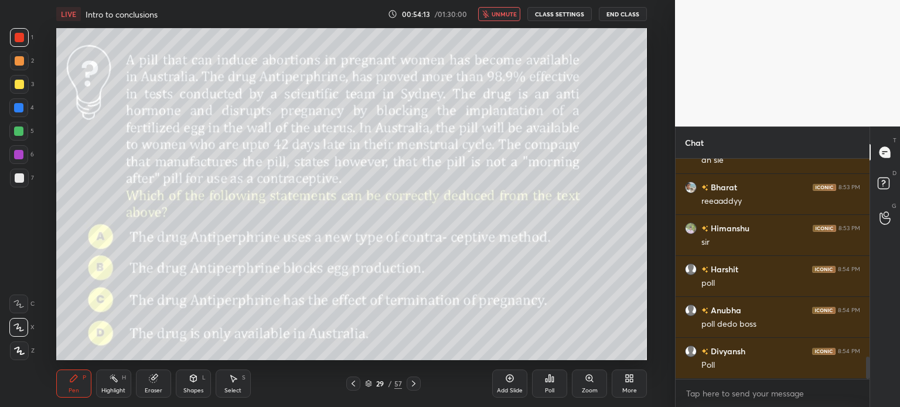
scroll to position [2009, 0]
click at [499, 15] on span "unmute" at bounding box center [504, 14] width 25 height 8
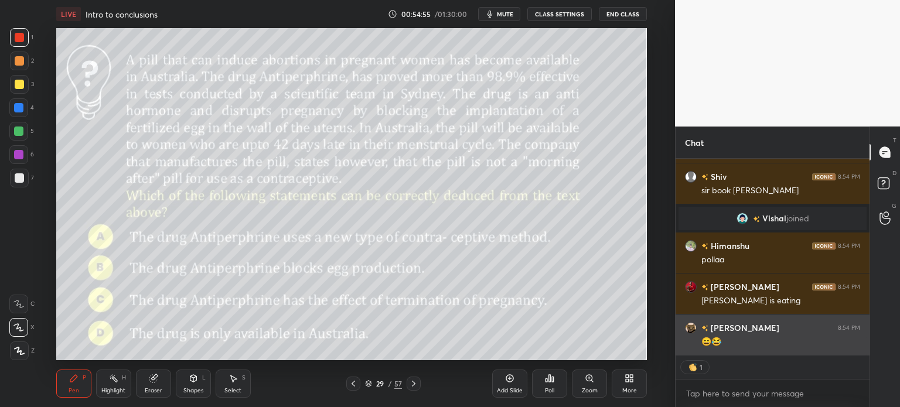
scroll to position [1924, 0]
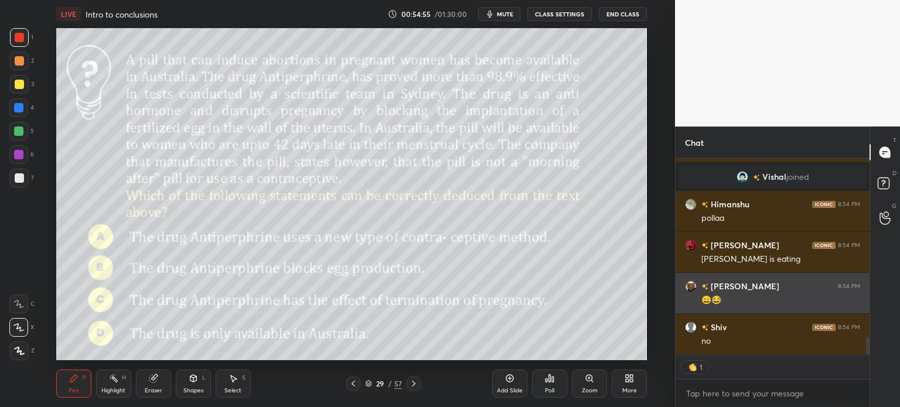
click at [689, 287] on img "grid" at bounding box center [691, 287] width 12 height 12
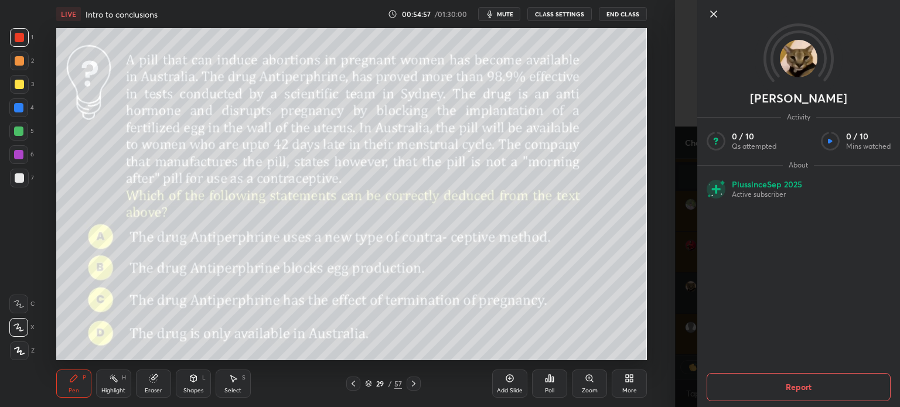
click at [711, 16] on icon at bounding box center [714, 14] width 14 height 14
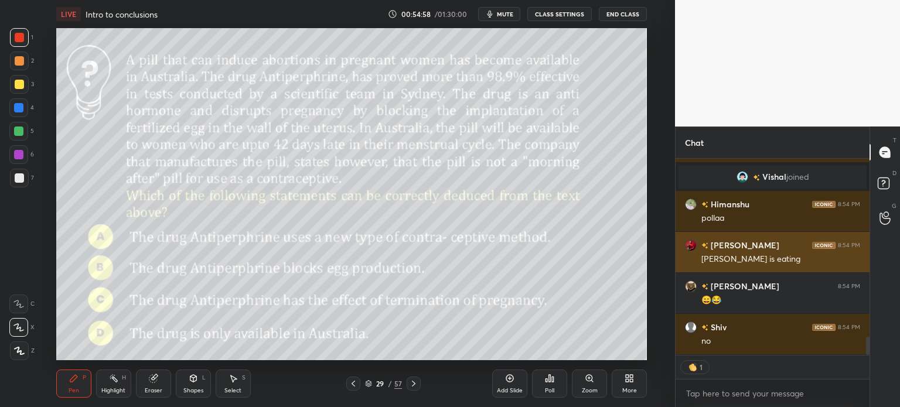
click at [687, 244] on img "grid" at bounding box center [691, 246] width 12 height 12
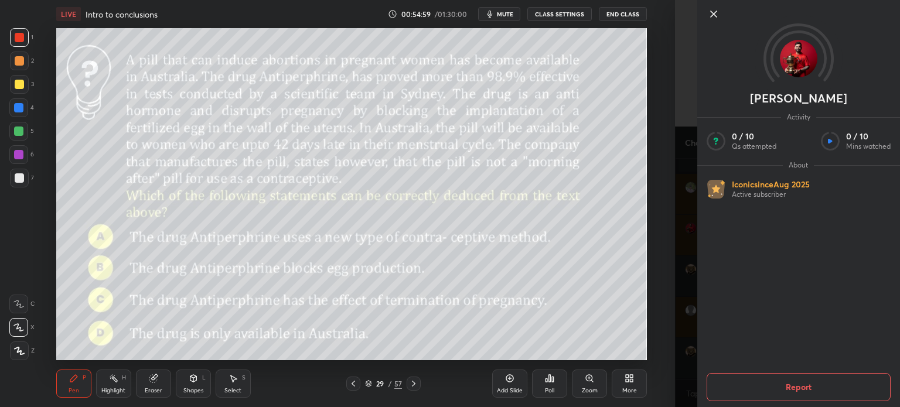
scroll to position [3, 4]
click at [711, 14] on icon at bounding box center [714, 14] width 14 height 14
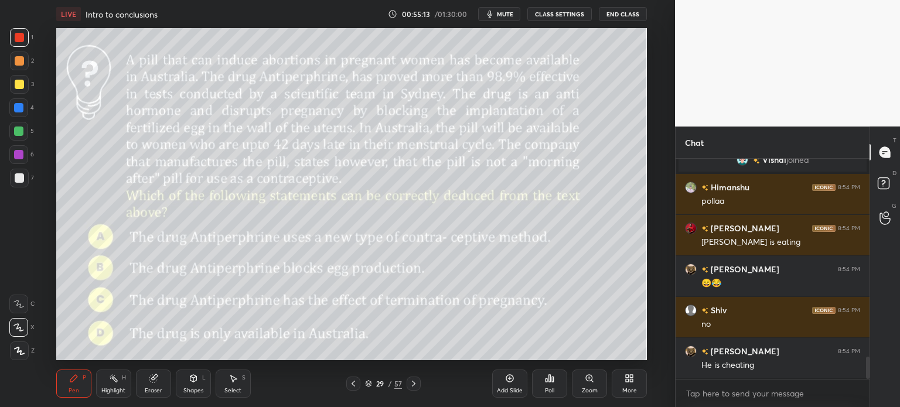
click at [547, 373] on div "Poll" at bounding box center [549, 384] width 35 height 28
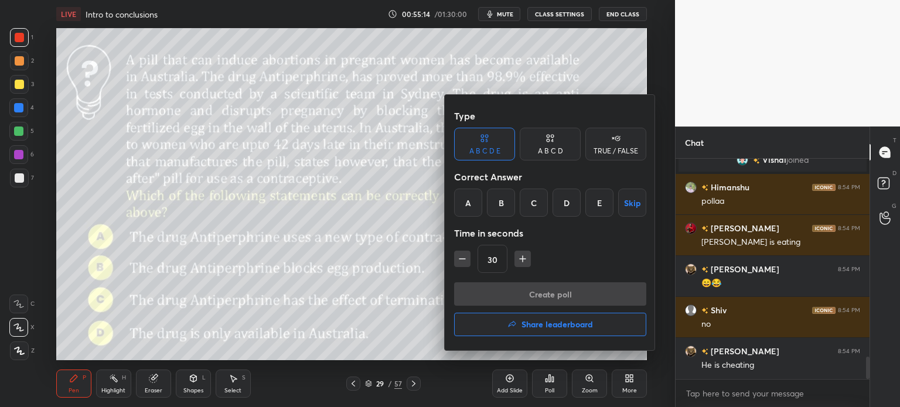
click at [547, 155] on div "A B C D" at bounding box center [550, 151] width 25 height 7
click at [555, 203] on div "C" at bounding box center [550, 203] width 35 height 28
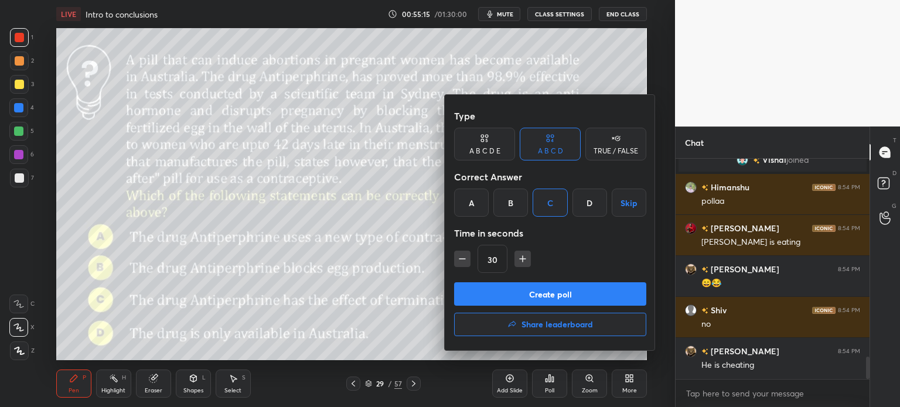
click at [587, 209] on div "D" at bounding box center [590, 203] width 35 height 28
click at [565, 298] on button "Create poll" at bounding box center [550, 293] width 192 height 23
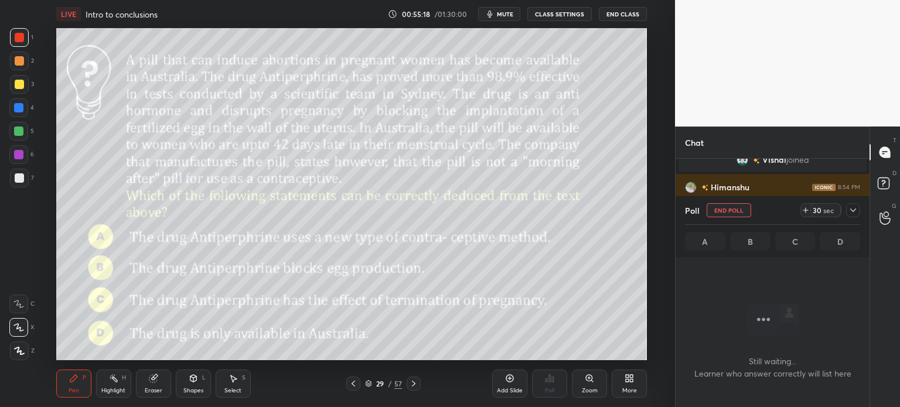
click at [501, 9] on button "mute" at bounding box center [499, 14] width 42 height 14
click at [641, 406] on div "Add Slide Poll Zoom More" at bounding box center [569, 384] width 155 height 66
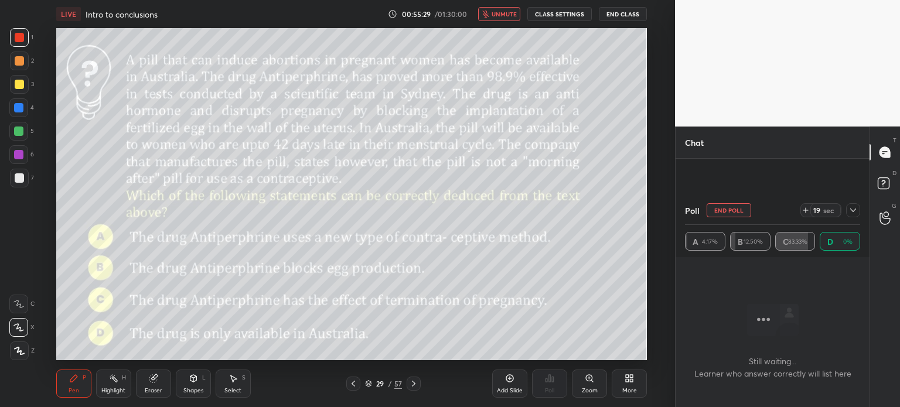
scroll to position [2084, 0]
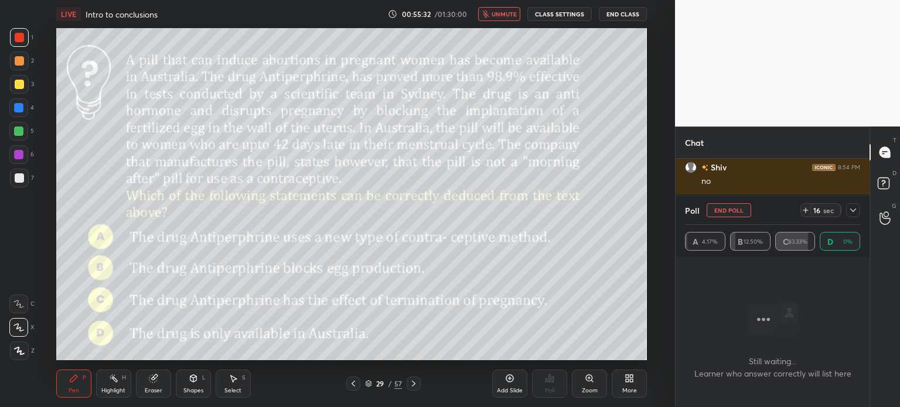
click at [508, 18] on button "unmute" at bounding box center [499, 14] width 42 height 14
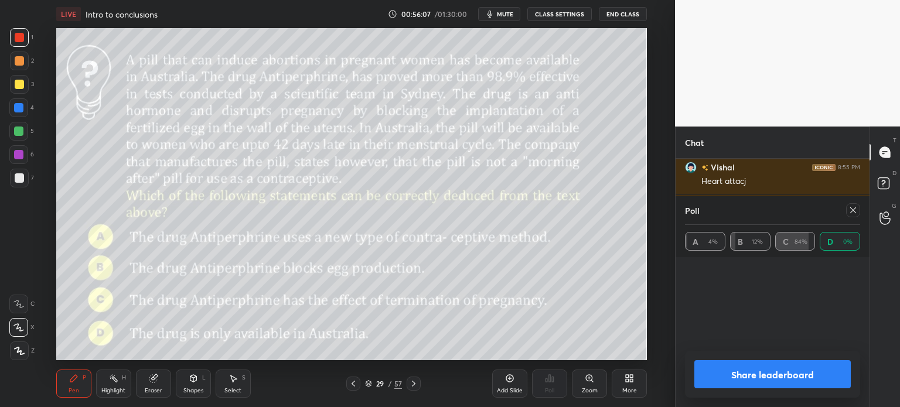
scroll to position [2617, 0]
click at [751, 372] on button "Share leaderboard" at bounding box center [772, 374] width 156 height 28
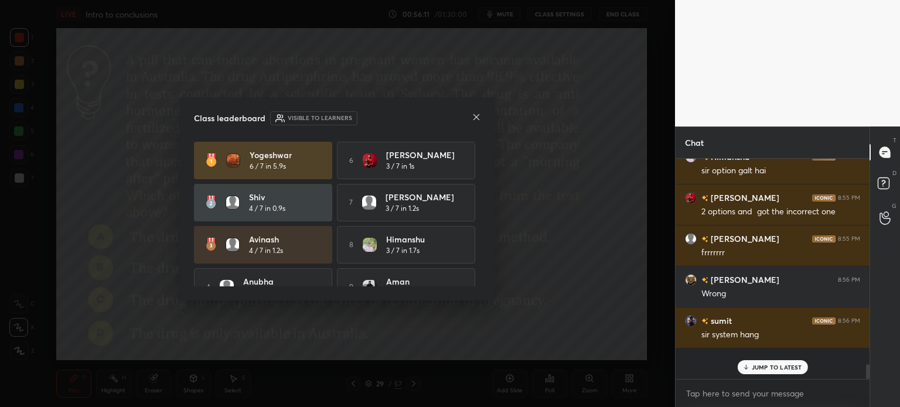
scroll to position [217, 190]
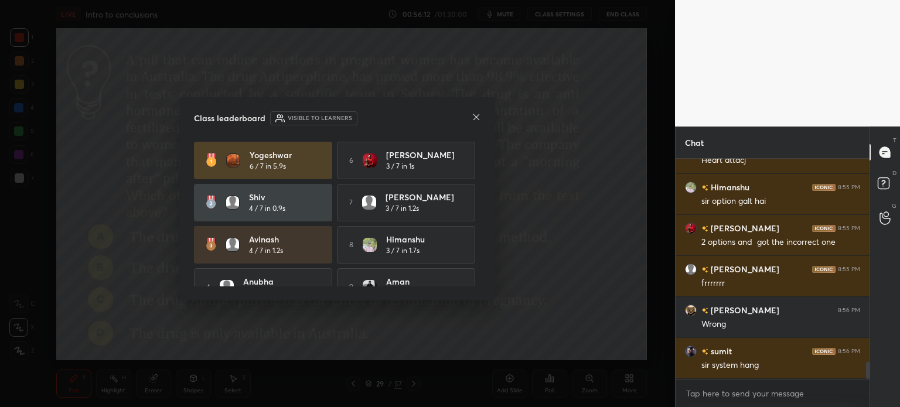
click at [474, 115] on icon at bounding box center [477, 117] width 6 height 6
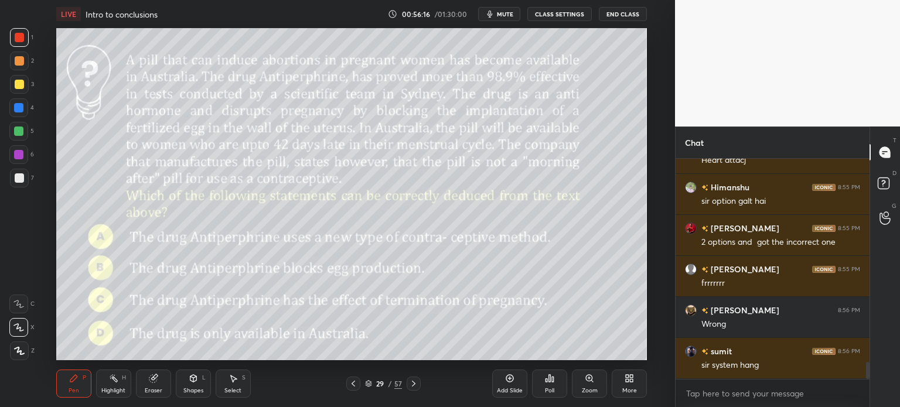
click at [508, 380] on icon at bounding box center [509, 378] width 9 height 9
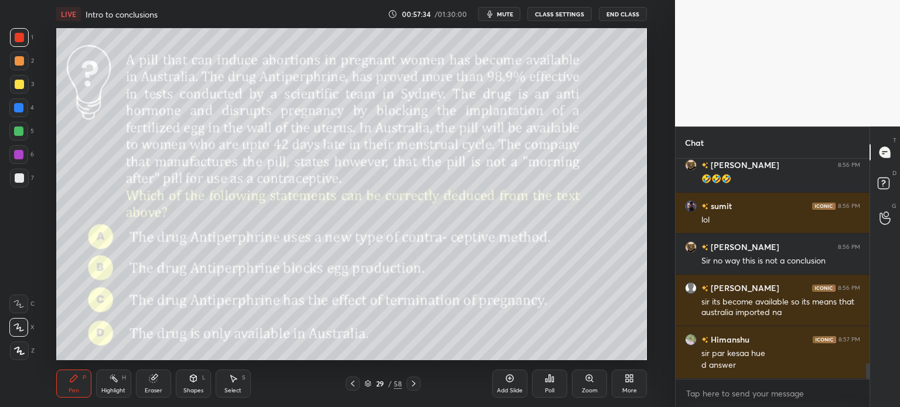
scroll to position [2866, 0]
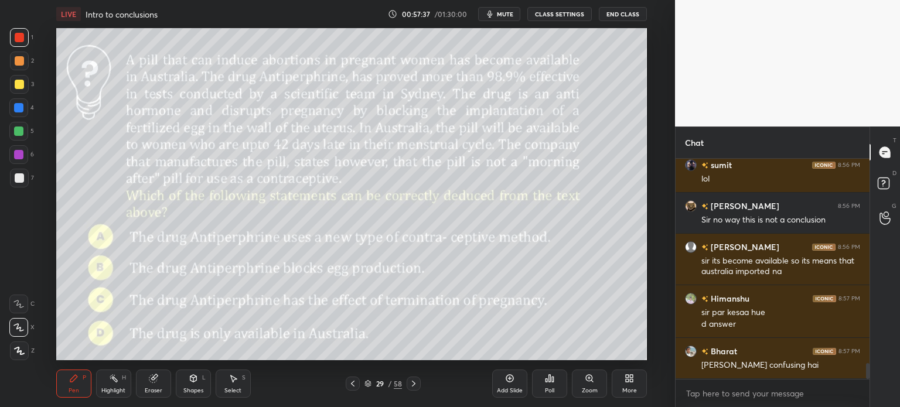
click at [155, 384] on div "Eraser" at bounding box center [153, 384] width 35 height 28
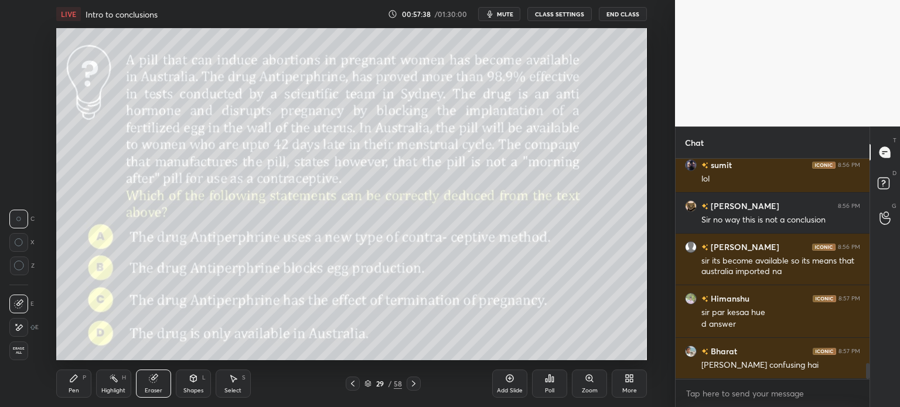
click at [21, 352] on span "Erase all" at bounding box center [19, 351] width 18 height 8
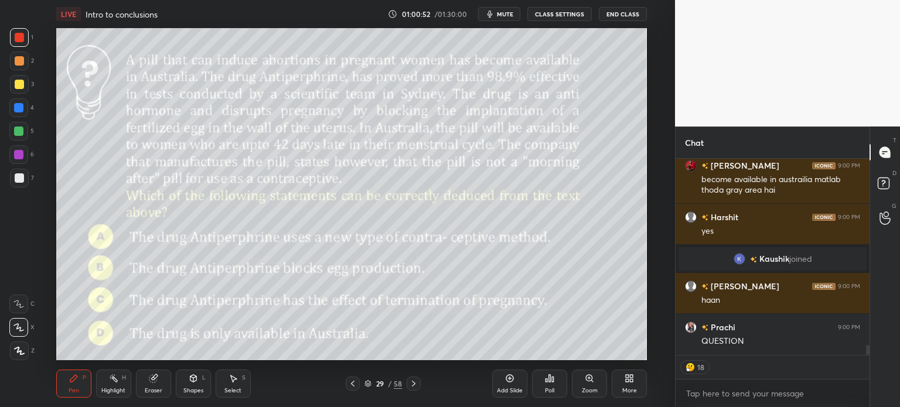
scroll to position [3652, 0]
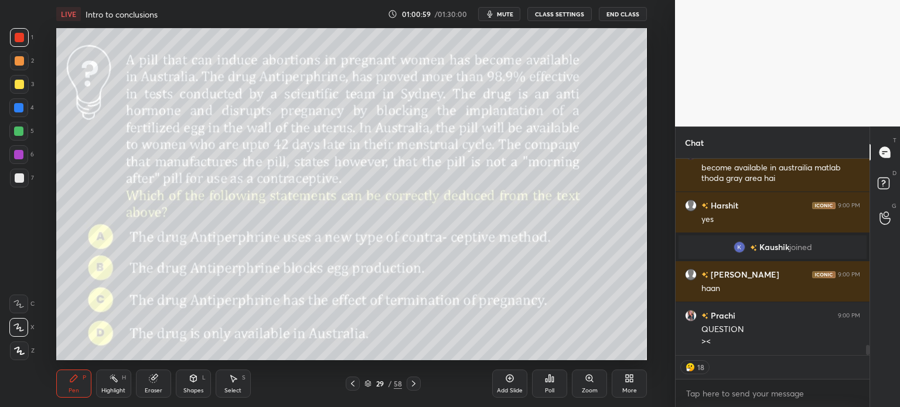
type textarea "x"
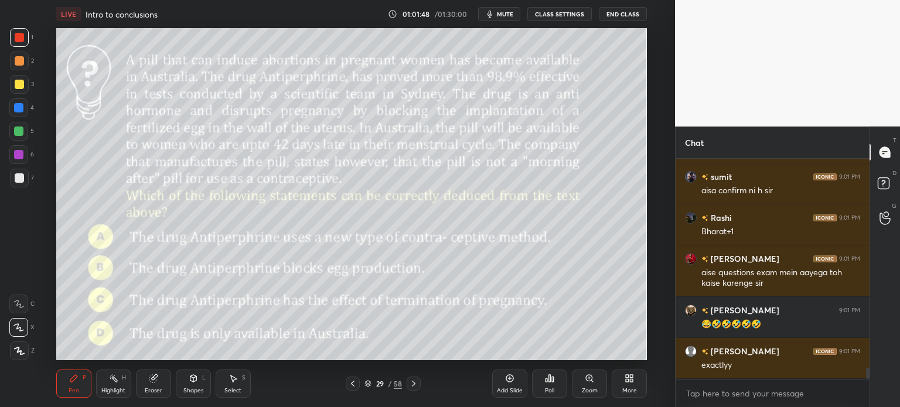
scroll to position [4182, 0]
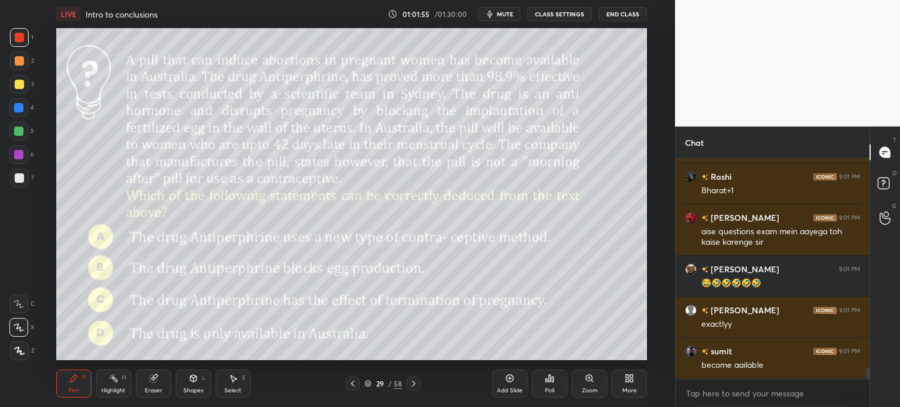
click at [148, 386] on div "Eraser" at bounding box center [153, 384] width 35 height 28
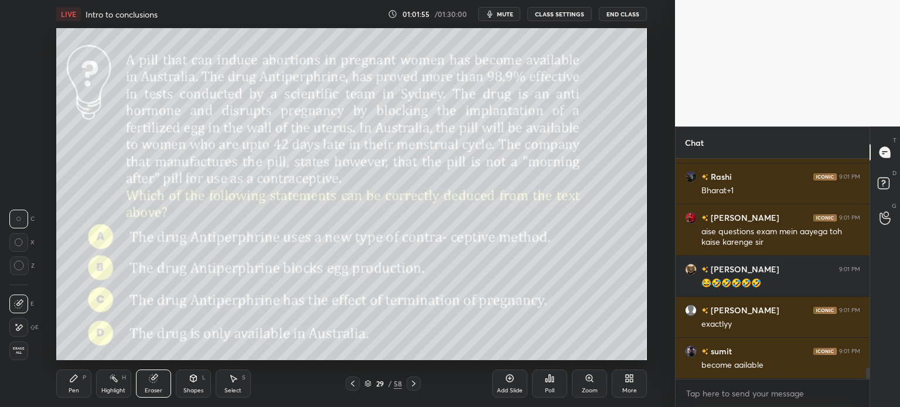
click at [18, 350] on span "Erase all" at bounding box center [19, 351] width 18 height 8
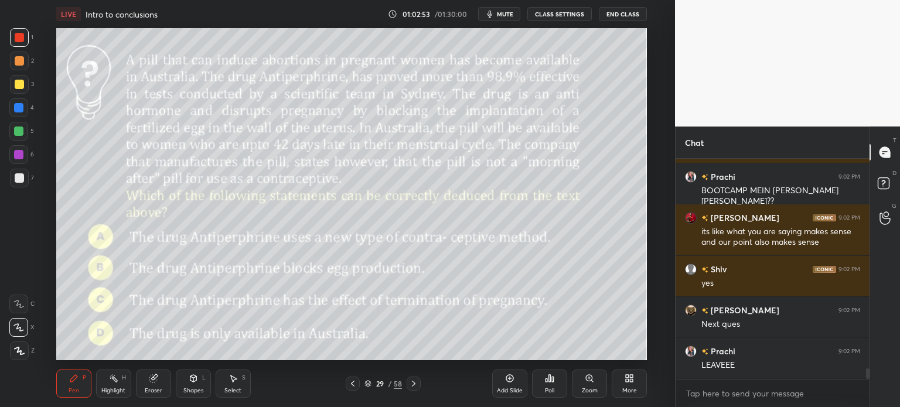
scroll to position [4542, 0]
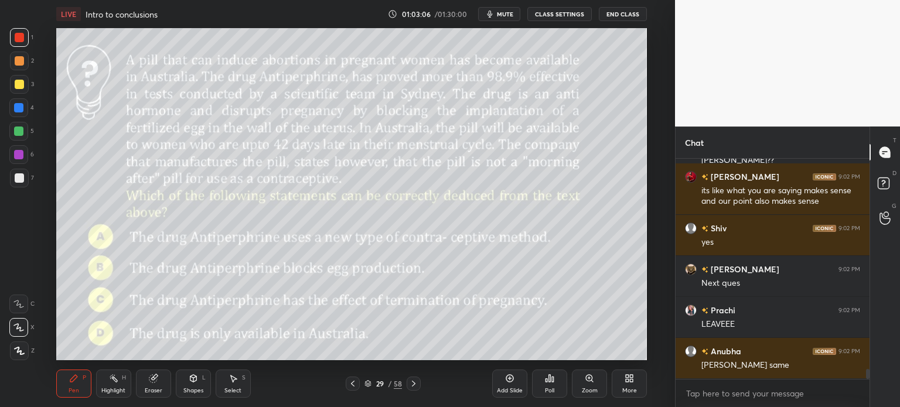
click at [156, 382] on icon at bounding box center [153, 379] width 8 height 8
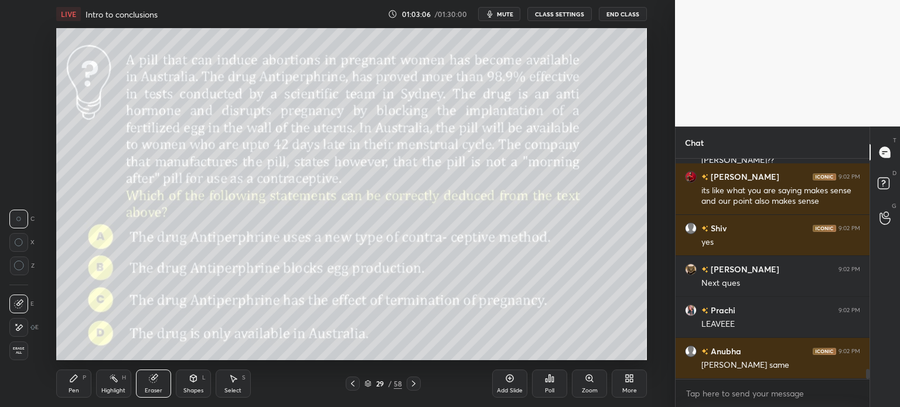
click at [12, 351] on span "Erase all" at bounding box center [19, 351] width 18 height 8
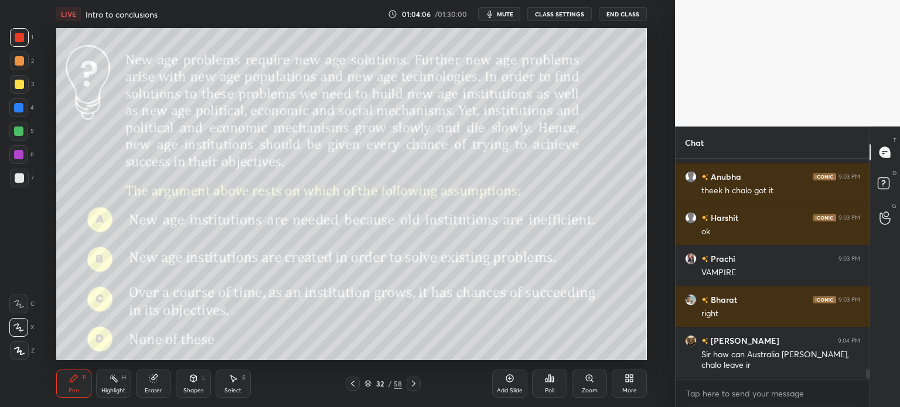
scroll to position [5045, 0]
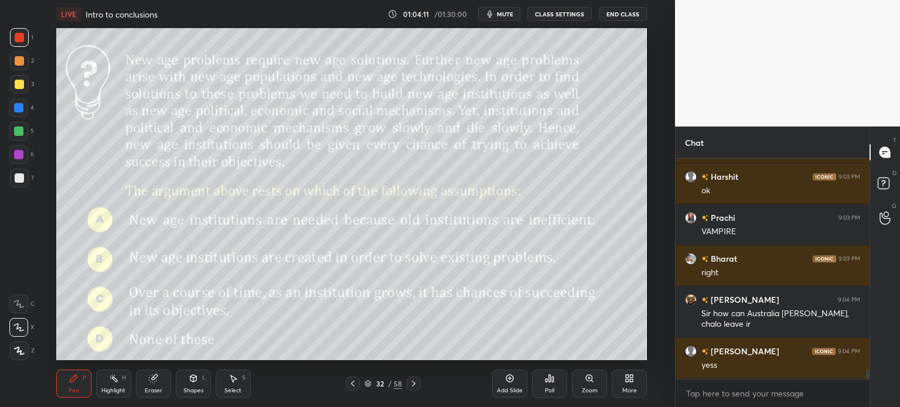
click at [385, 383] on div "32" at bounding box center [380, 383] width 12 height 7
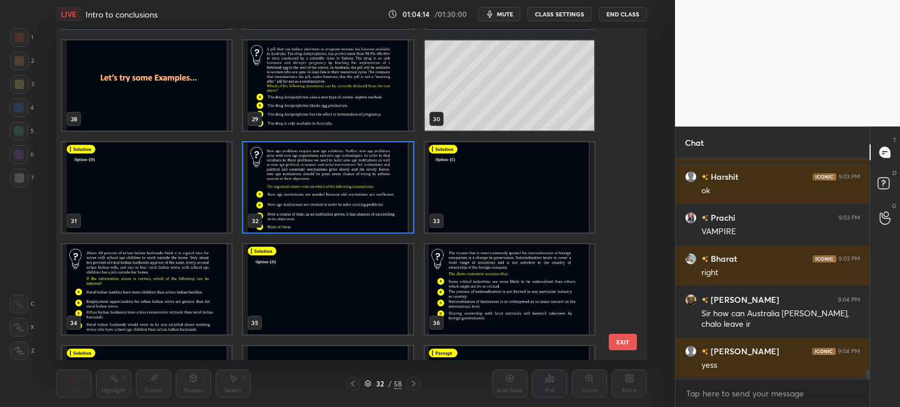
scroll to position [5086, 0]
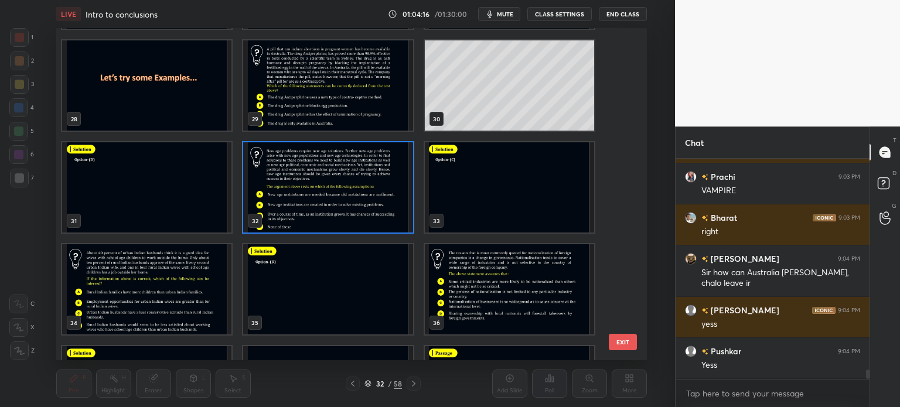
click at [179, 278] on img "grid" at bounding box center [146, 289] width 169 height 90
click at [183, 276] on img "grid" at bounding box center [146, 289] width 169 height 90
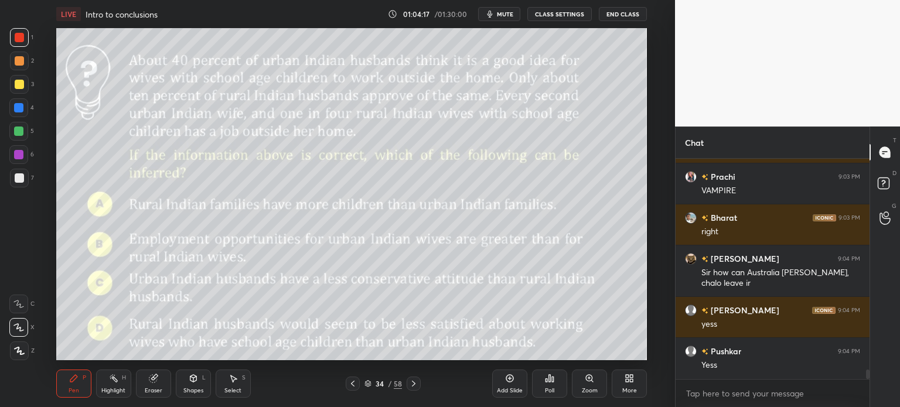
scroll to position [5127, 0]
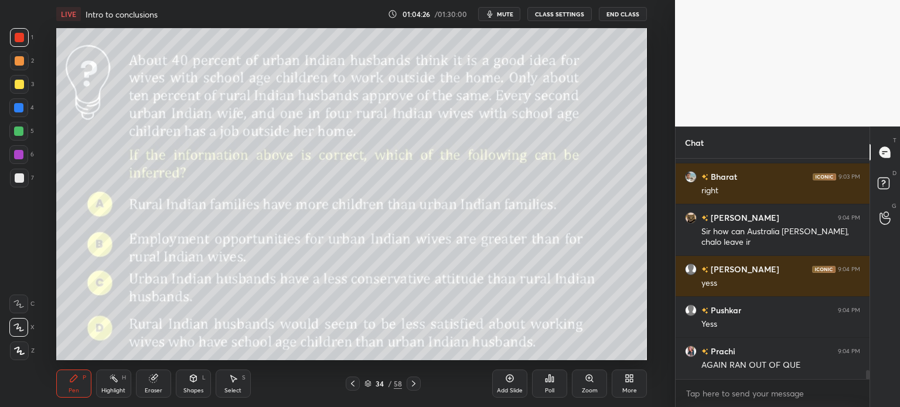
click at [506, 381] on icon at bounding box center [509, 378] width 9 height 9
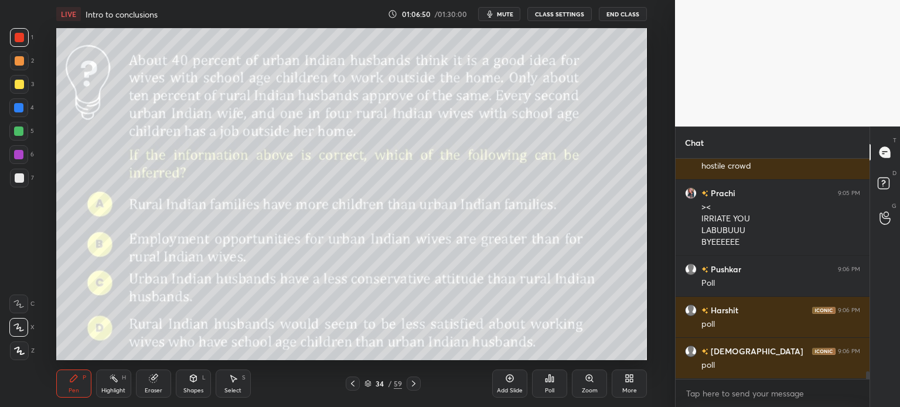
scroll to position [6065, 0]
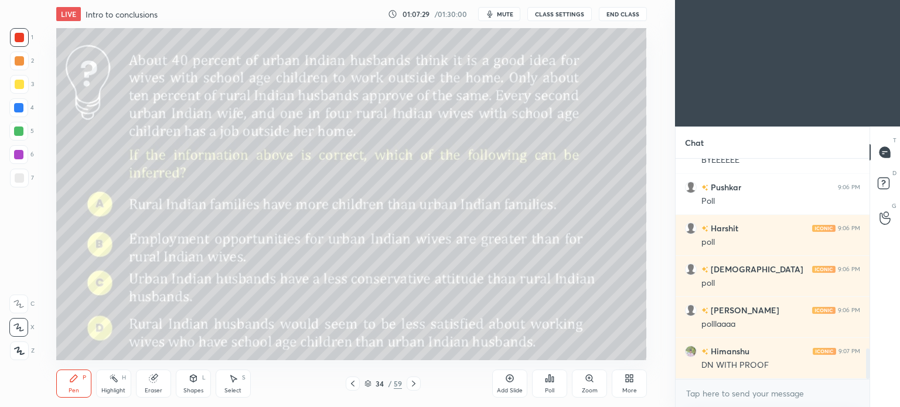
scroll to position [58273, 57978]
click at [628, 382] on icon at bounding box center [627, 380] width 3 height 3
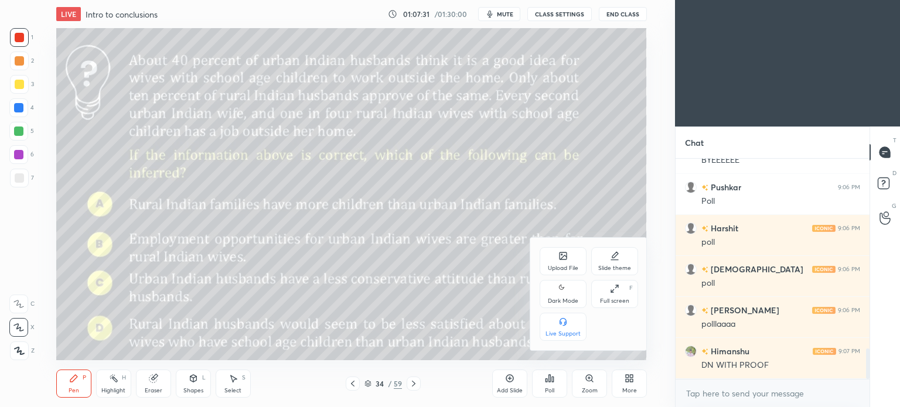
click at [558, 299] on div "Dark Mode" at bounding box center [563, 301] width 30 height 6
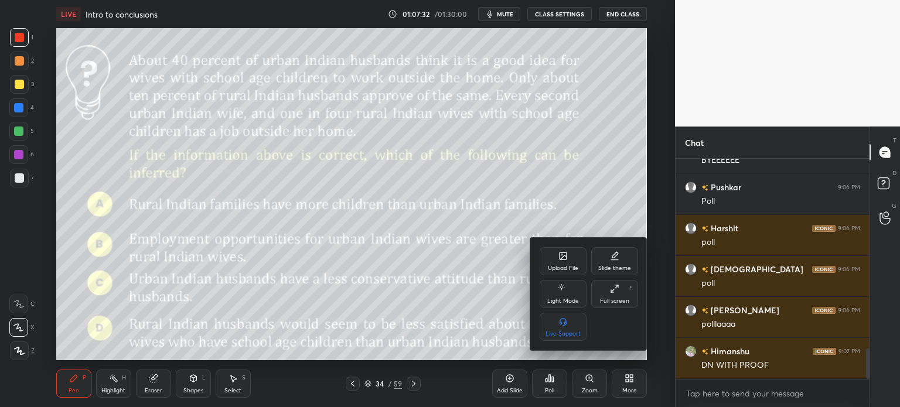
click at [629, 382] on div at bounding box center [450, 203] width 900 height 407
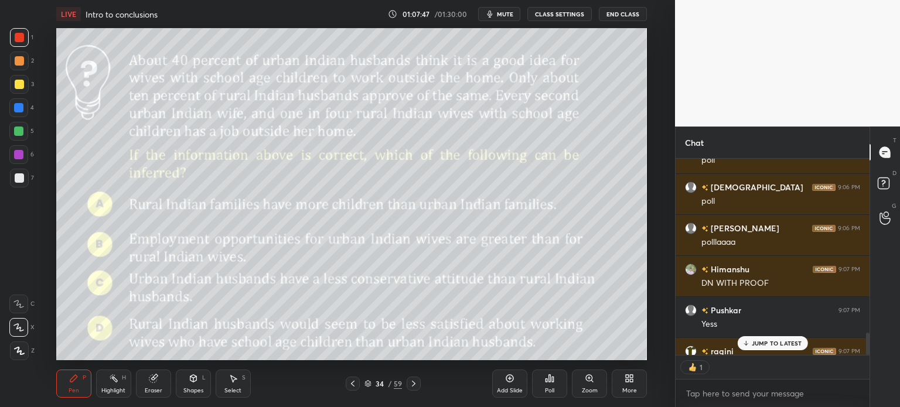
scroll to position [1550, 0]
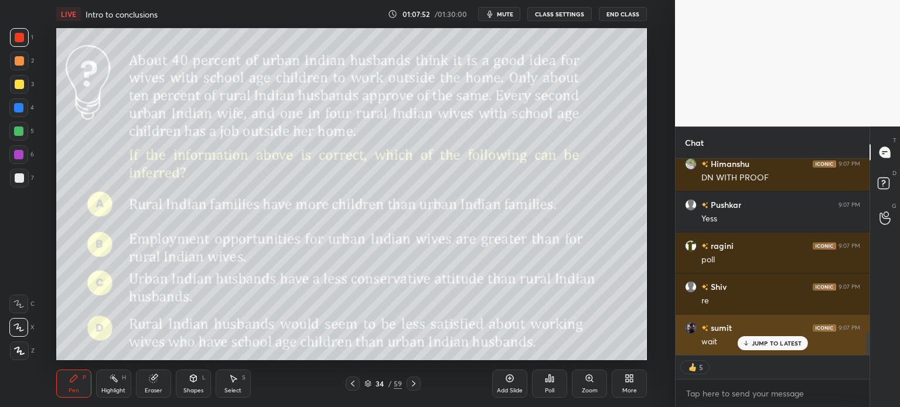
click at [690, 322] on img "grid" at bounding box center [691, 328] width 12 height 12
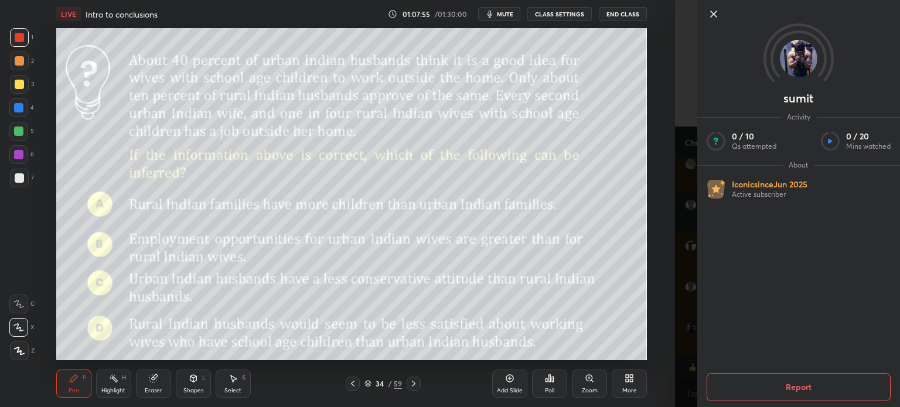
click at [710, 16] on icon at bounding box center [714, 14] width 14 height 14
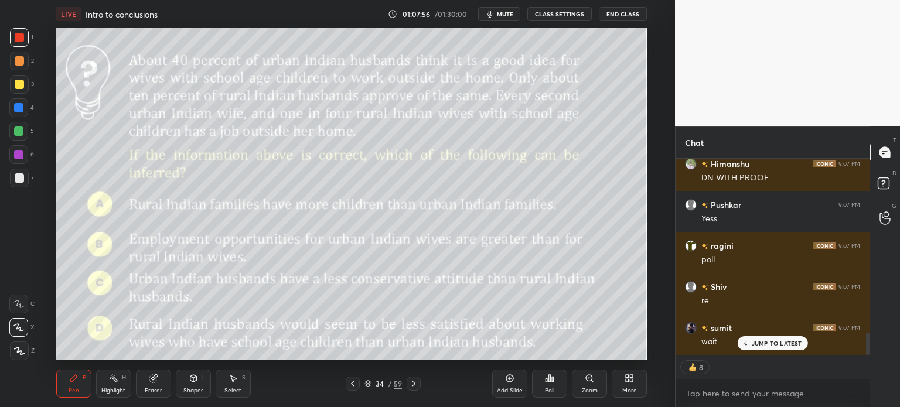
click at [755, 340] on p "JUMP TO LATEST" at bounding box center [777, 343] width 50 height 7
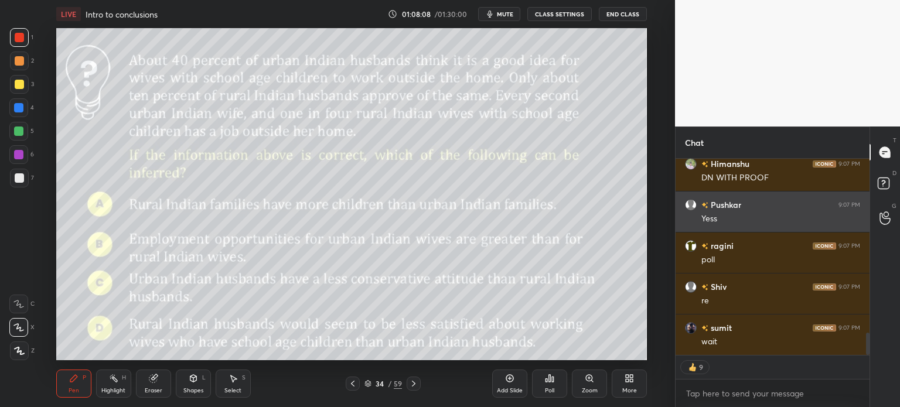
scroll to position [1526, 0]
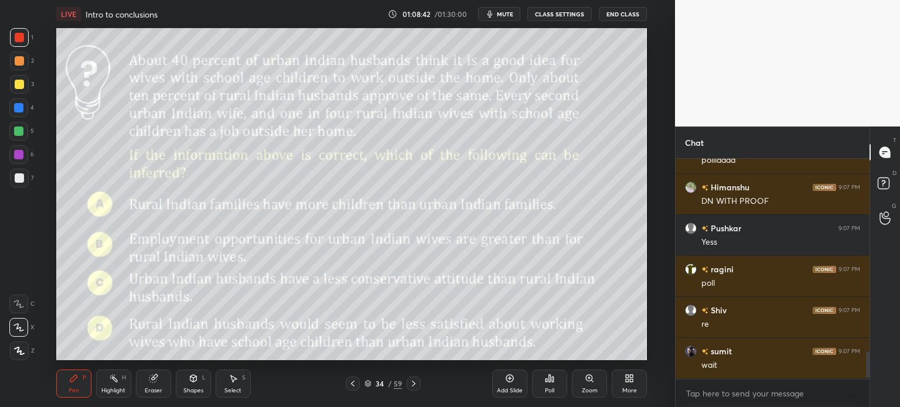
click at [543, 378] on div "Poll" at bounding box center [549, 384] width 35 height 28
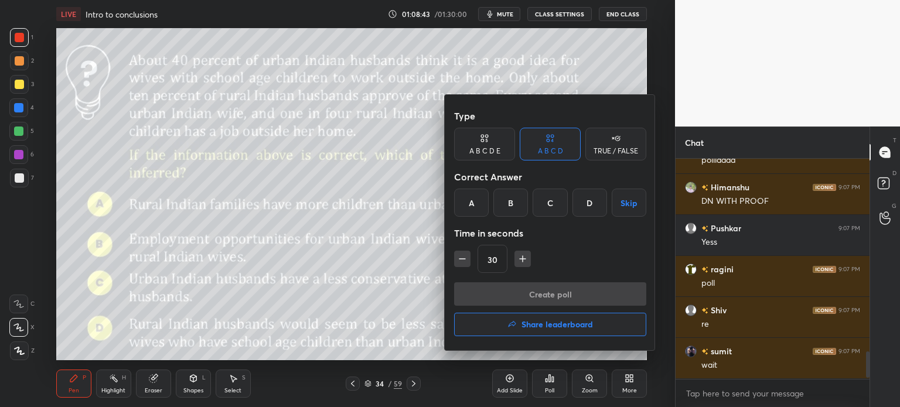
click at [588, 205] on div "D" at bounding box center [590, 203] width 35 height 28
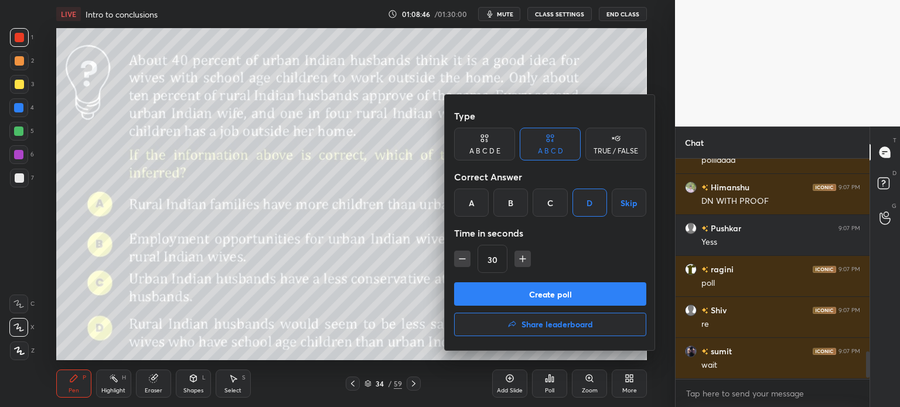
click at [557, 295] on button "Create poll" at bounding box center [550, 293] width 192 height 23
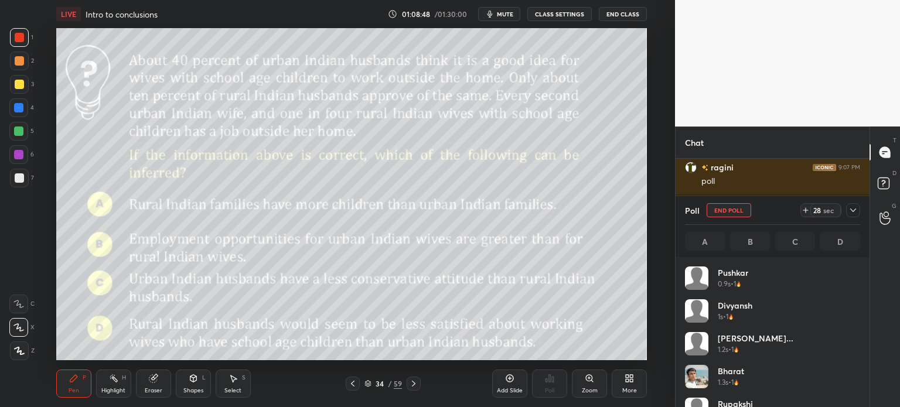
scroll to position [137, 172]
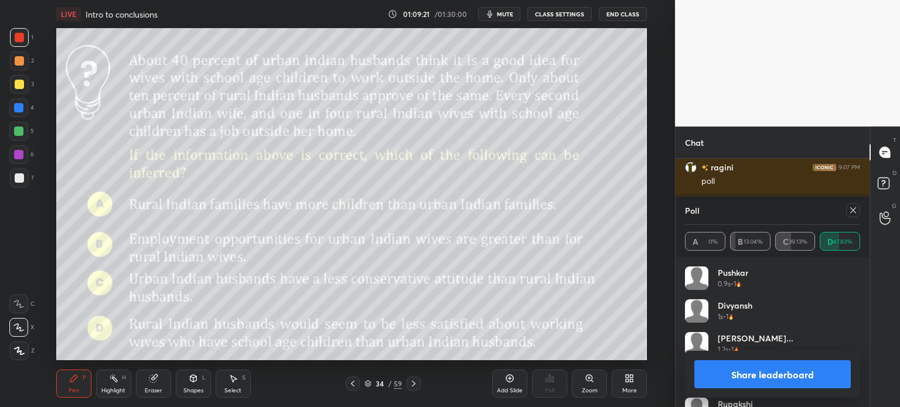
click at [721, 371] on button "Share leaderboard" at bounding box center [772, 374] width 156 height 28
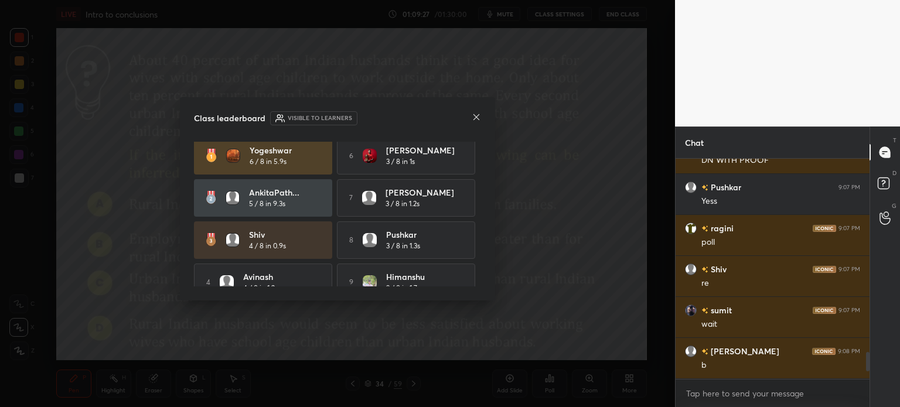
scroll to position [0, 0]
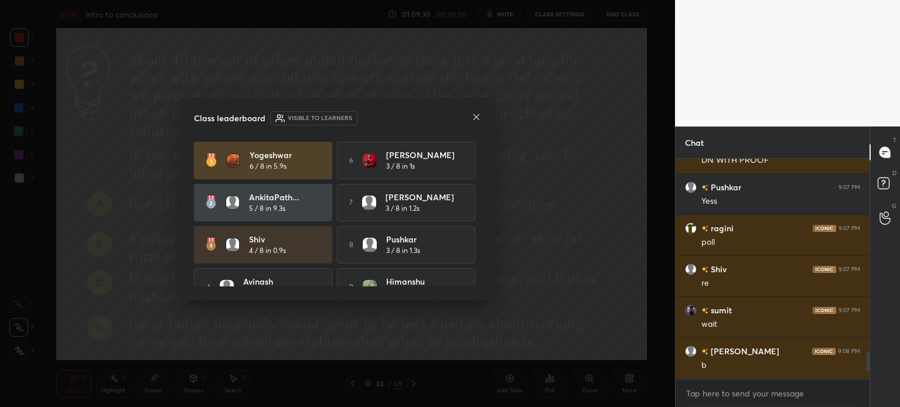
click at [476, 116] on icon at bounding box center [476, 117] width 9 height 9
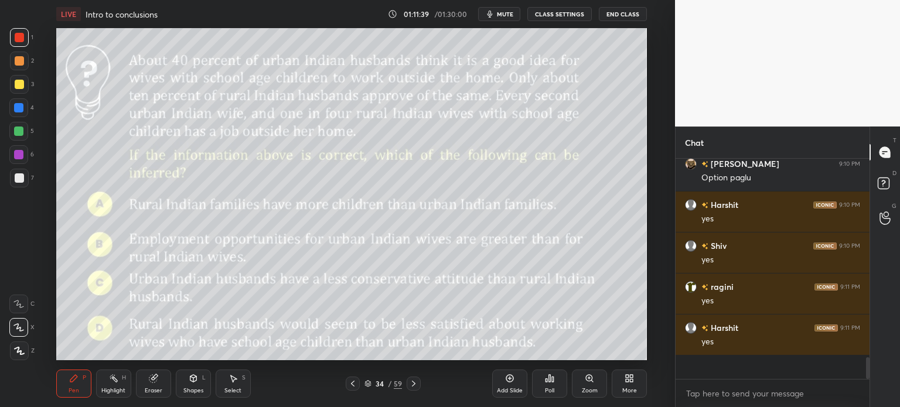
scroll to position [217, 190]
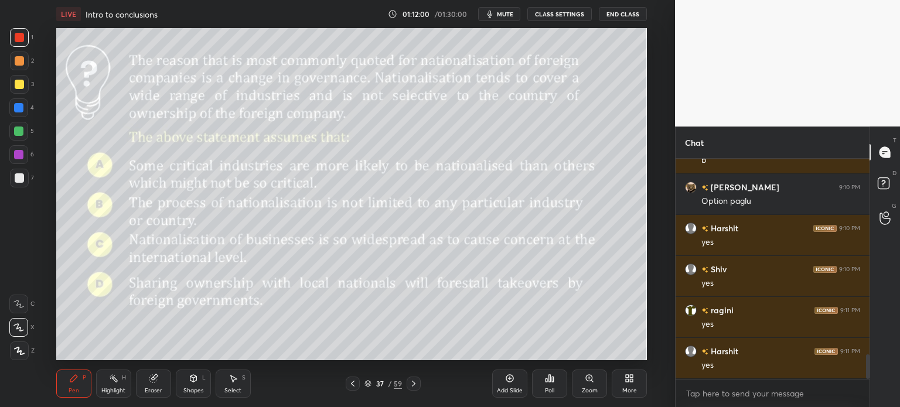
click at [382, 382] on div "37" at bounding box center [380, 383] width 12 height 7
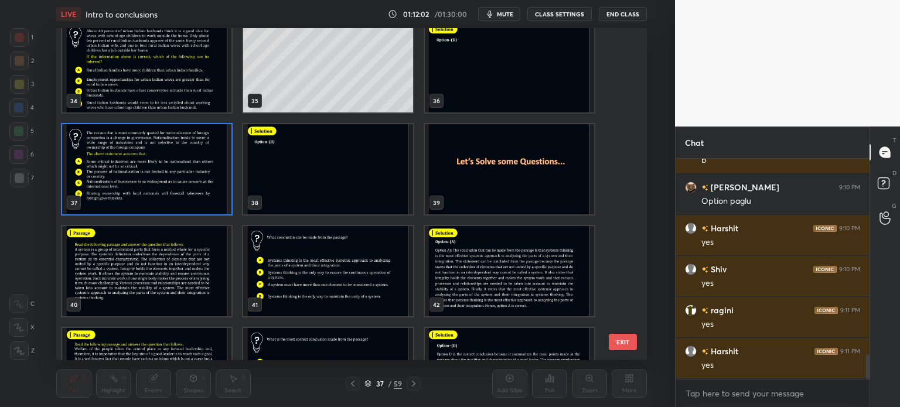
scroll to position [1138, 0]
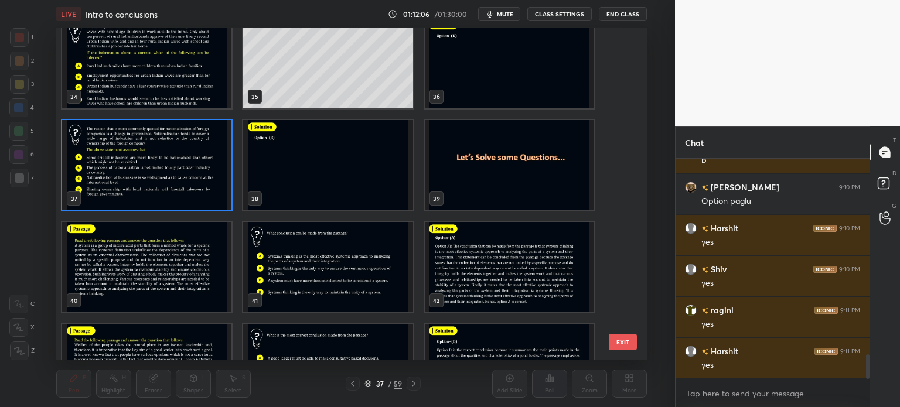
click at [127, 275] on img "grid" at bounding box center [146, 267] width 169 height 90
click at [132, 267] on img "grid" at bounding box center [146, 267] width 169 height 90
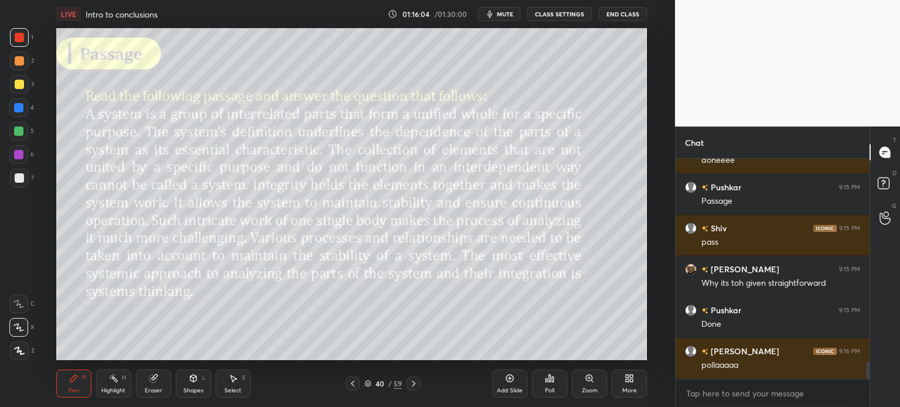
scroll to position [2593, 0]
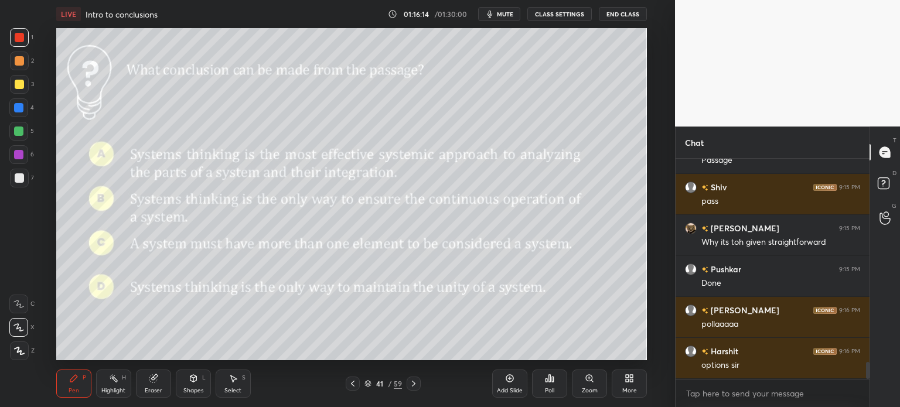
click at [545, 379] on icon at bounding box center [549, 378] width 9 height 9
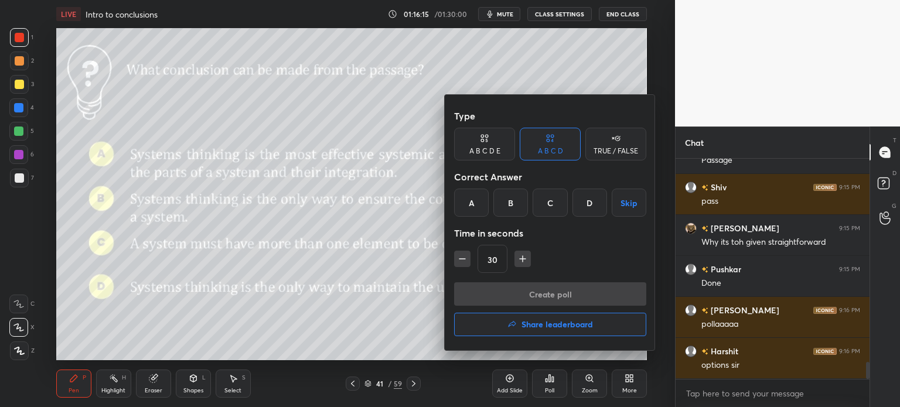
click at [472, 199] on div "A" at bounding box center [471, 203] width 35 height 28
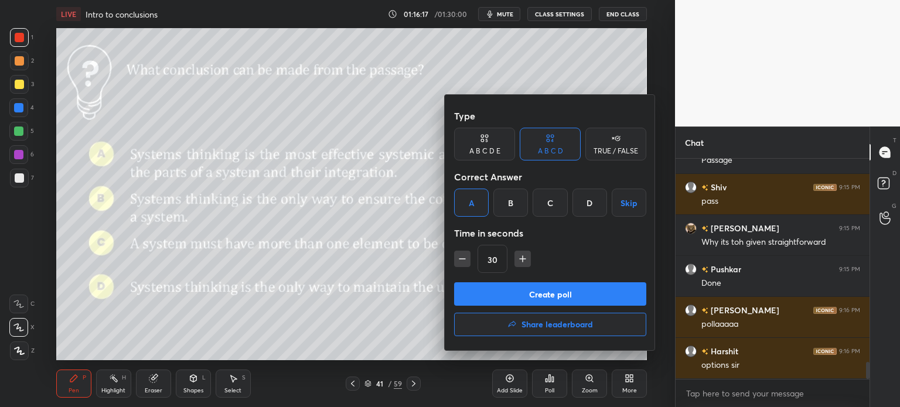
click at [601, 298] on button "Create poll" at bounding box center [550, 293] width 192 height 23
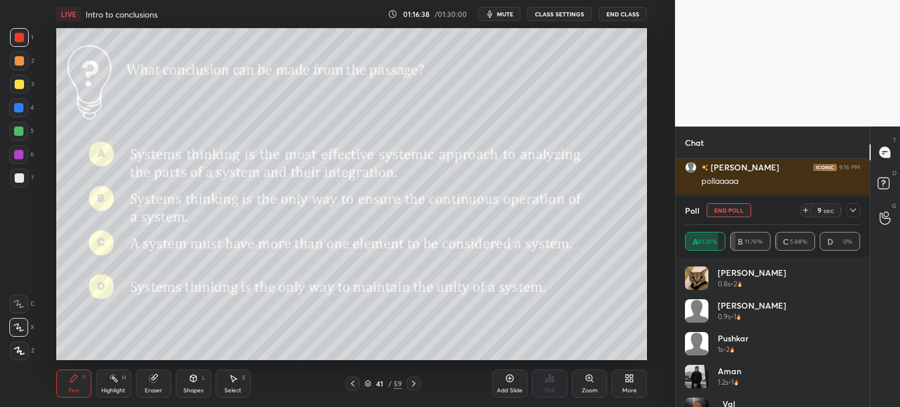
scroll to position [2777, 0]
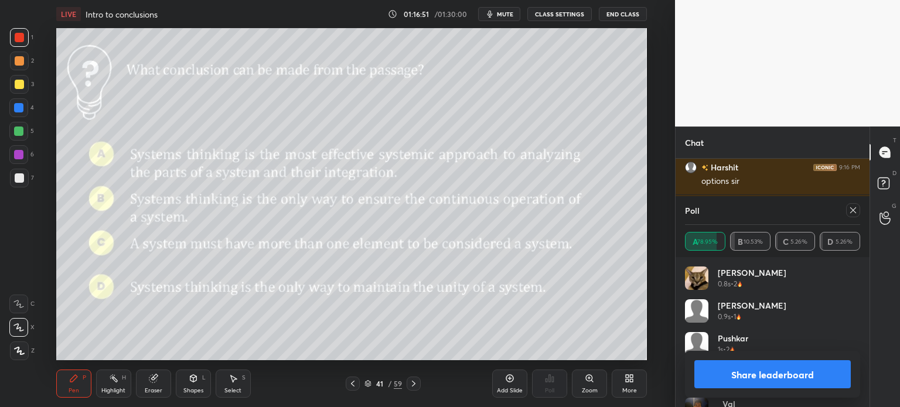
click at [732, 370] on button "Share leaderboard" at bounding box center [772, 374] width 156 height 28
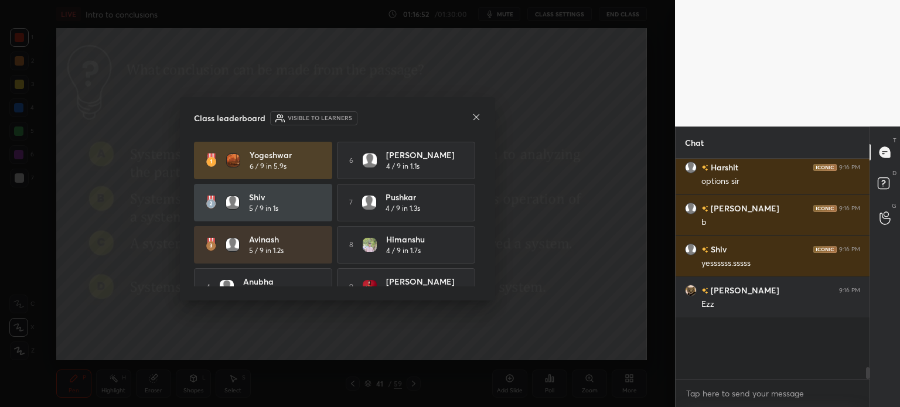
scroll to position [170, 190]
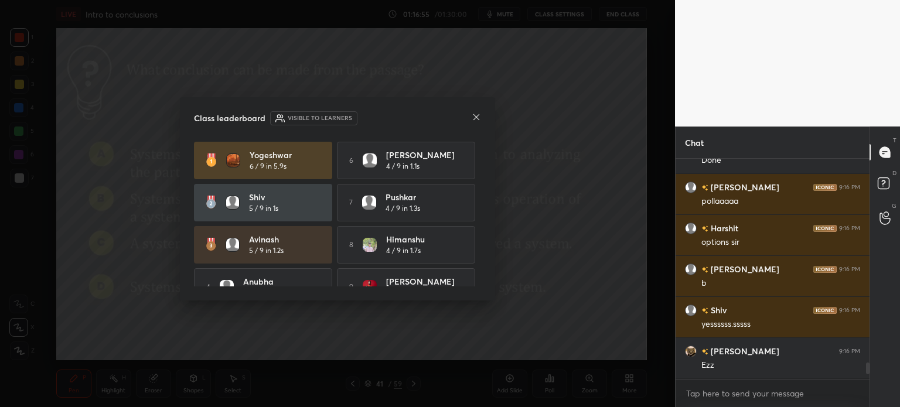
click at [475, 118] on icon at bounding box center [477, 117] width 6 height 6
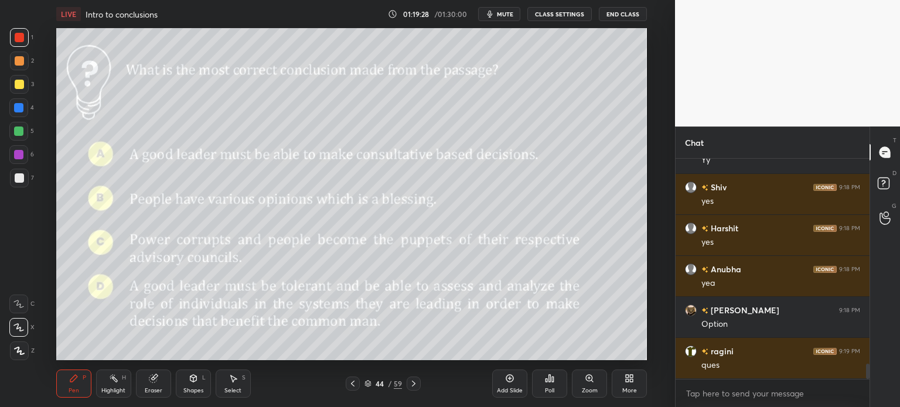
scroll to position [3, 4]
click at [382, 384] on div "44" at bounding box center [380, 383] width 12 height 7
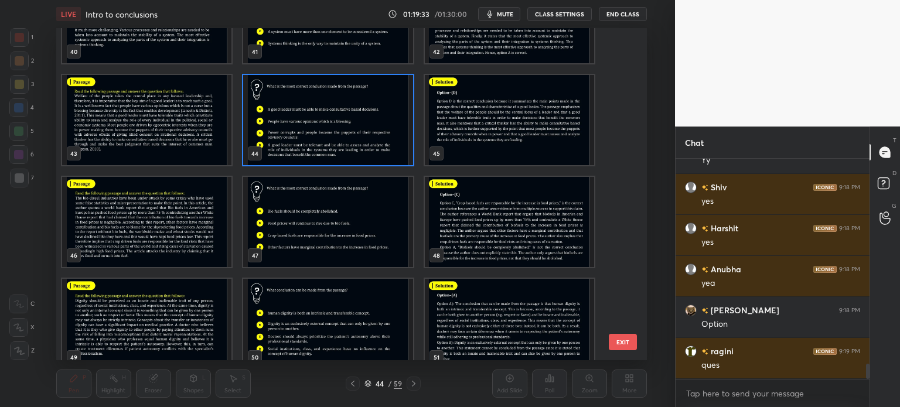
scroll to position [1392, 0]
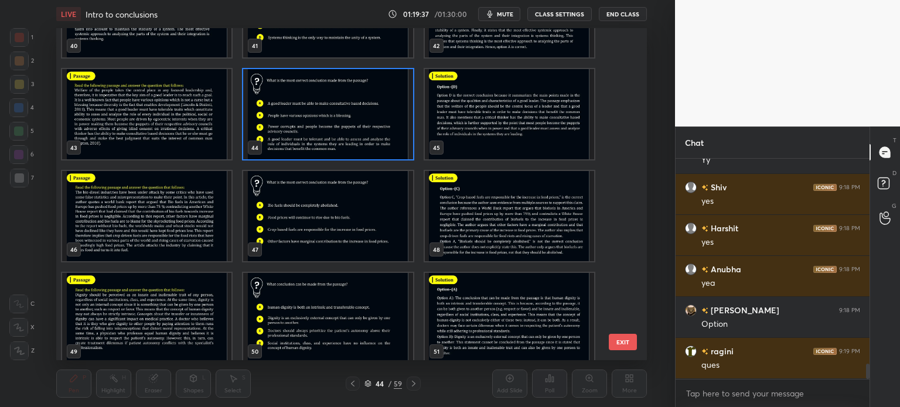
click at [627, 345] on button "EXIT" at bounding box center [623, 342] width 28 height 16
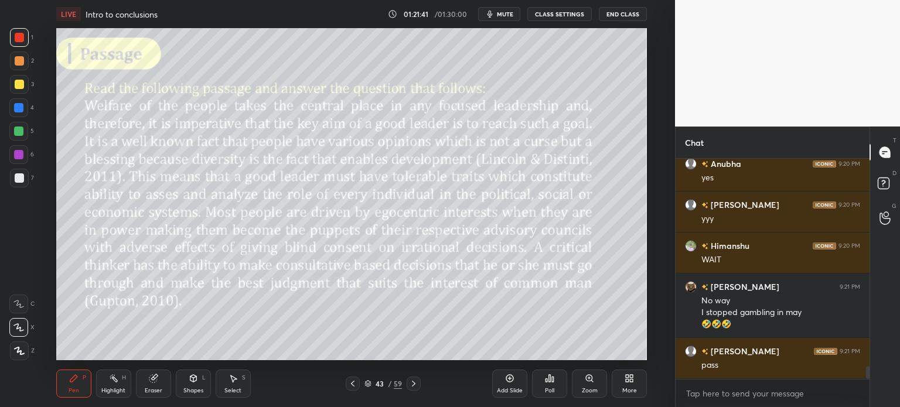
scroll to position [3654, 0]
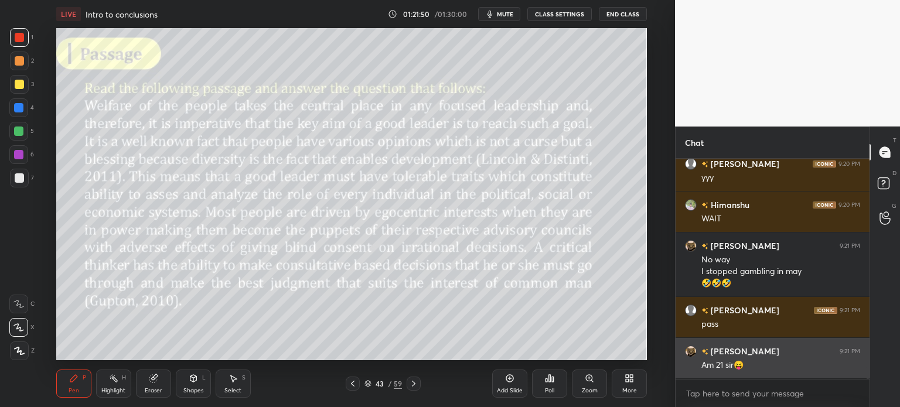
click at [690, 350] on img "grid" at bounding box center [691, 352] width 12 height 12
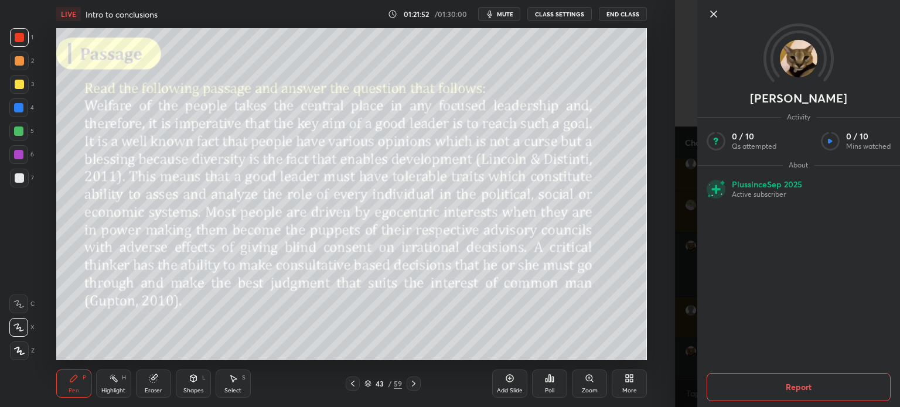
click at [713, 15] on icon at bounding box center [714, 14] width 14 height 14
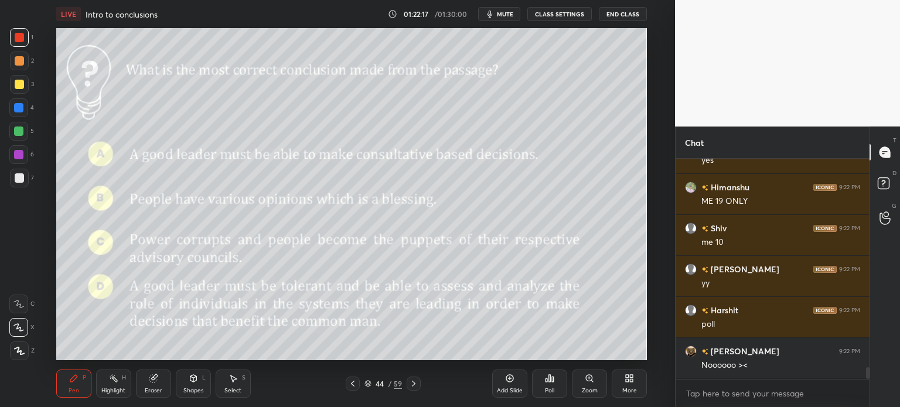
scroll to position [4064, 0]
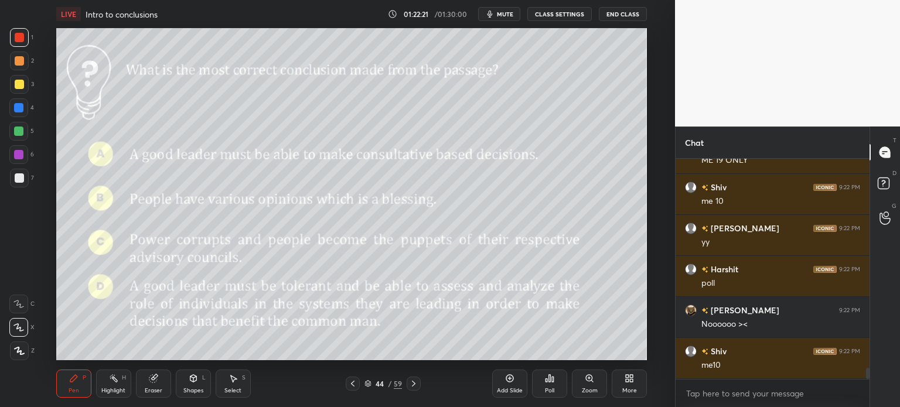
click at [547, 379] on icon at bounding box center [547, 380] width 2 height 3
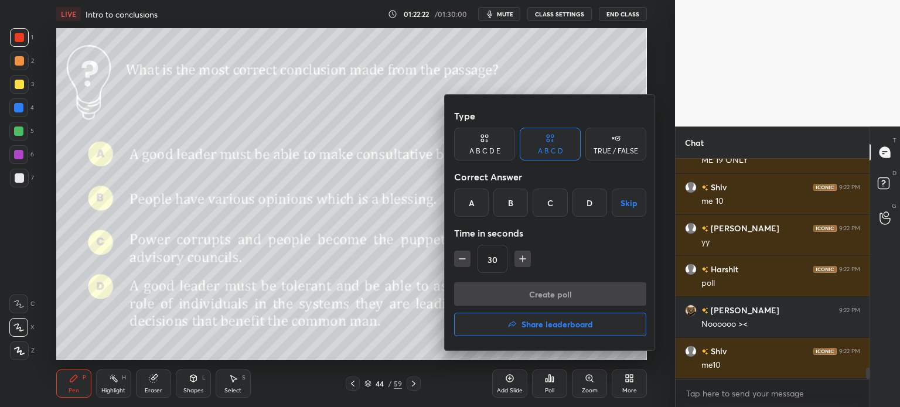
click at [588, 204] on div "D" at bounding box center [590, 203] width 35 height 28
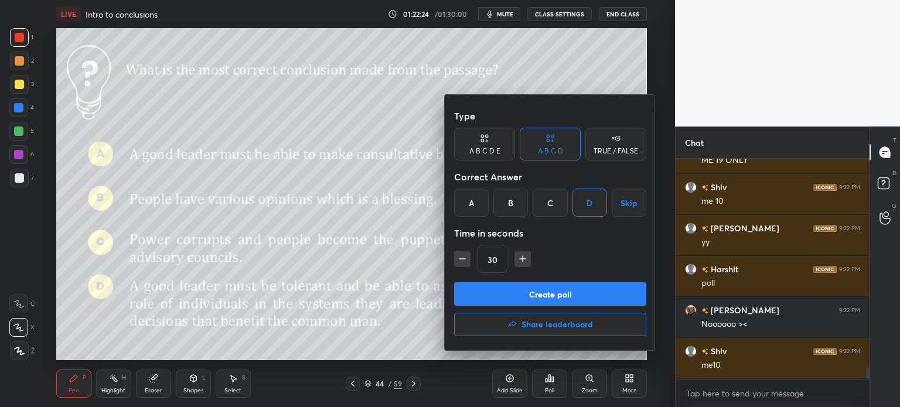
click at [557, 295] on button "Create poll" at bounding box center [550, 293] width 192 height 23
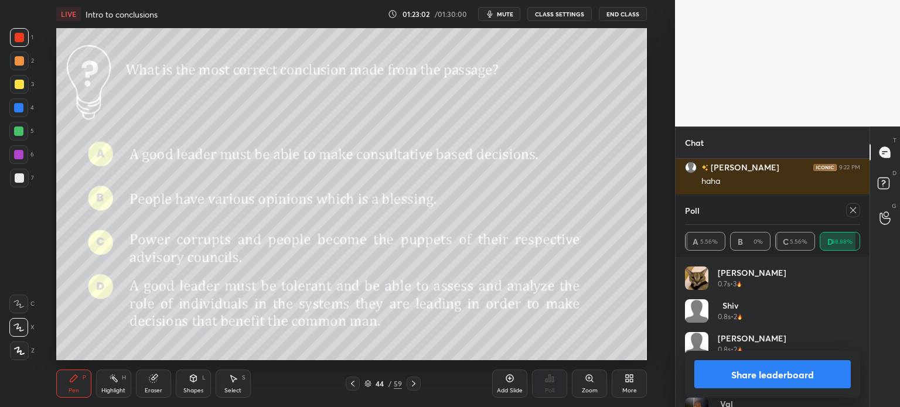
scroll to position [4453, 0]
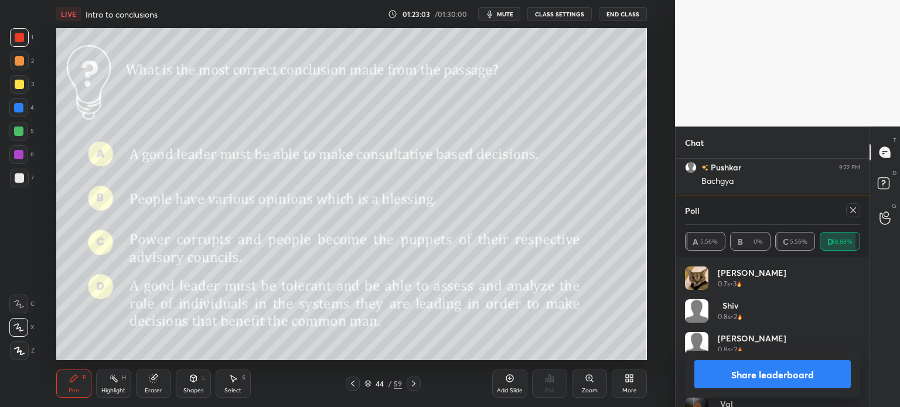
click at [732, 370] on button "Share leaderboard" at bounding box center [772, 374] width 156 height 28
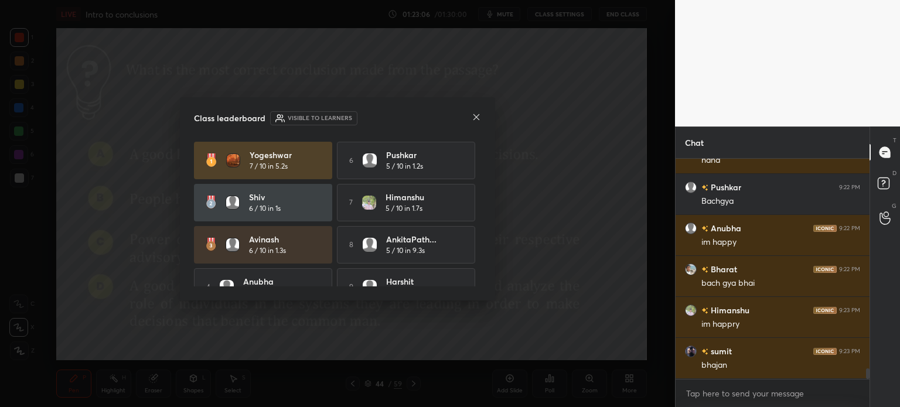
click at [475, 116] on icon at bounding box center [477, 117] width 6 height 6
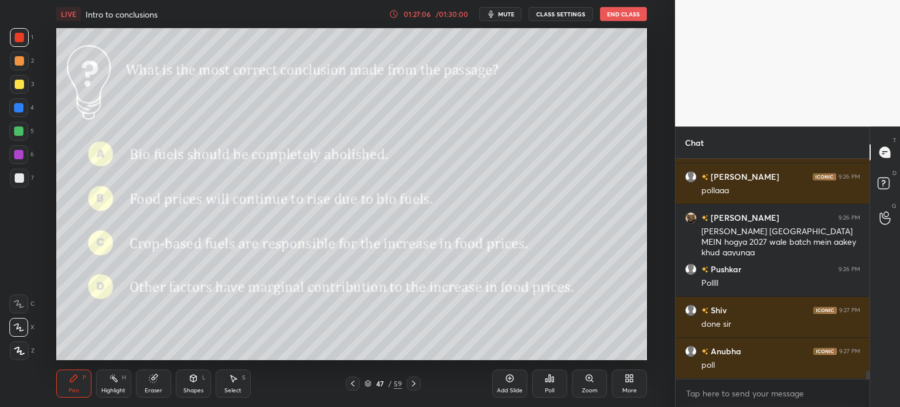
scroll to position [5604, 0]
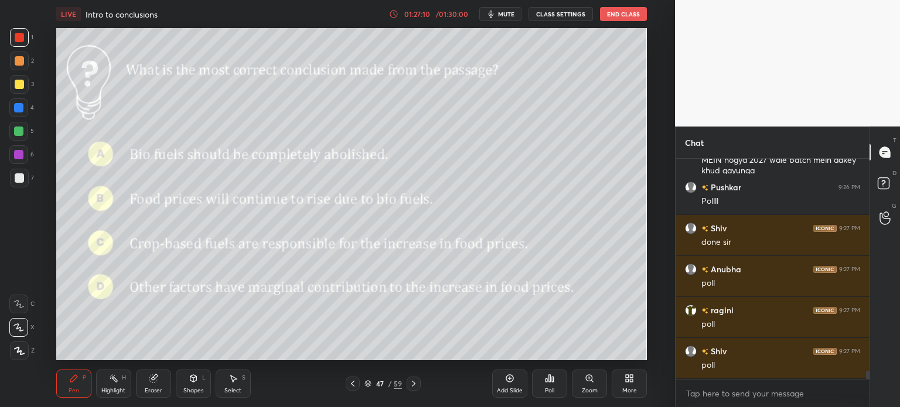
click at [549, 382] on icon at bounding box center [549, 378] width 9 height 9
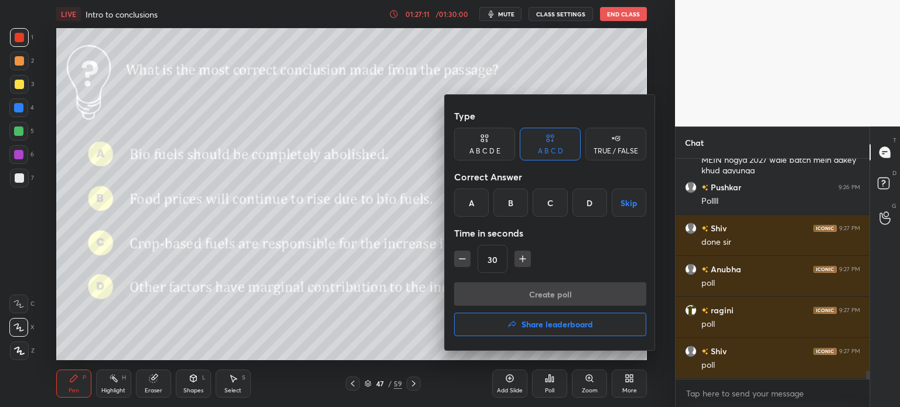
click at [549, 205] on div "C" at bounding box center [550, 203] width 35 height 28
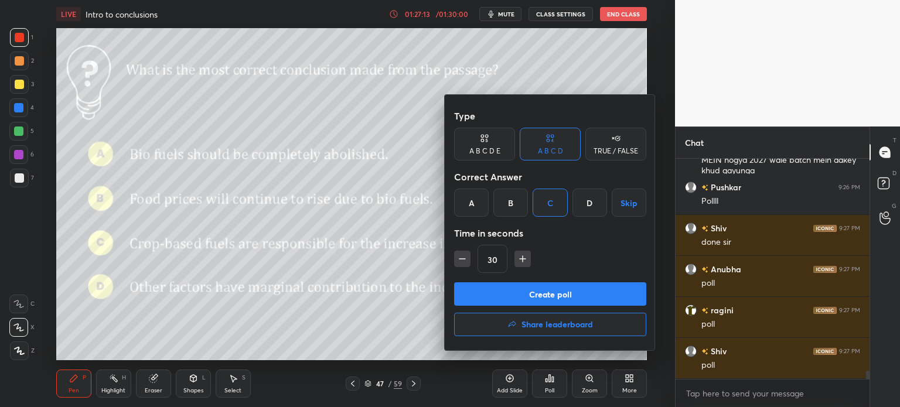
click at [562, 294] on button "Create poll" at bounding box center [550, 293] width 192 height 23
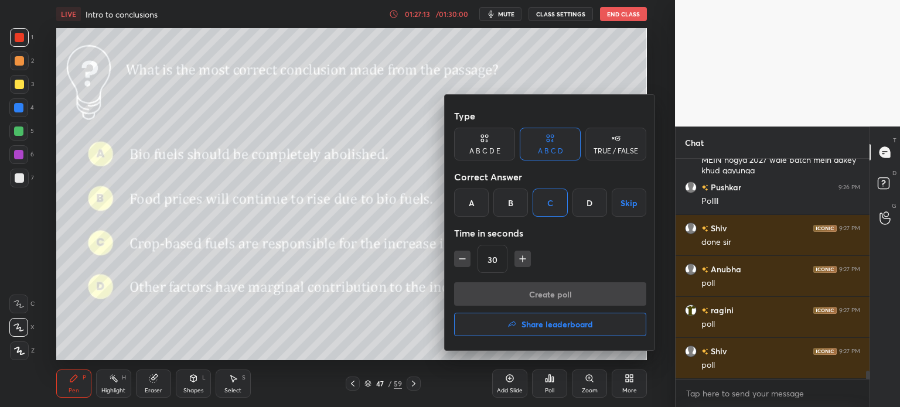
type textarea "x"
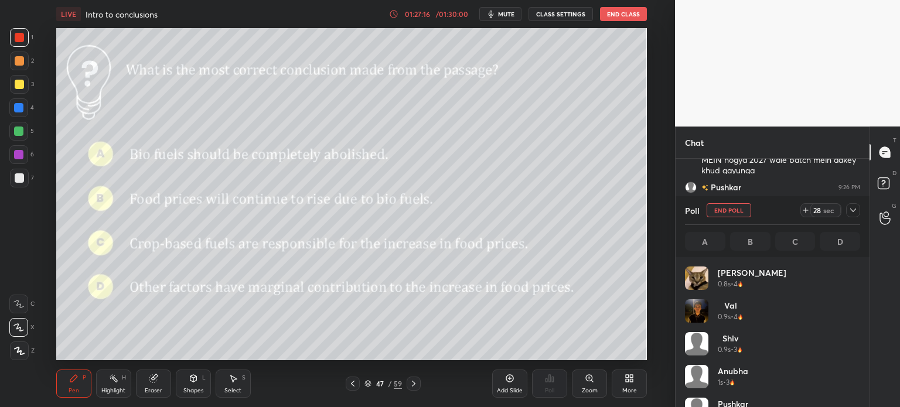
scroll to position [137, 172]
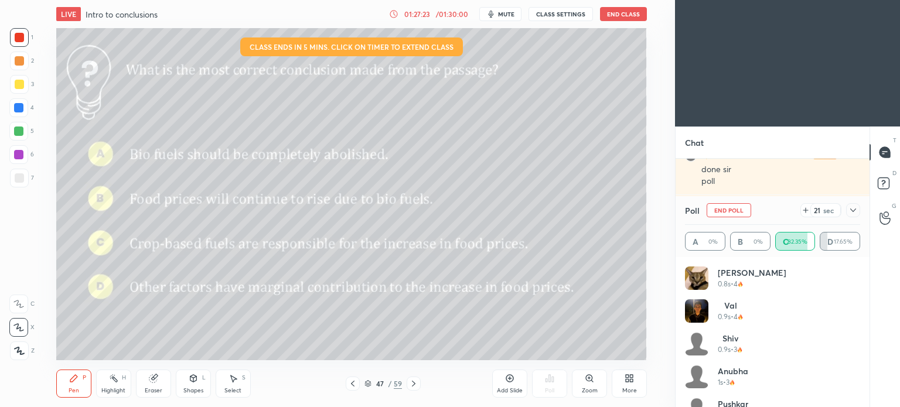
scroll to position [332, 635]
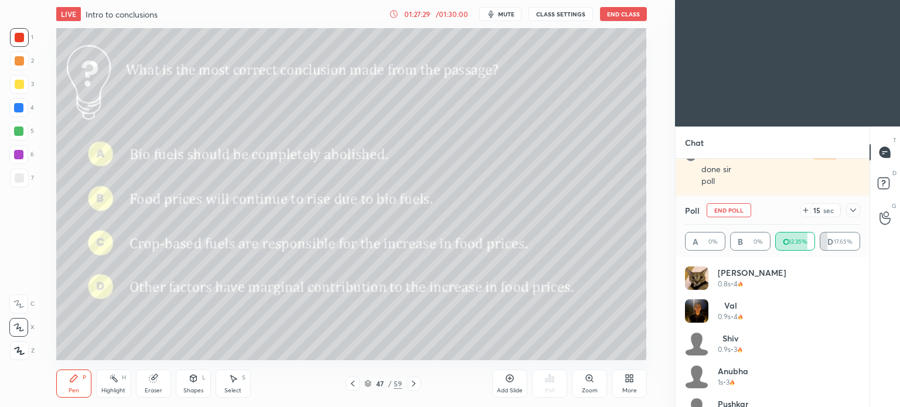
click at [630, 386] on div "More" at bounding box center [629, 384] width 35 height 28
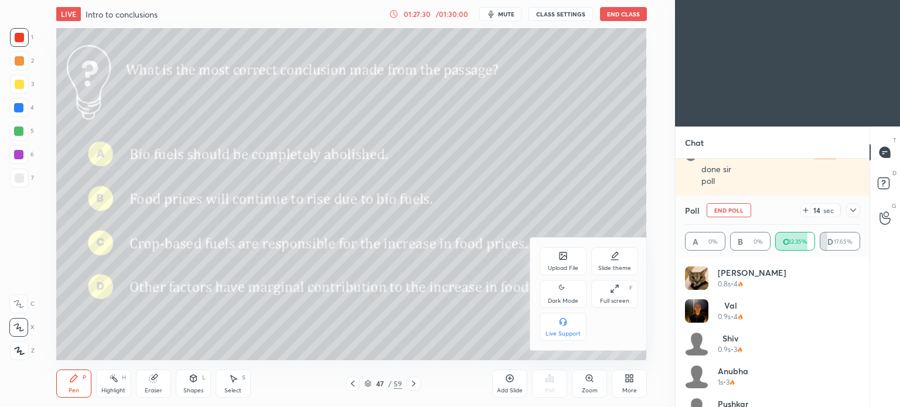
click at [560, 297] on div "Dark Mode" at bounding box center [563, 294] width 47 height 28
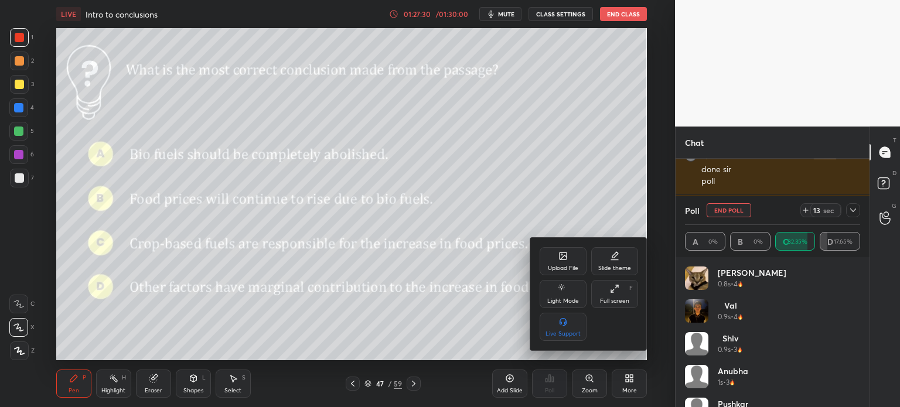
click at [627, 384] on div at bounding box center [450, 203] width 900 height 407
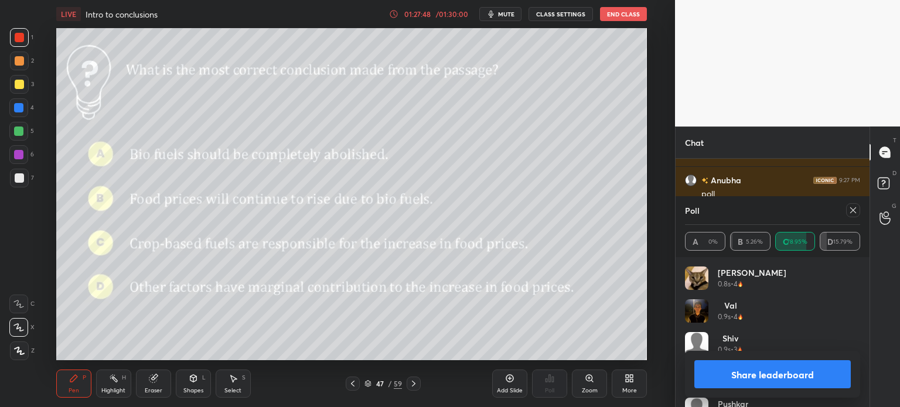
click at [727, 370] on button "Share leaderboard" at bounding box center [772, 374] width 156 height 28
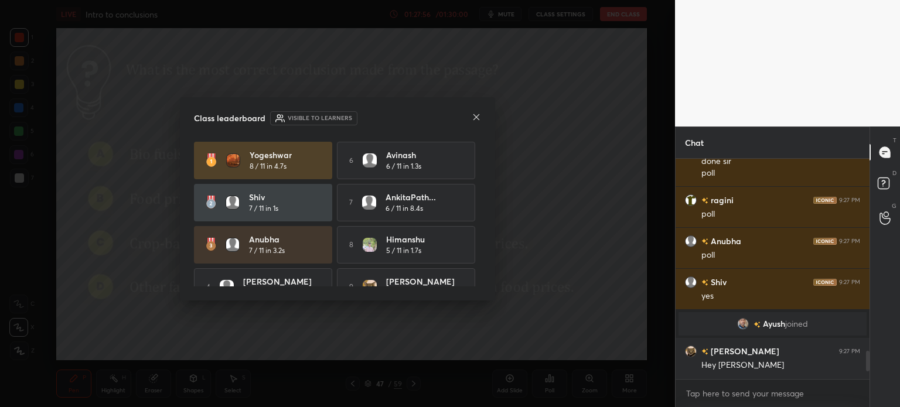
click at [478, 115] on icon at bounding box center [476, 117] width 9 height 9
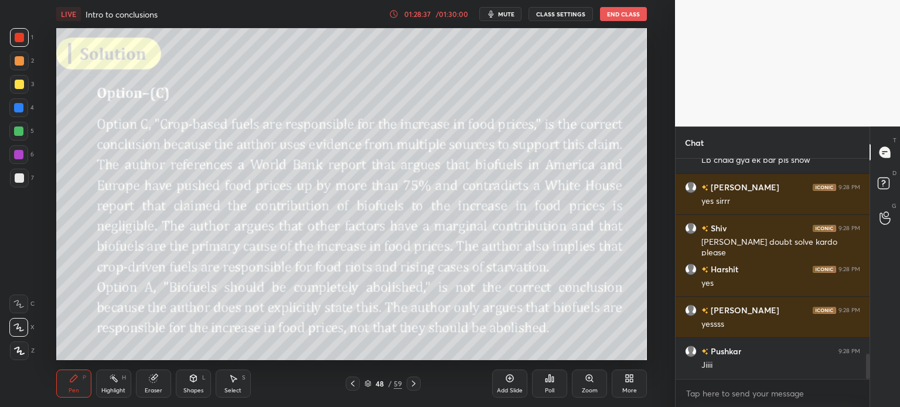
scroll to position [1764, 0]
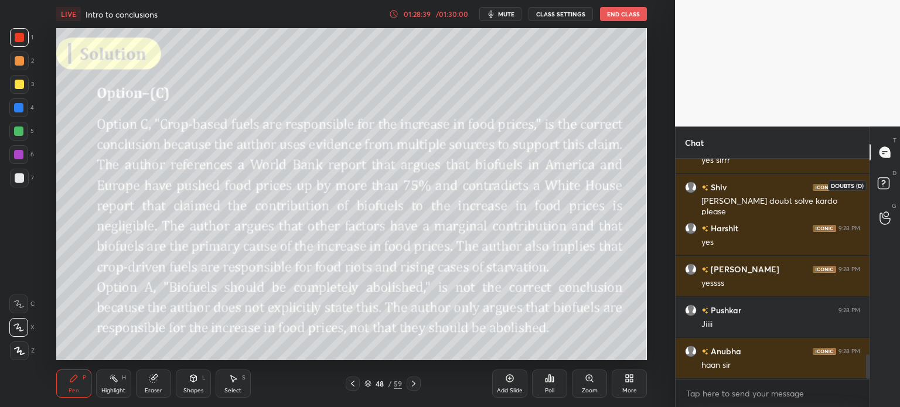
click at [886, 179] on rect at bounding box center [883, 183] width 11 height 11
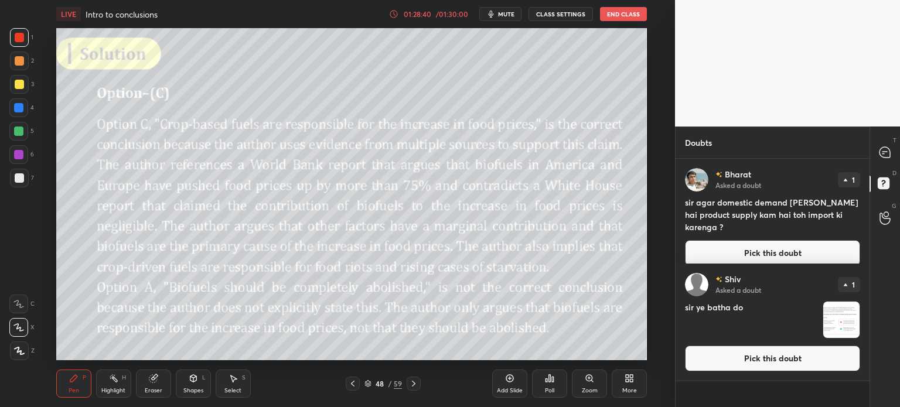
click at [829, 314] on img "grid" at bounding box center [841, 320] width 36 height 36
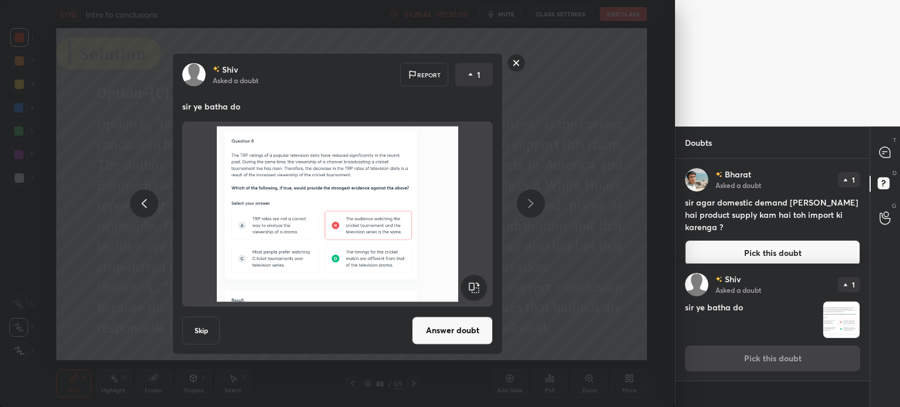
click at [516, 64] on rect at bounding box center [517, 63] width 18 height 18
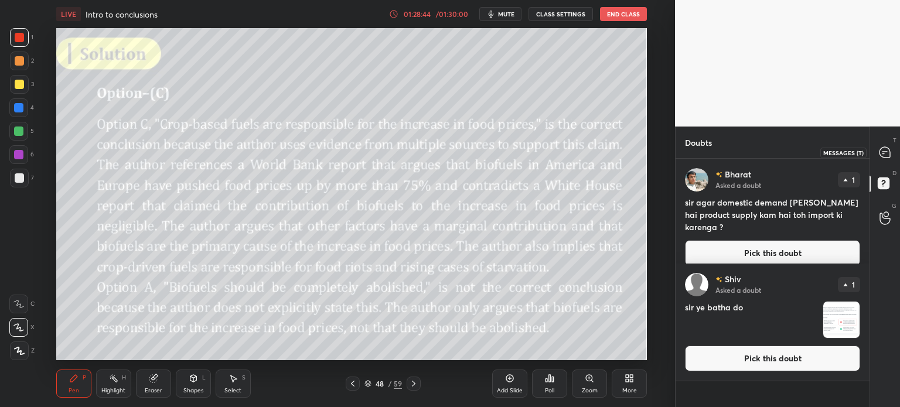
click at [884, 152] on icon at bounding box center [885, 152] width 5 height 0
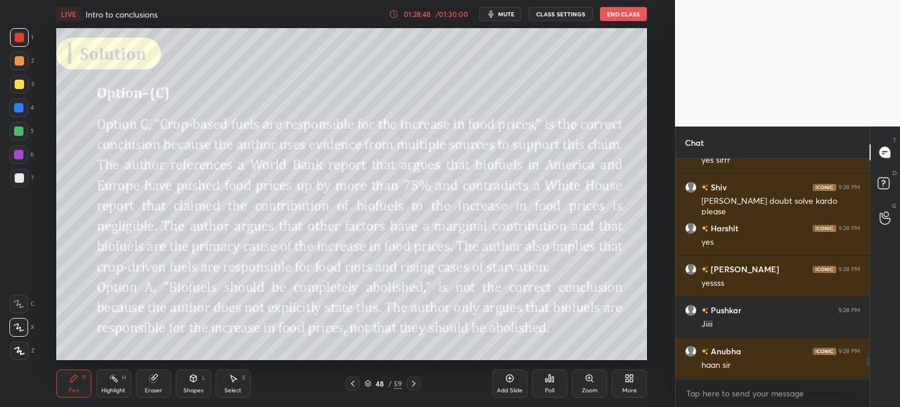
scroll to position [1987, 0]
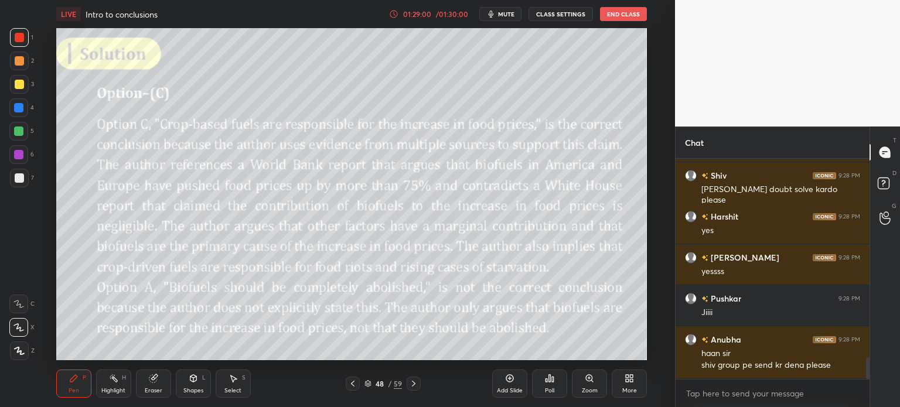
click at [383, 387] on div "48" at bounding box center [380, 383] width 12 height 7
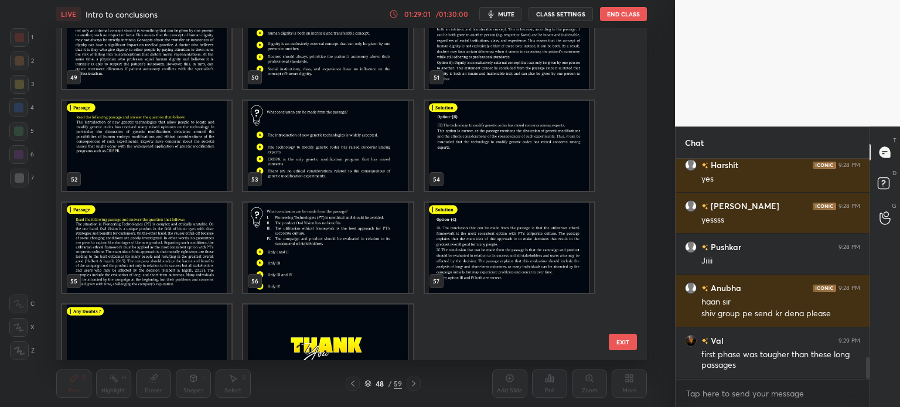
scroll to position [1707, 0]
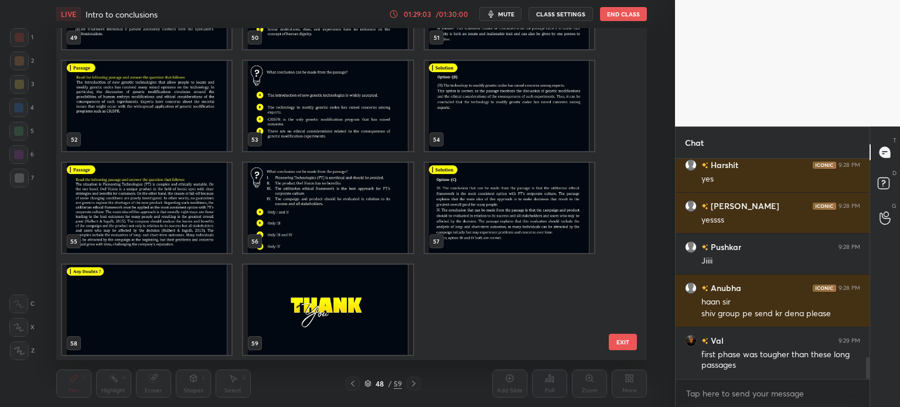
click at [192, 302] on img "grid" at bounding box center [146, 310] width 169 height 90
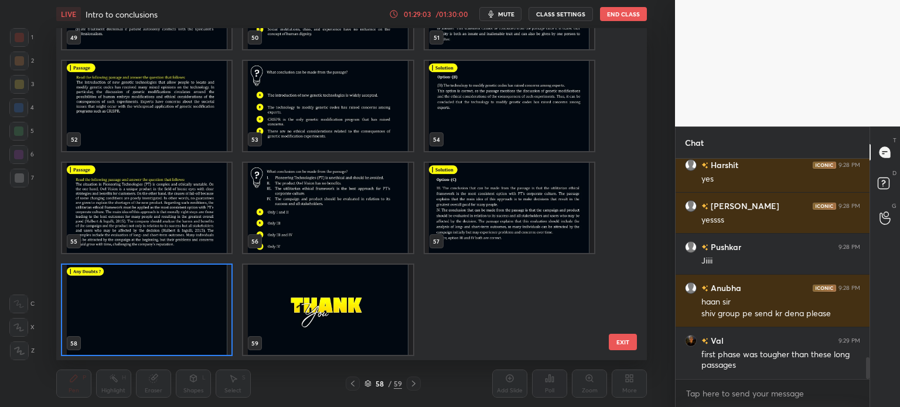
click at [198, 297] on img "grid" at bounding box center [146, 310] width 169 height 90
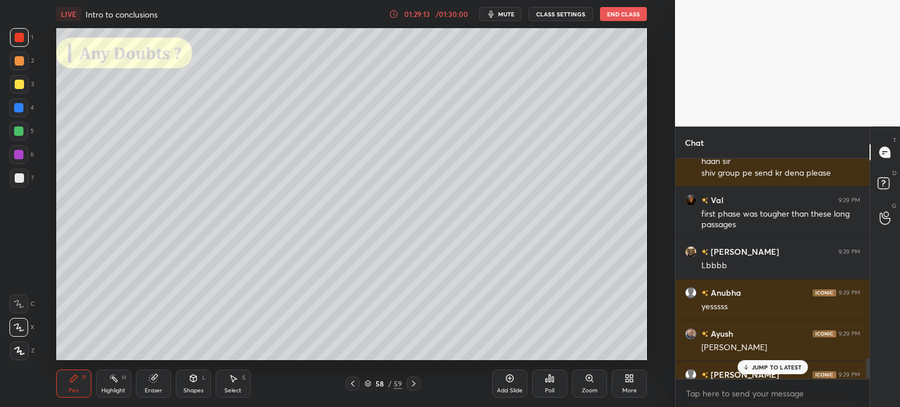
scroll to position [2171, 0]
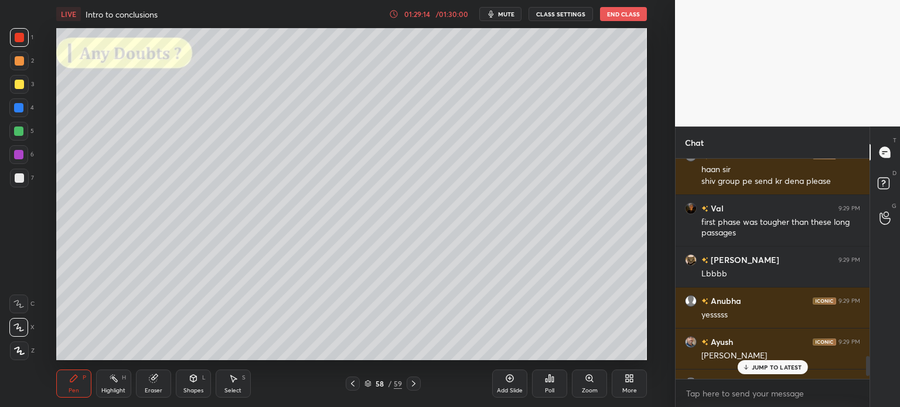
click at [553, 384] on div "Poll" at bounding box center [549, 384] width 35 height 28
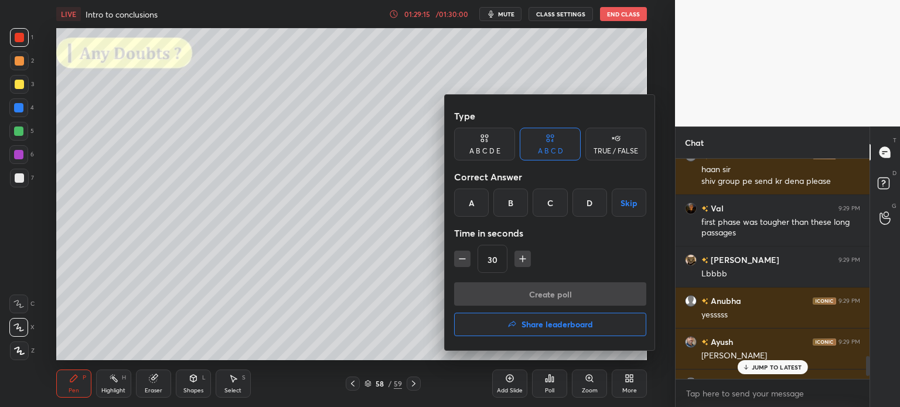
click at [514, 333] on button "Share leaderboard" at bounding box center [550, 324] width 192 height 23
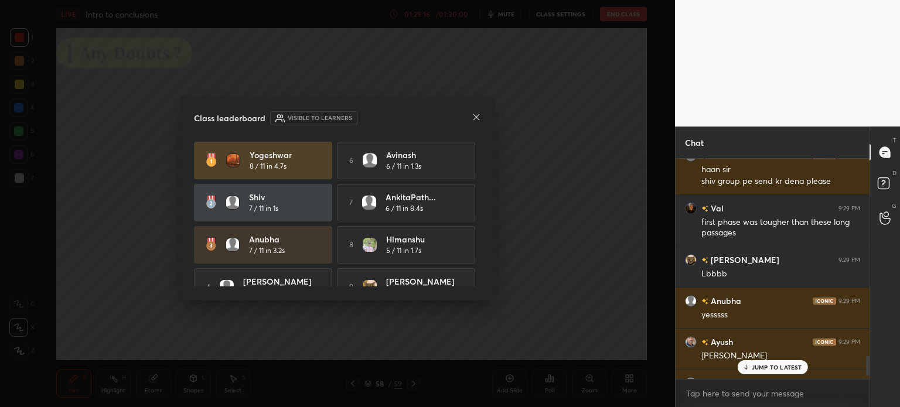
click at [759, 365] on p "JUMP TO LATEST" at bounding box center [777, 367] width 50 height 7
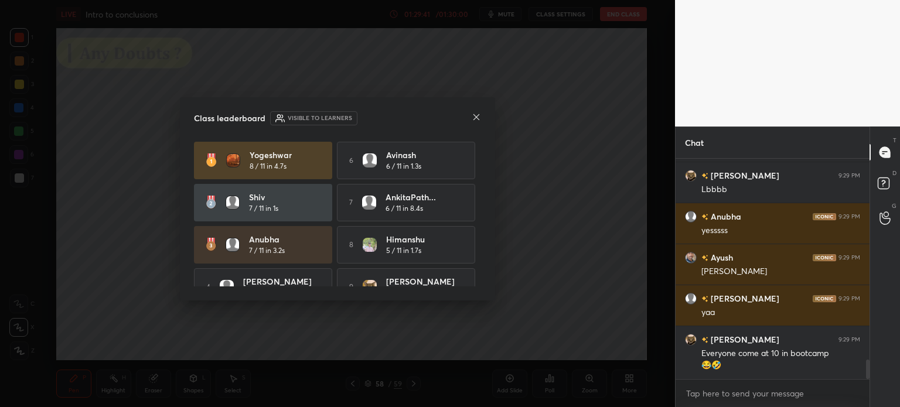
scroll to position [64, 0]
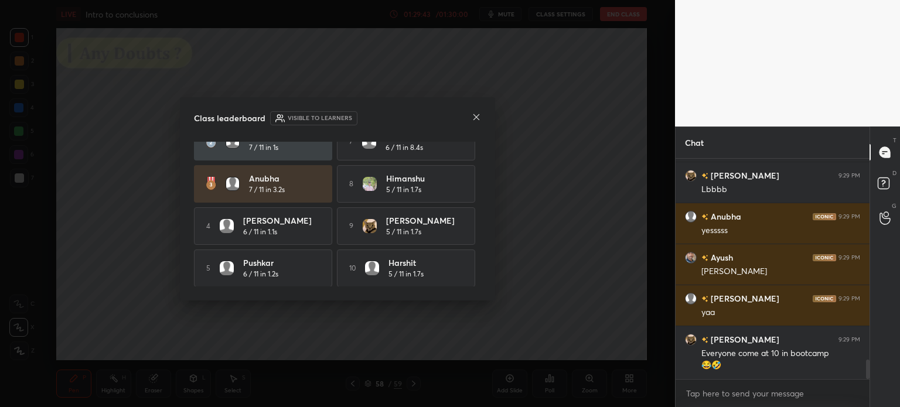
click at [476, 117] on icon at bounding box center [476, 117] width 9 height 9
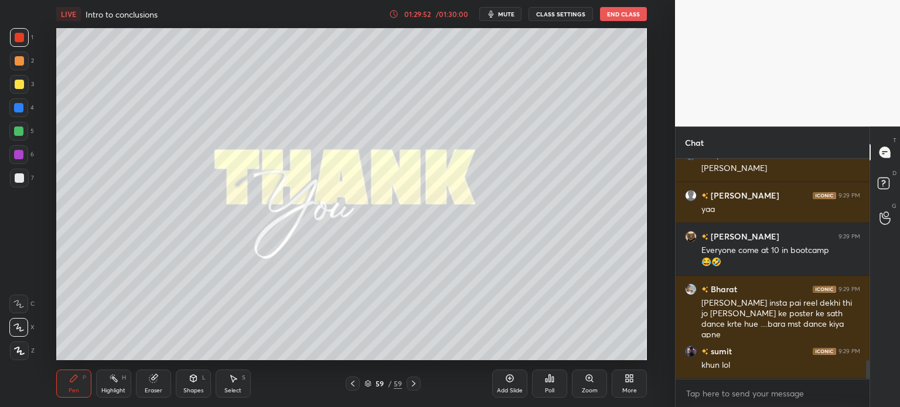
scroll to position [2399, 0]
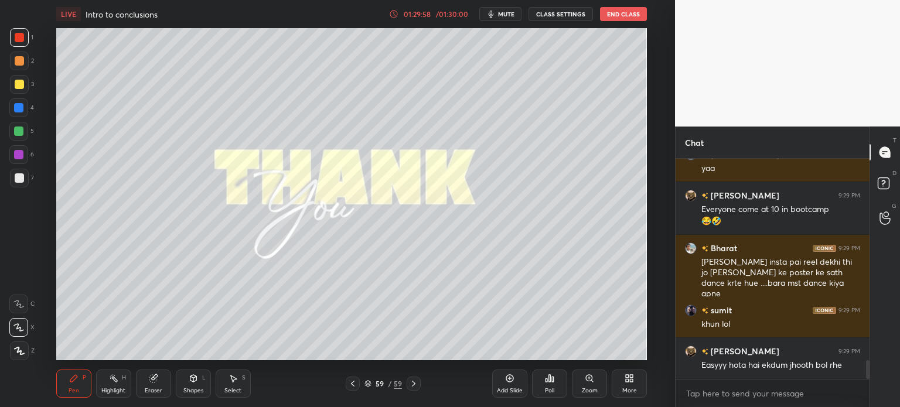
click at [157, 389] on div "Eraser" at bounding box center [154, 391] width 18 height 6
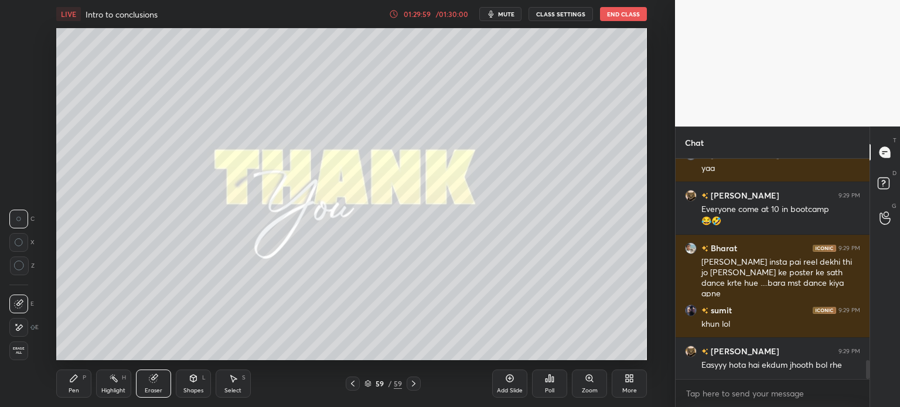
click at [14, 353] on span "Erase all" at bounding box center [19, 351] width 18 height 8
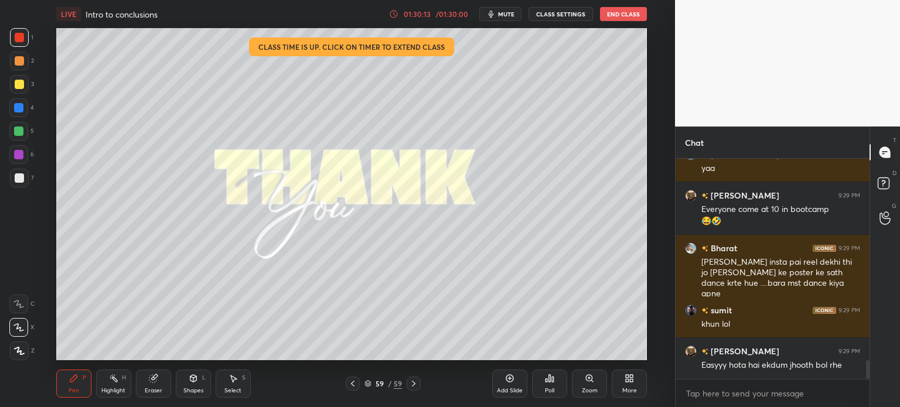
scroll to position [2440, 0]
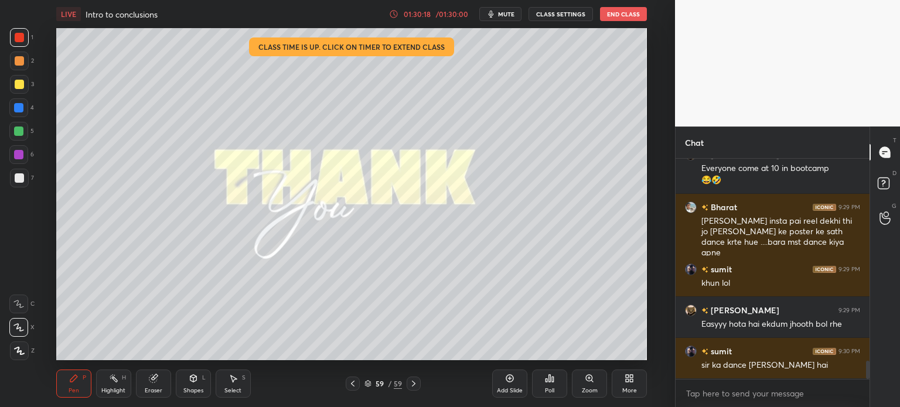
click at [155, 382] on icon at bounding box center [153, 379] width 8 height 8
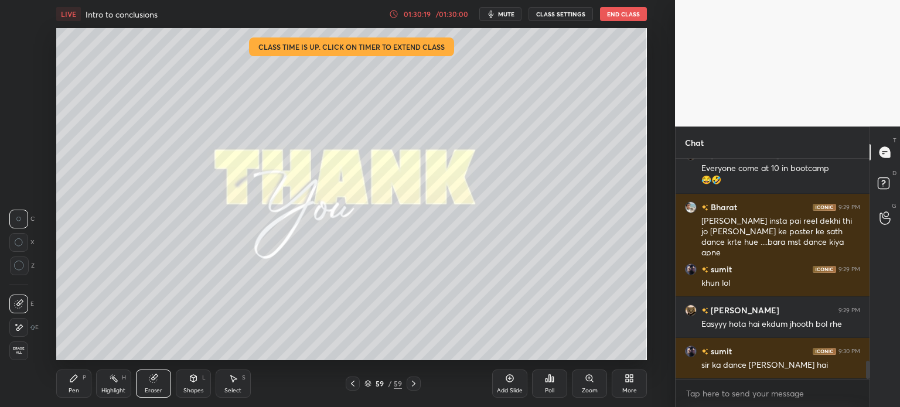
click at [11, 353] on span "Erase all" at bounding box center [19, 351] width 18 height 8
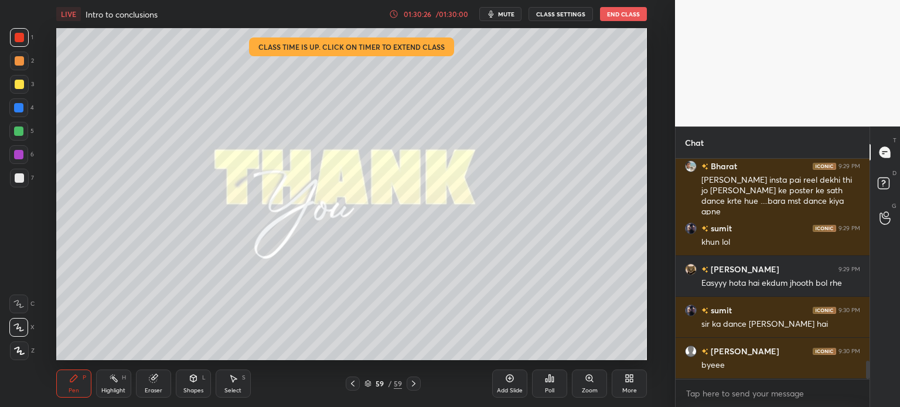
scroll to position [2522, 0]
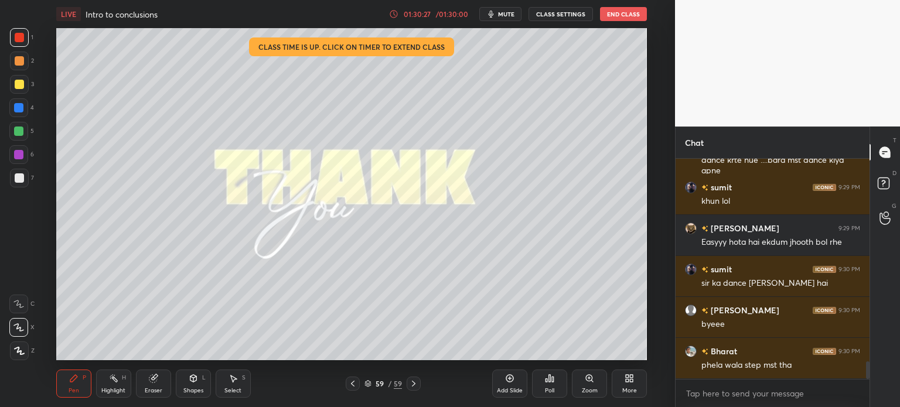
click at [625, 21] on button "End Class" at bounding box center [623, 14] width 47 height 14
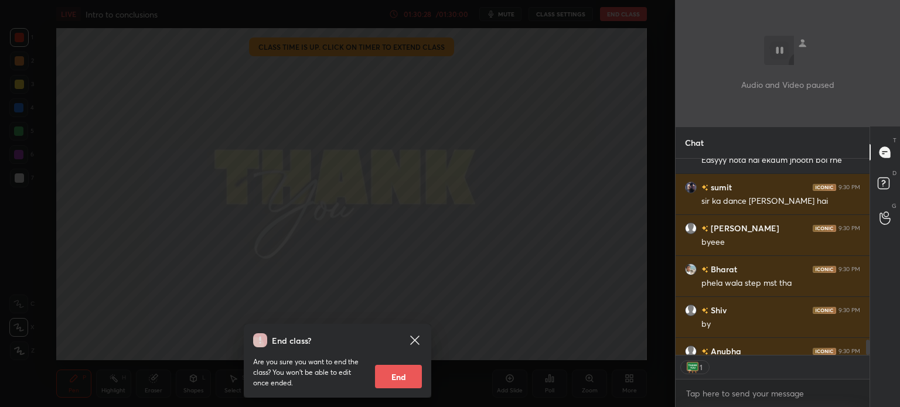
scroll to position [4, 4]
click at [404, 377] on button "End" at bounding box center [398, 376] width 47 height 23
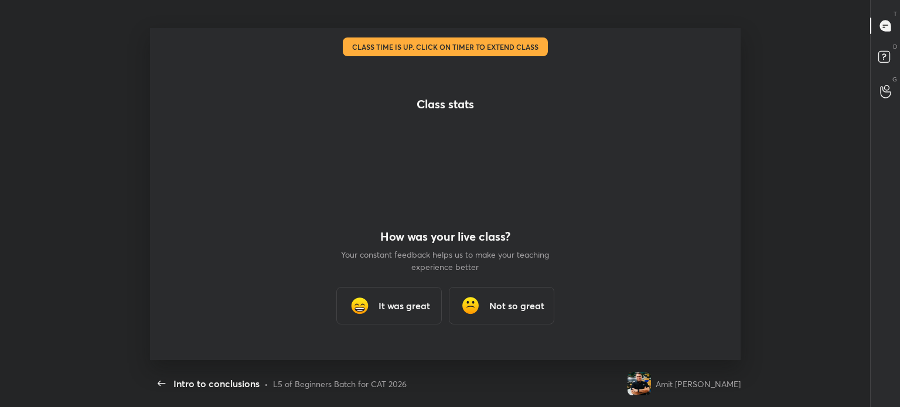
scroll to position [0, 0]
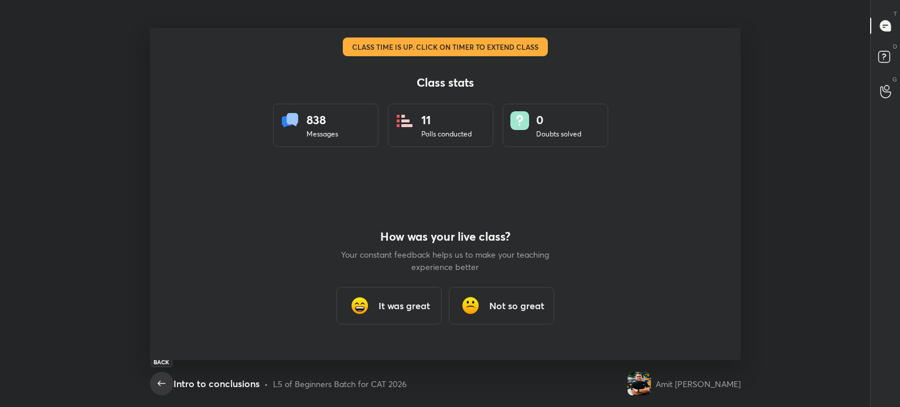
click at [159, 382] on icon "button" at bounding box center [162, 383] width 8 height 5
type textarea "x"
